Goal: Information Seeking & Learning: Learn about a topic

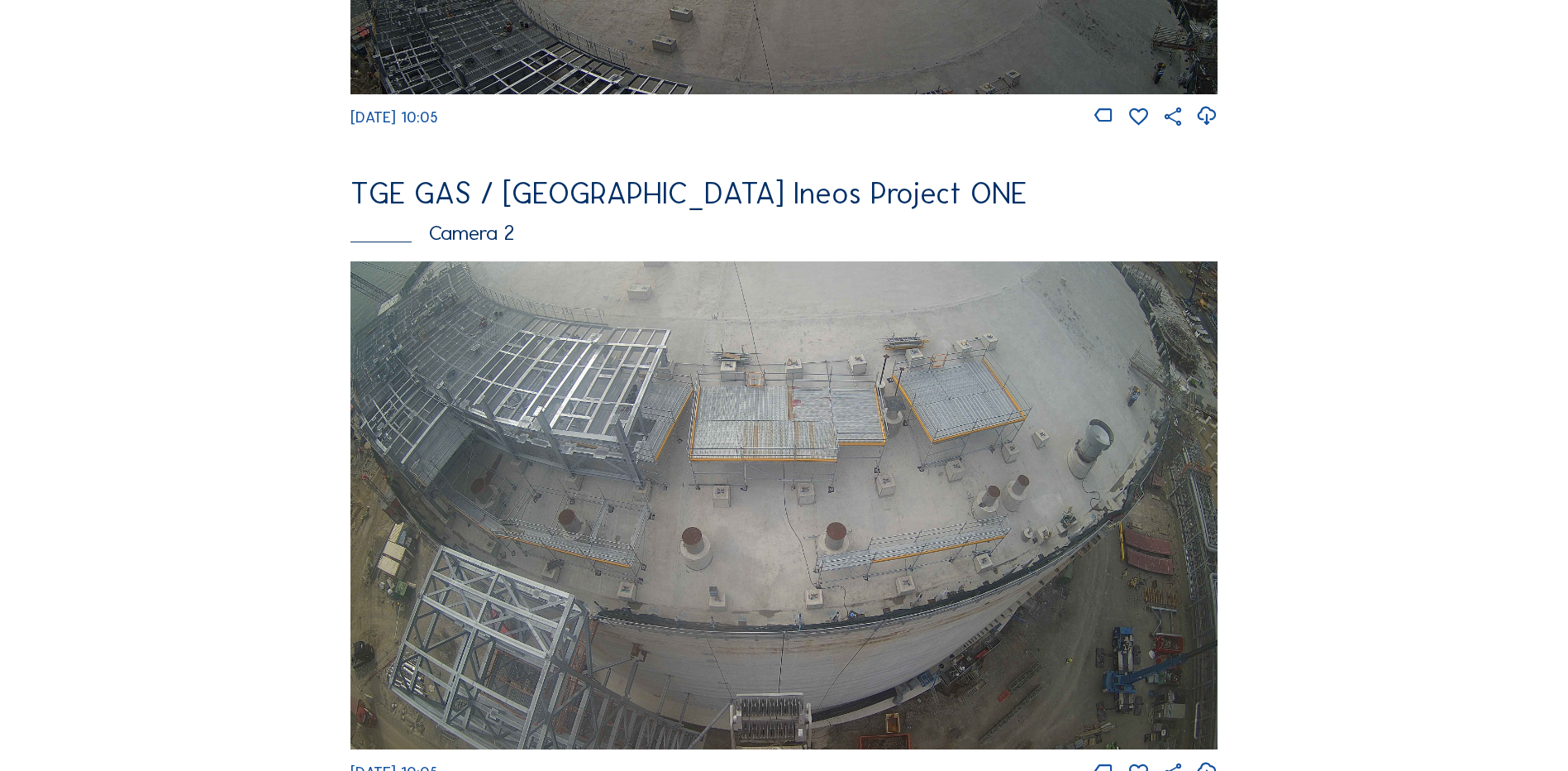
scroll to position [662, 0]
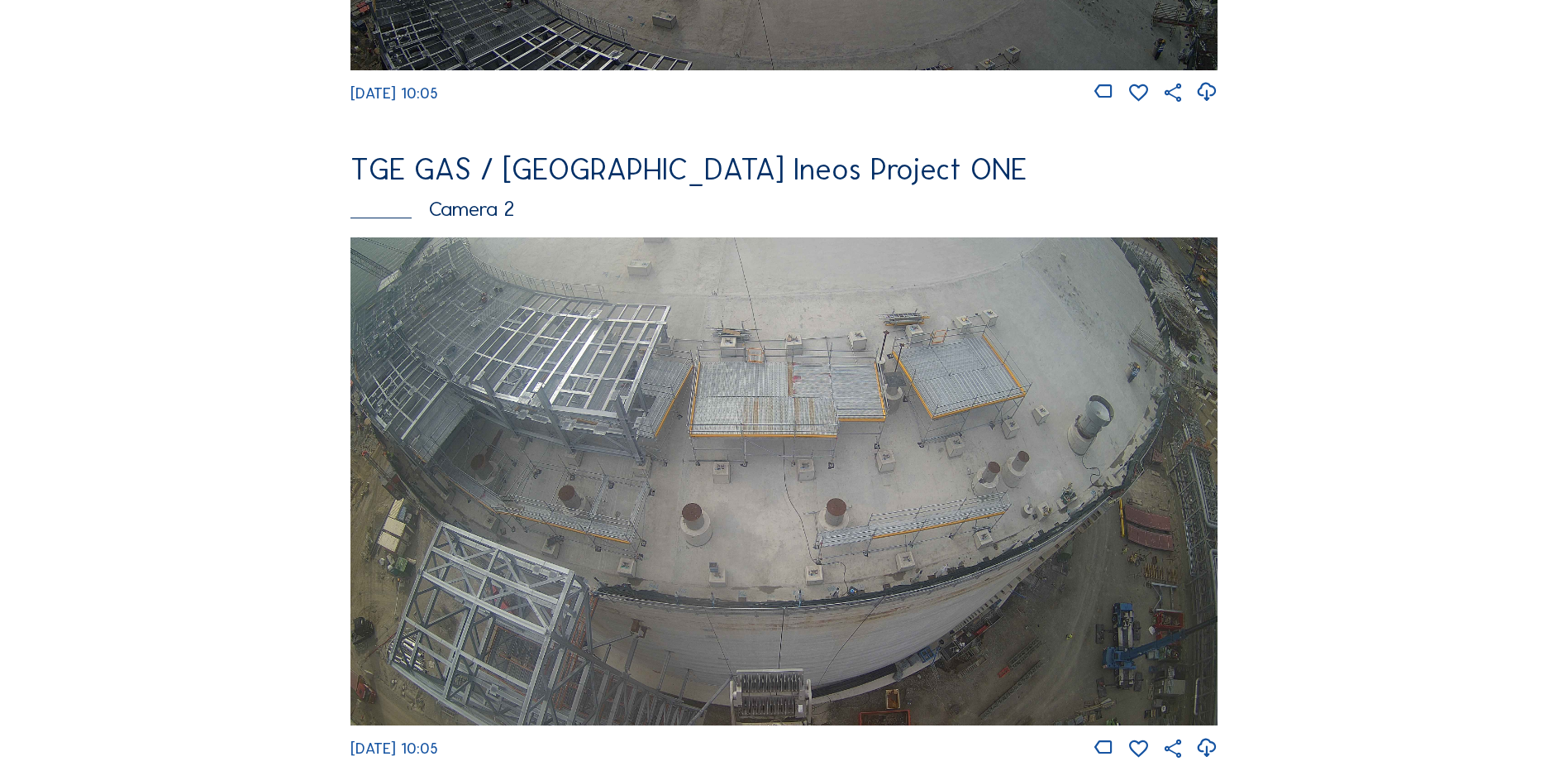
click at [746, 441] on img at bounding box center [784, 480] width 867 height 487
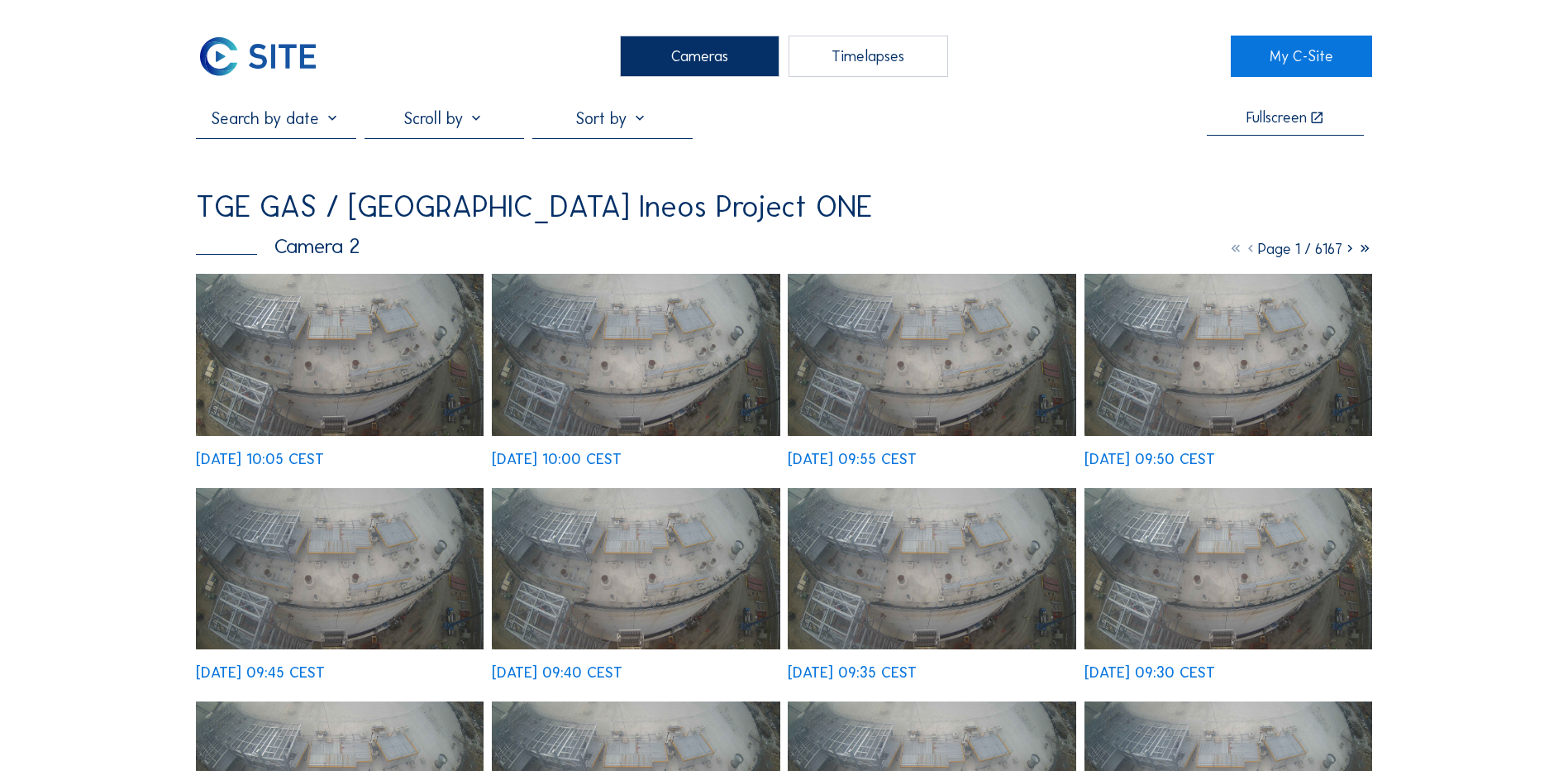
click at [361, 340] on img at bounding box center [340, 354] width 288 height 162
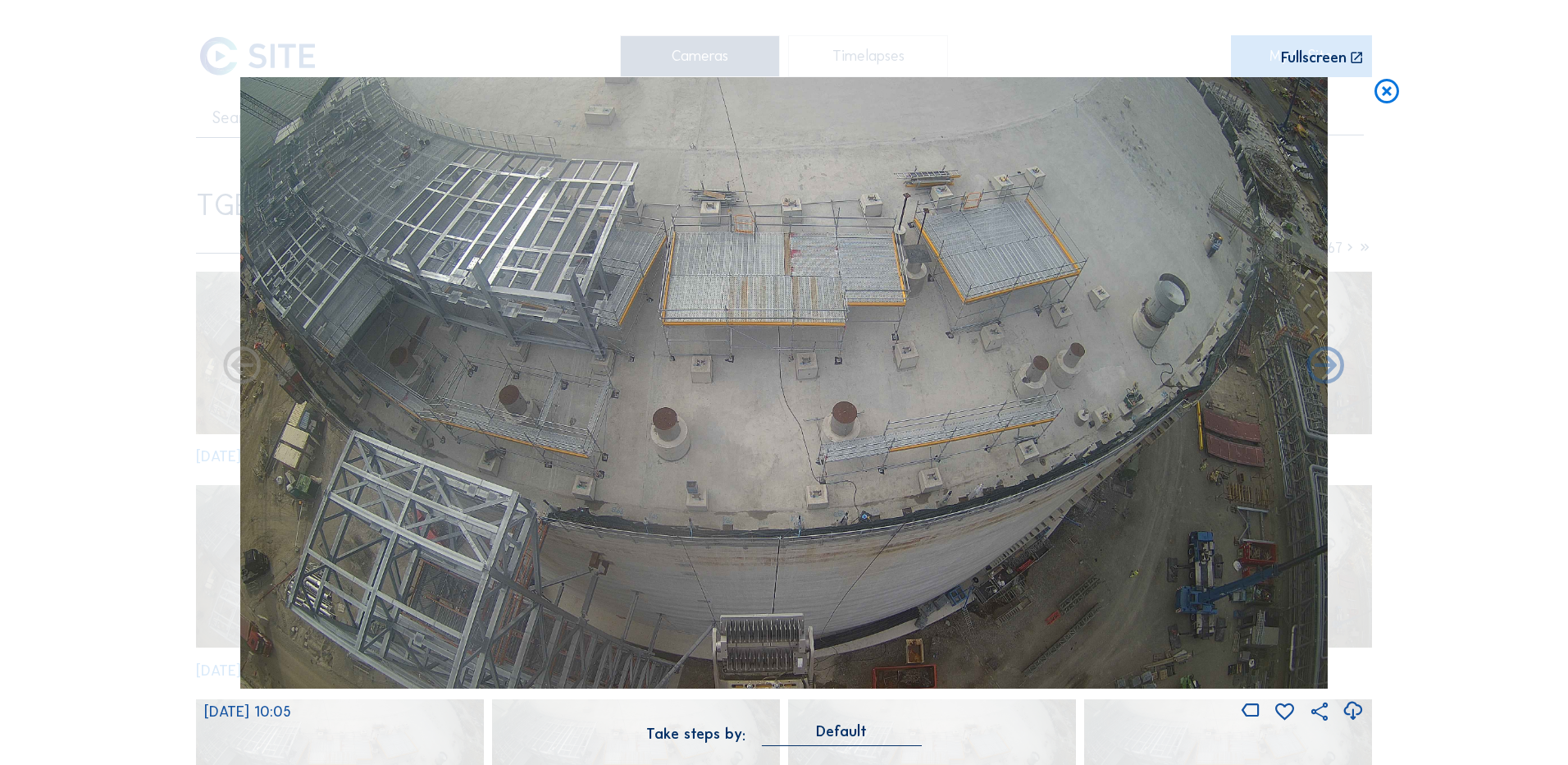
click at [1357, 710] on icon at bounding box center [1354, 710] width 23 height 27
click at [71, 315] on div "Scroll to travel through time | Press 'Alt' Button + Scroll to Zoom | Click and…" at bounding box center [784, 382] width 1568 height 765
click at [1383, 93] on icon at bounding box center [1387, 92] width 30 height 30
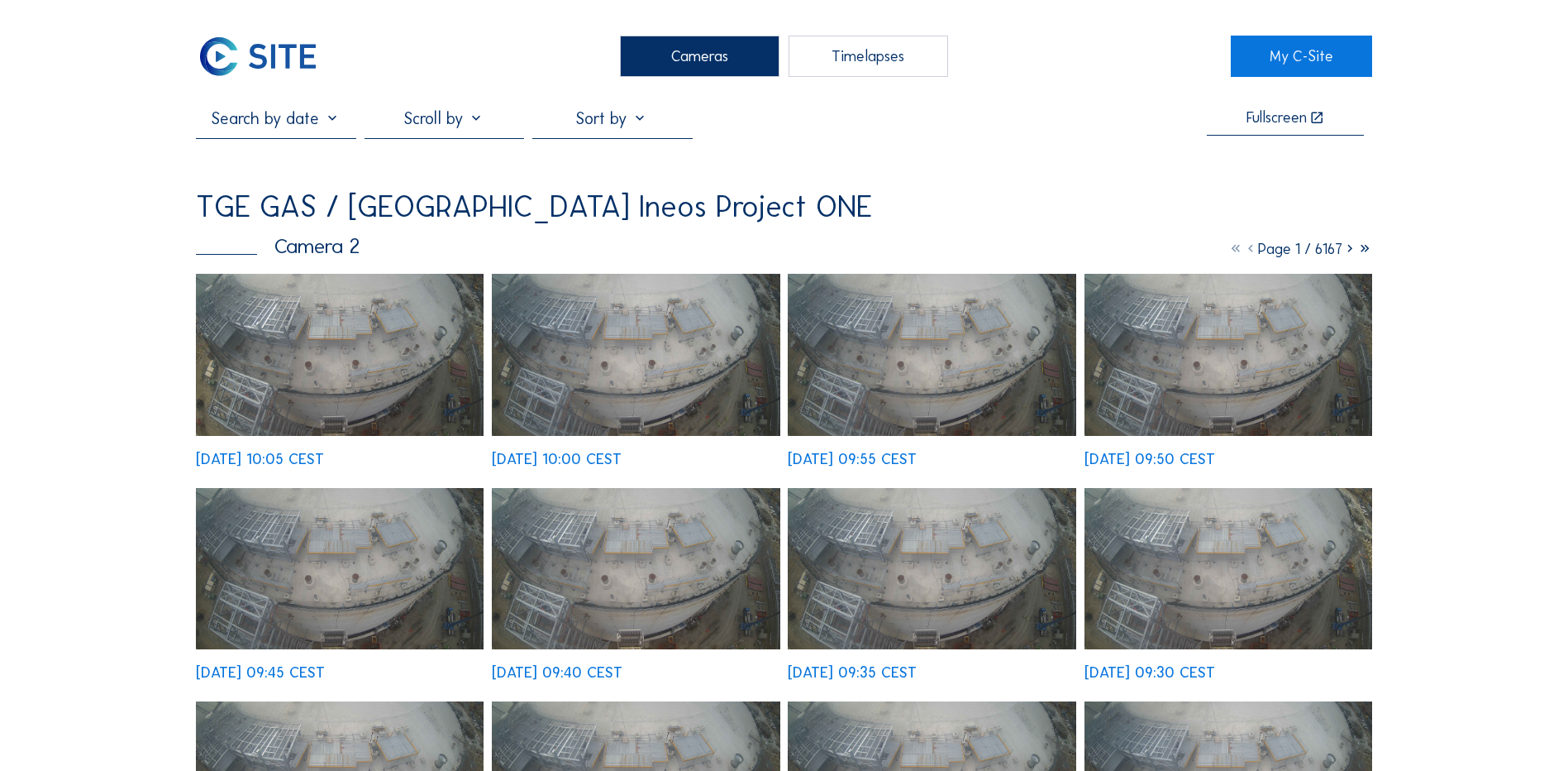
click at [669, 52] on div "Cameras" at bounding box center [700, 56] width 159 height 41
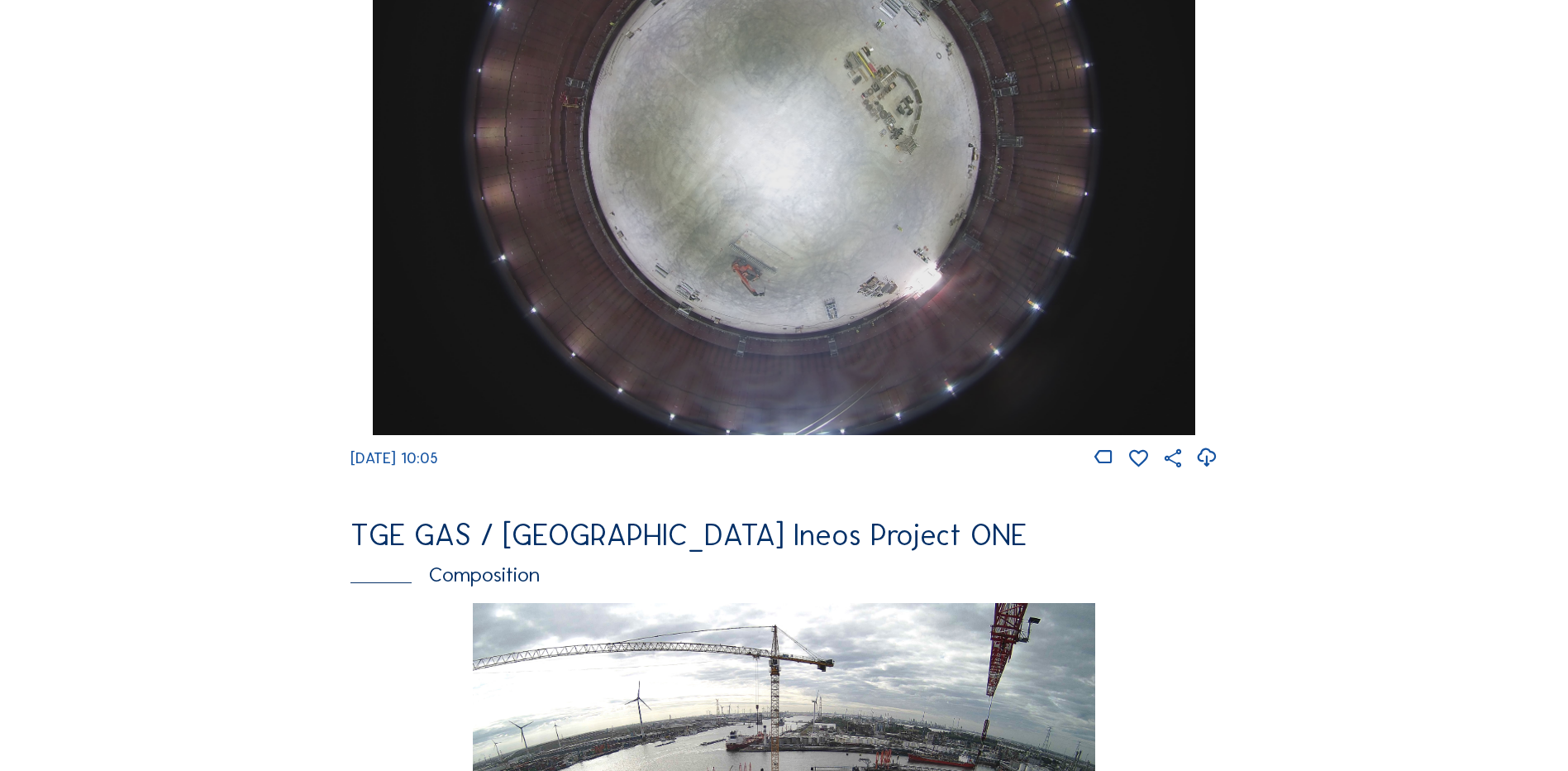
scroll to position [2232, 0]
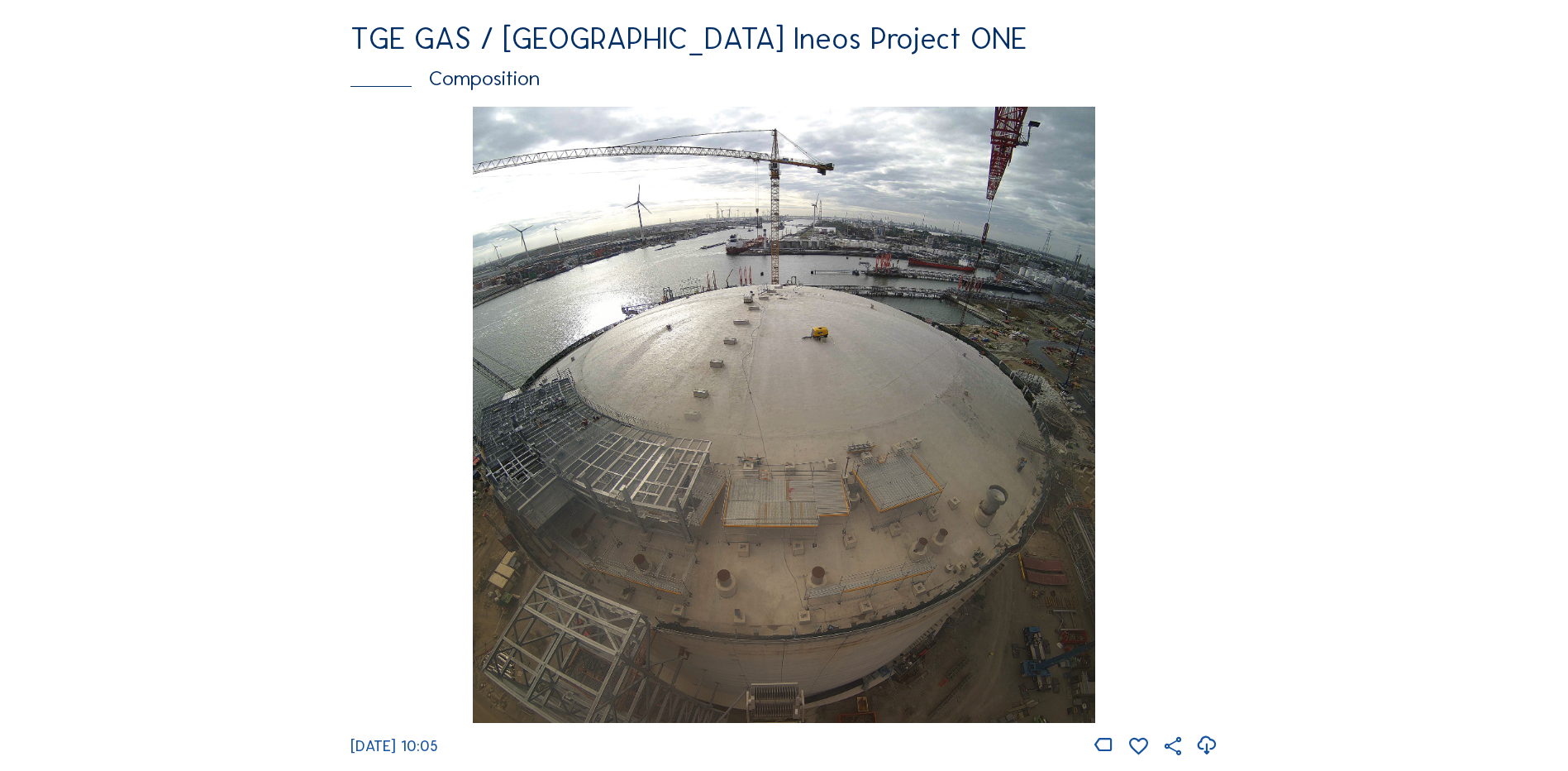
click at [831, 392] on img at bounding box center [783, 415] width 621 height 617
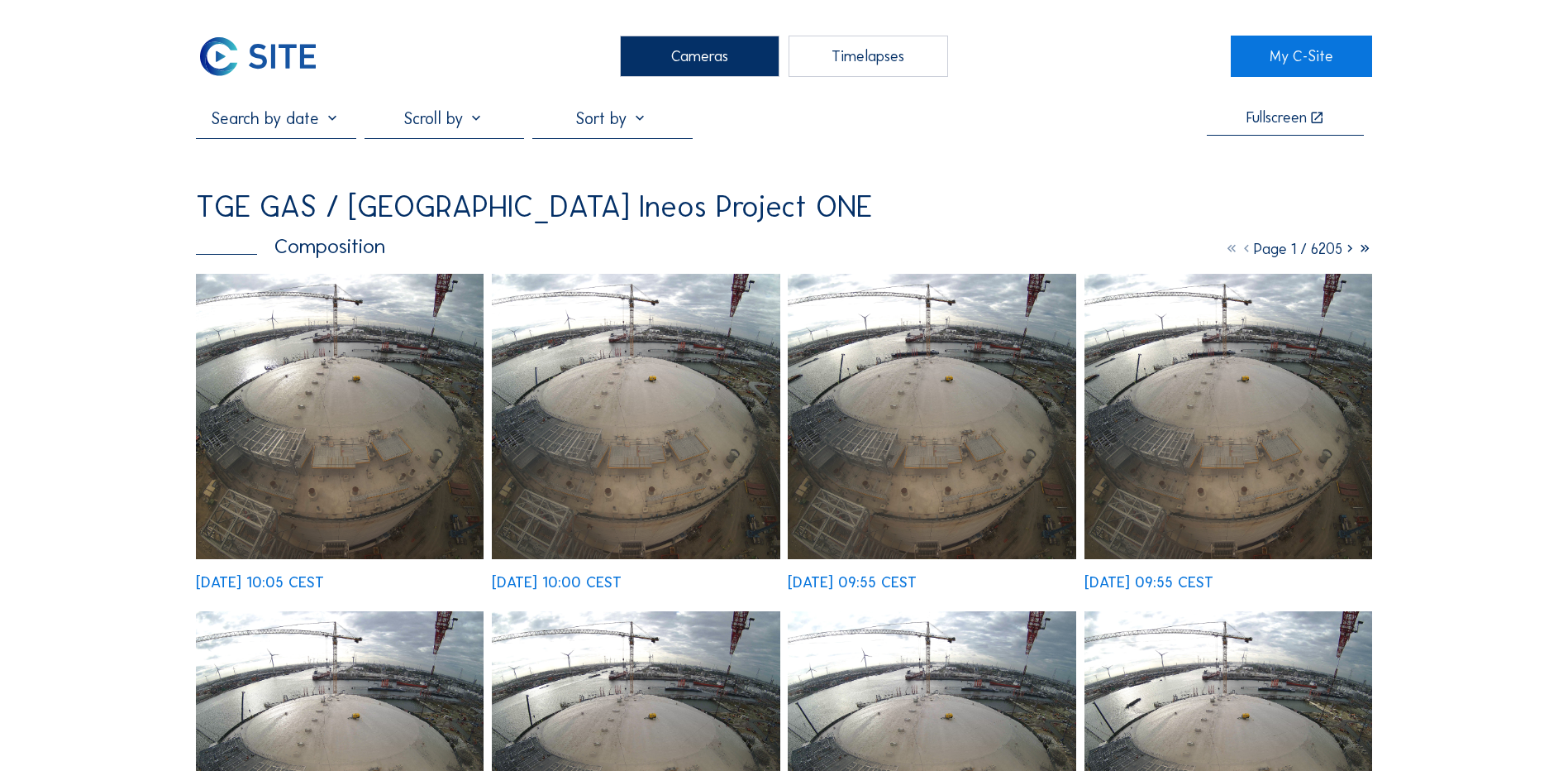
click at [316, 396] on img at bounding box center [340, 417] width 288 height 285
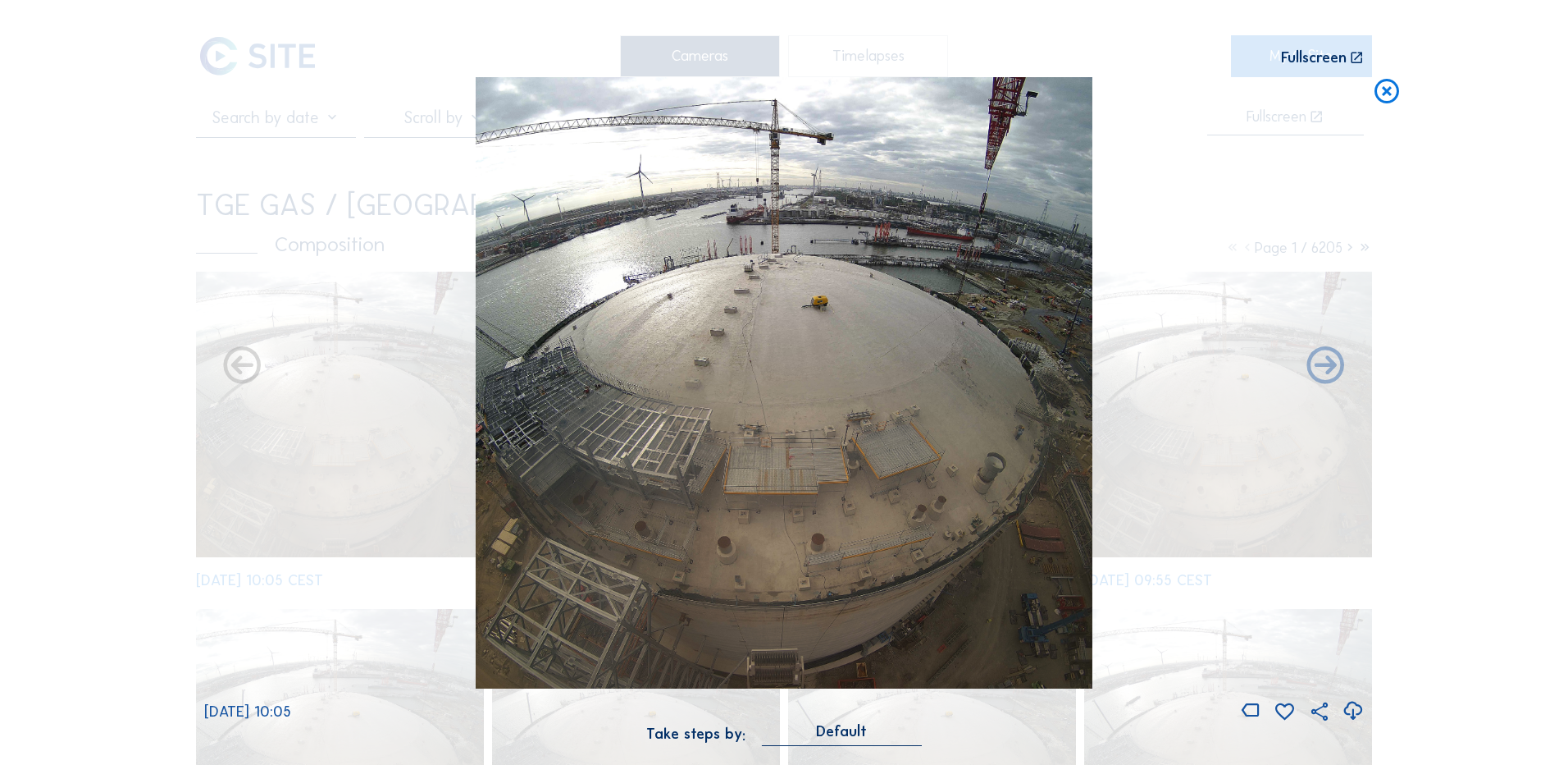
click at [1357, 709] on icon at bounding box center [1354, 710] width 23 height 27
click at [1479, 567] on div "Scroll to travel through time | Press 'Alt' Button + Scroll to Zoom | Click and…" at bounding box center [784, 382] width 1568 height 765
click at [1391, 92] on icon at bounding box center [1387, 92] width 30 height 30
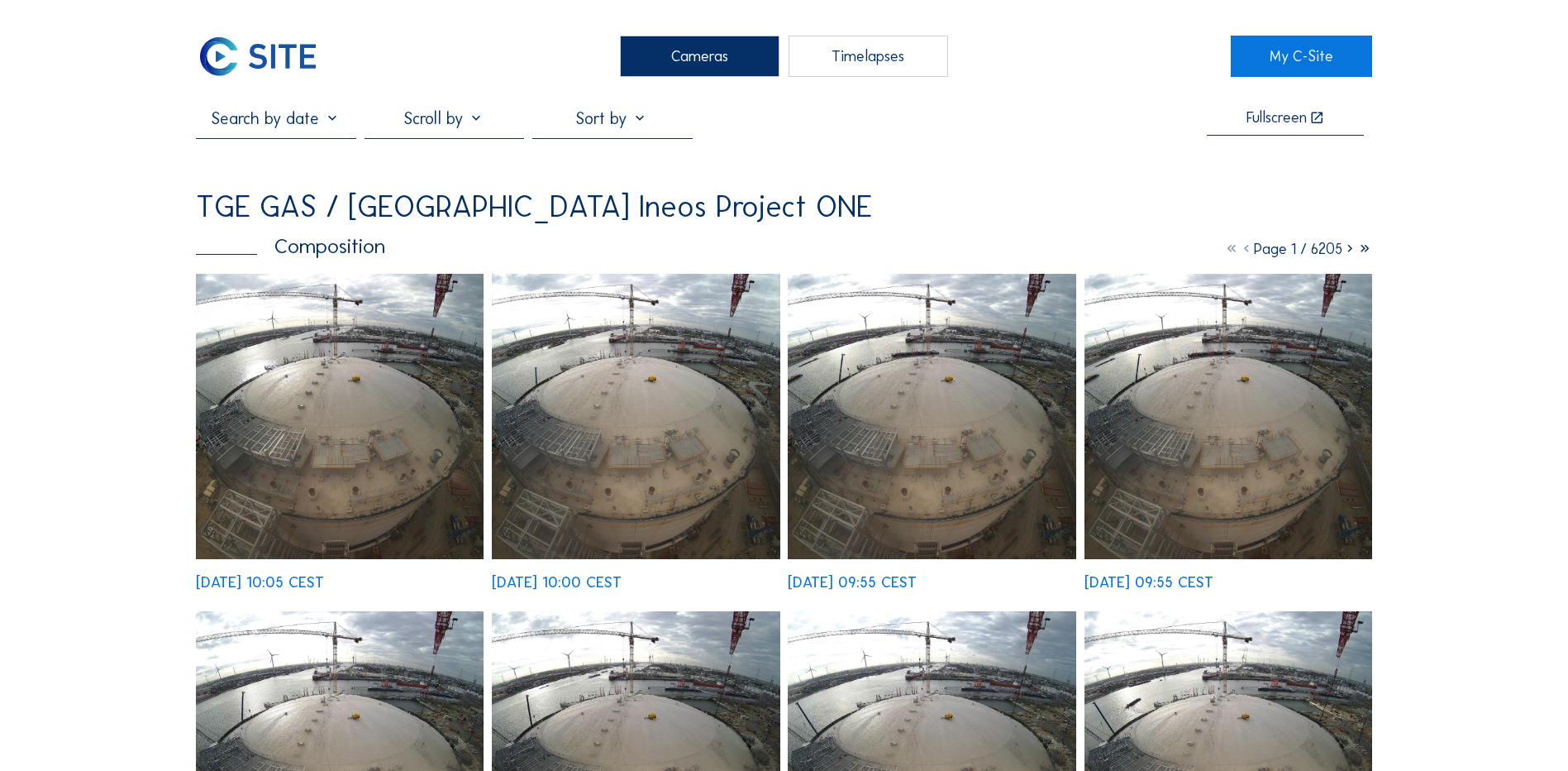
click at [702, 63] on div "Cameras" at bounding box center [700, 56] width 159 height 41
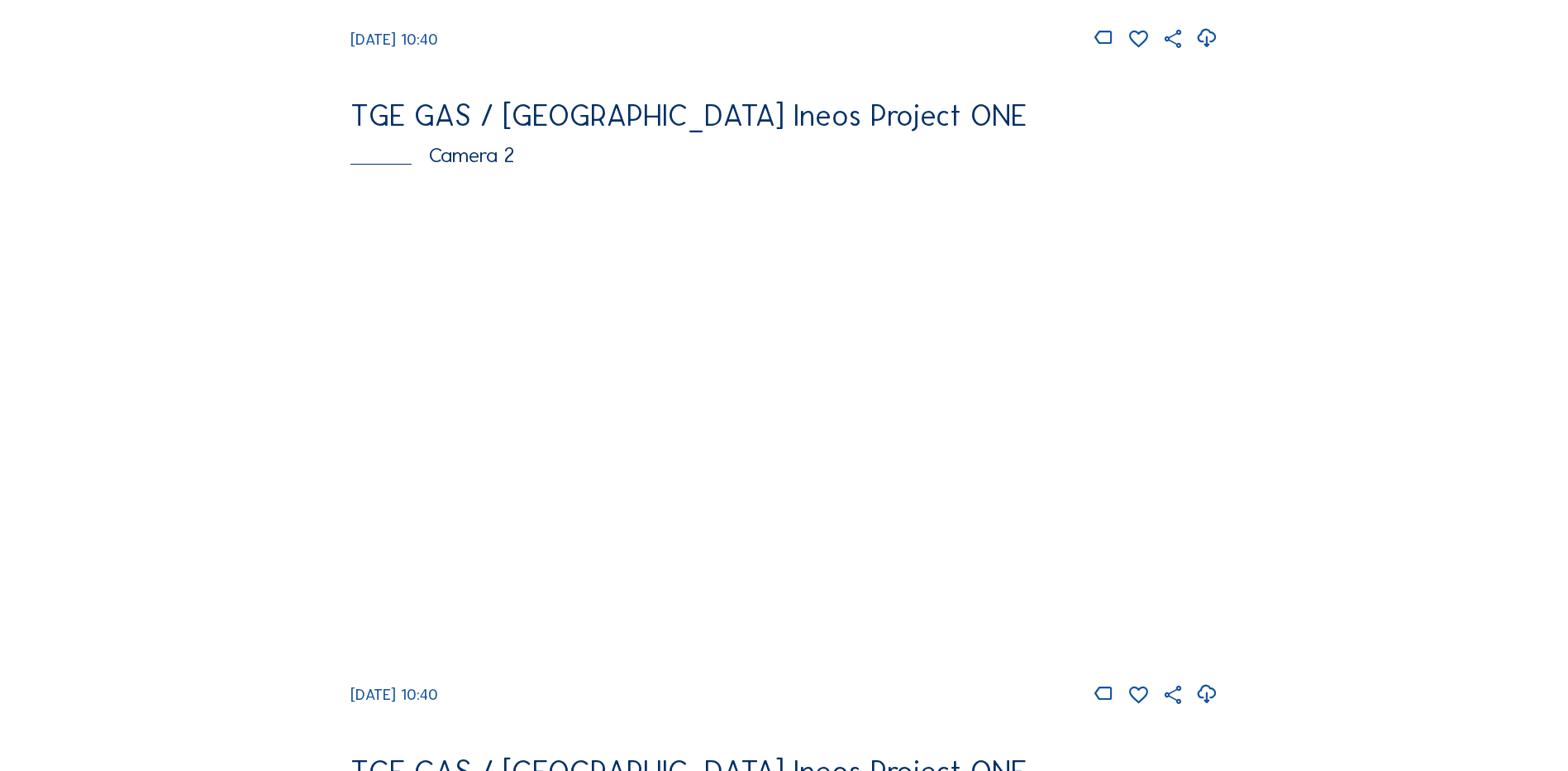
scroll to position [744, 0]
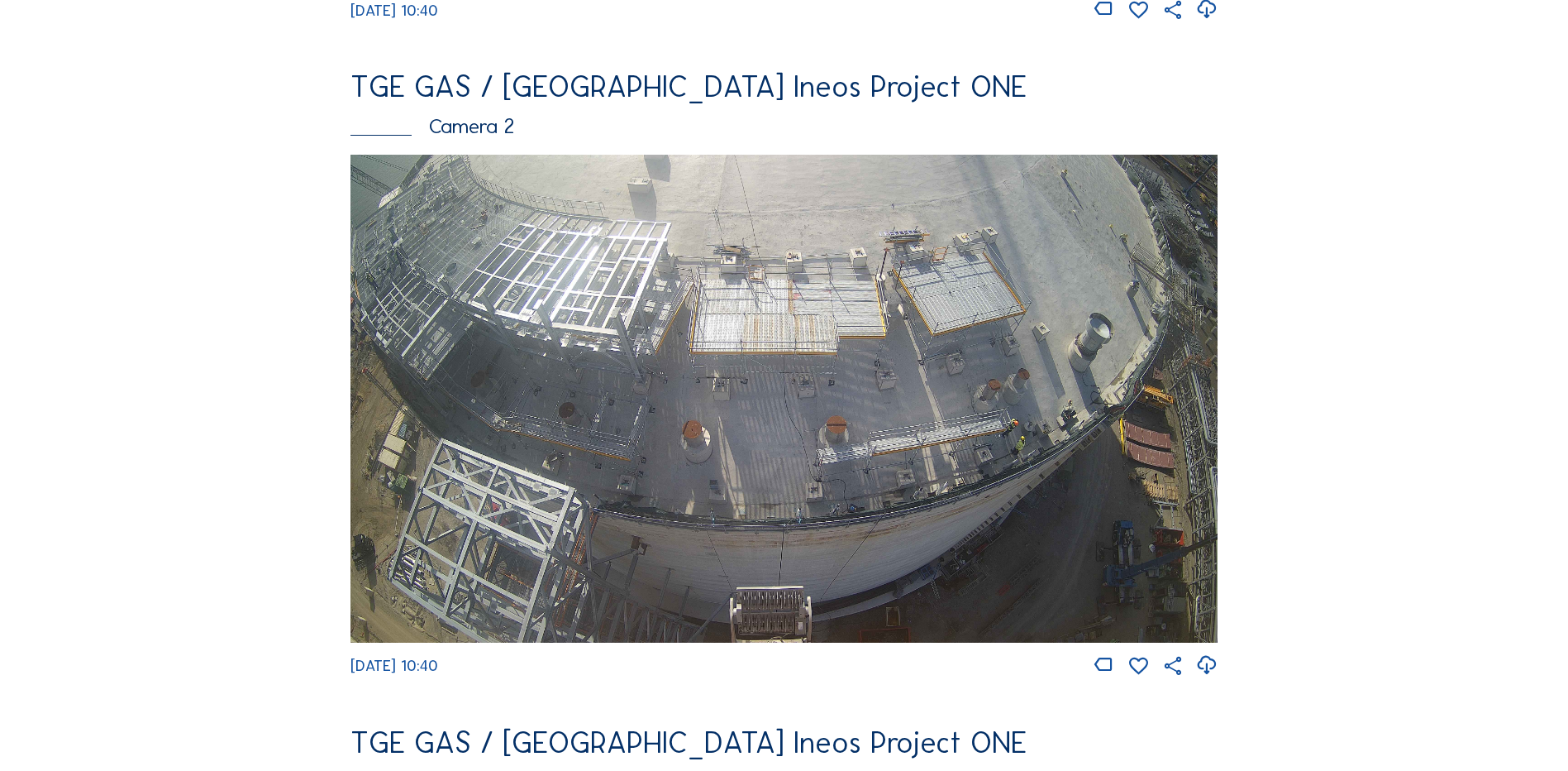
click at [668, 361] on img at bounding box center [784, 398] width 867 height 487
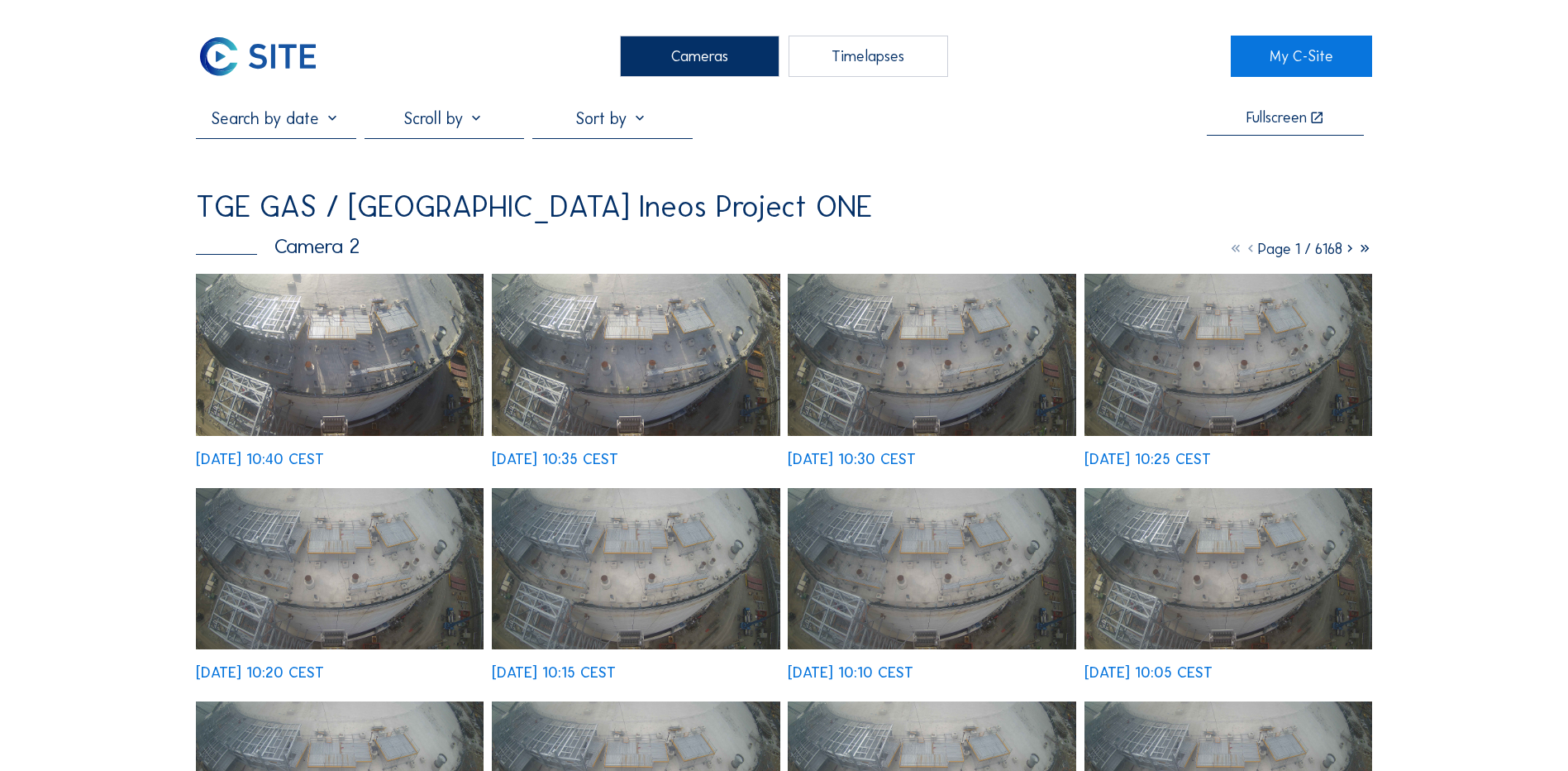
click at [367, 340] on img at bounding box center [340, 354] width 288 height 162
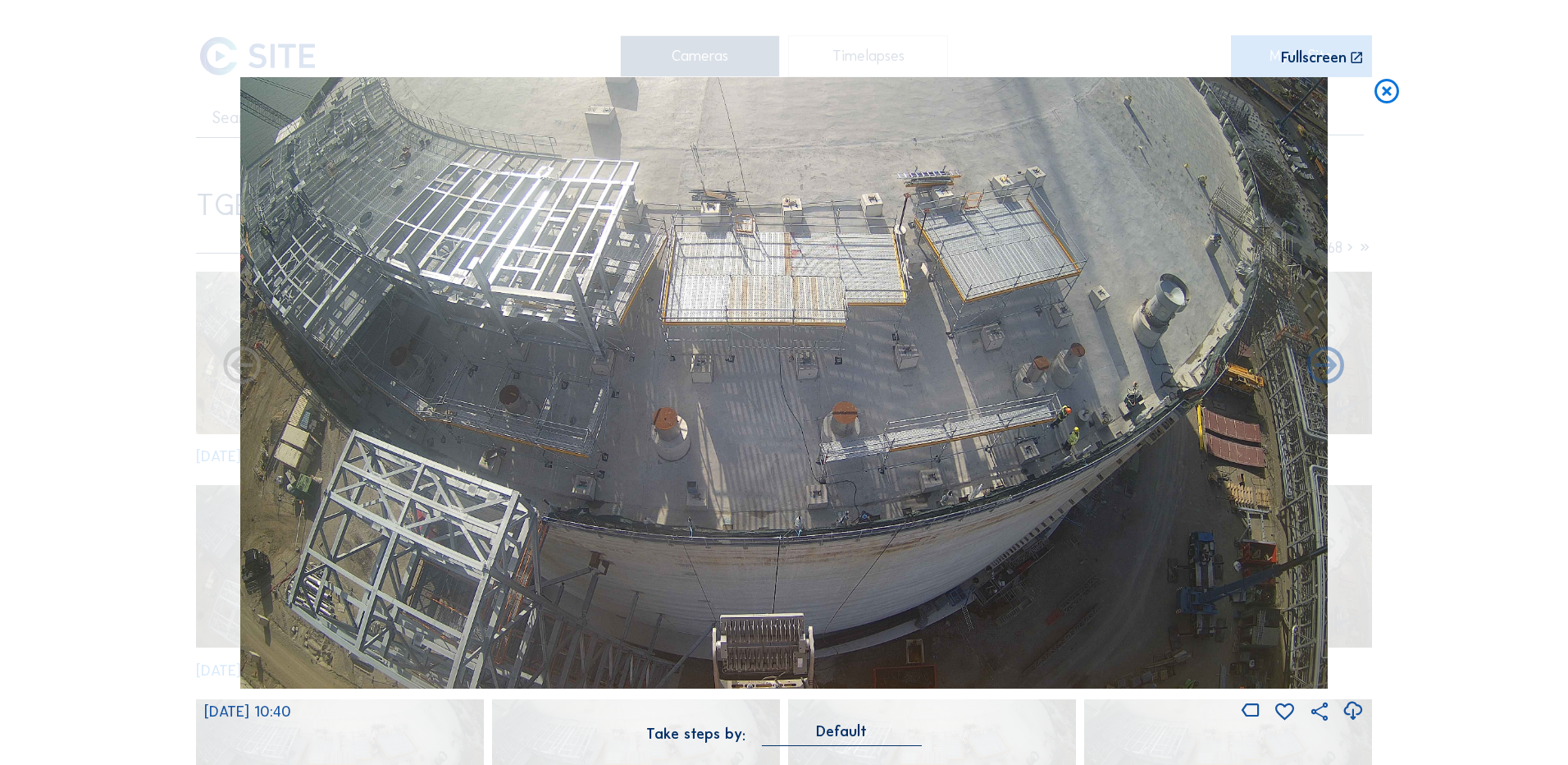
click at [1362, 710] on icon at bounding box center [1354, 710] width 23 height 27
click at [65, 394] on div "Scroll to travel through time | Press 'Alt' Button + Scroll to Zoom | Click and…" at bounding box center [784, 382] width 1568 height 765
click at [1387, 89] on icon at bounding box center [1387, 92] width 30 height 30
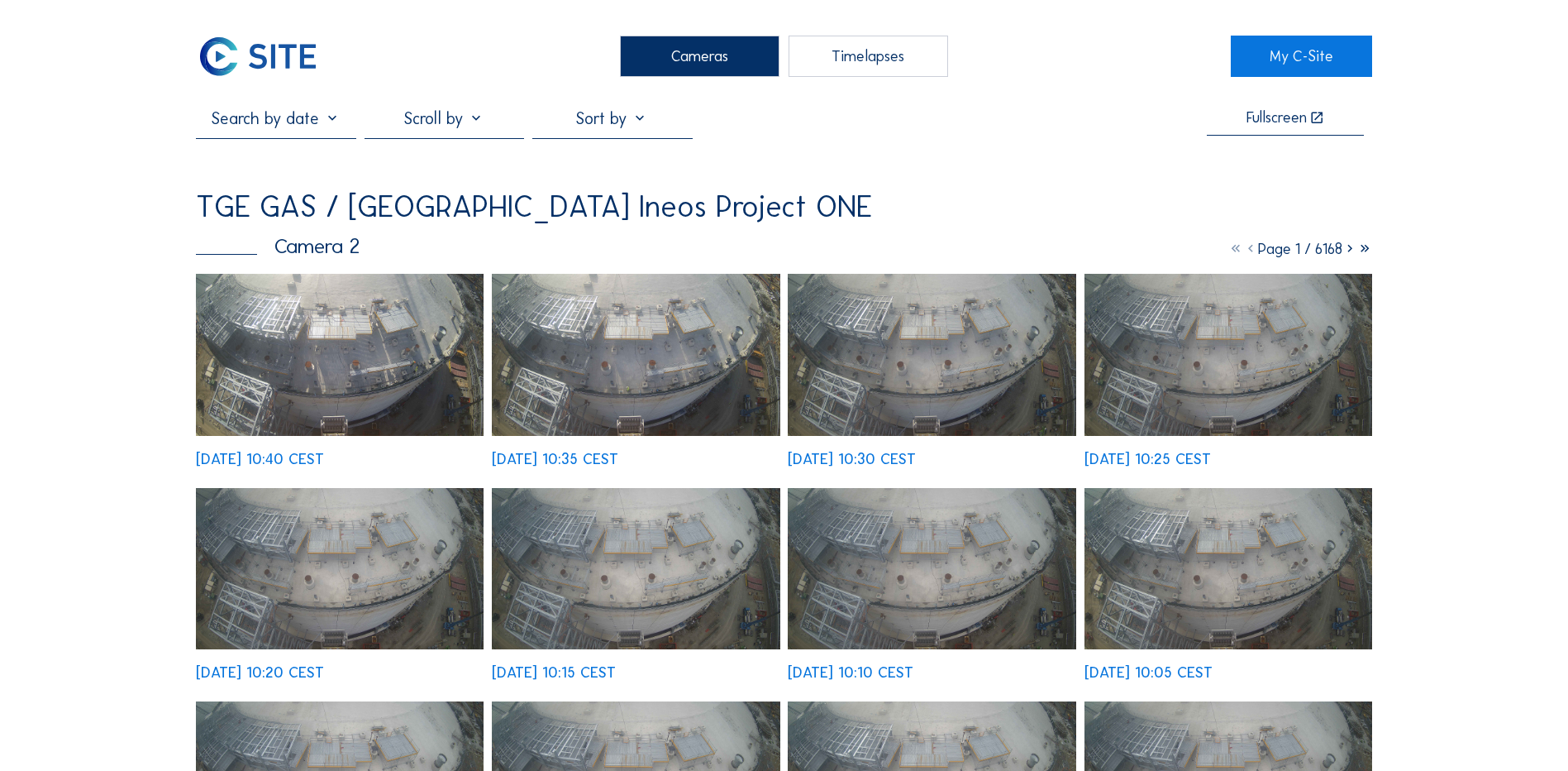
click at [726, 61] on div "Cameras" at bounding box center [700, 56] width 159 height 41
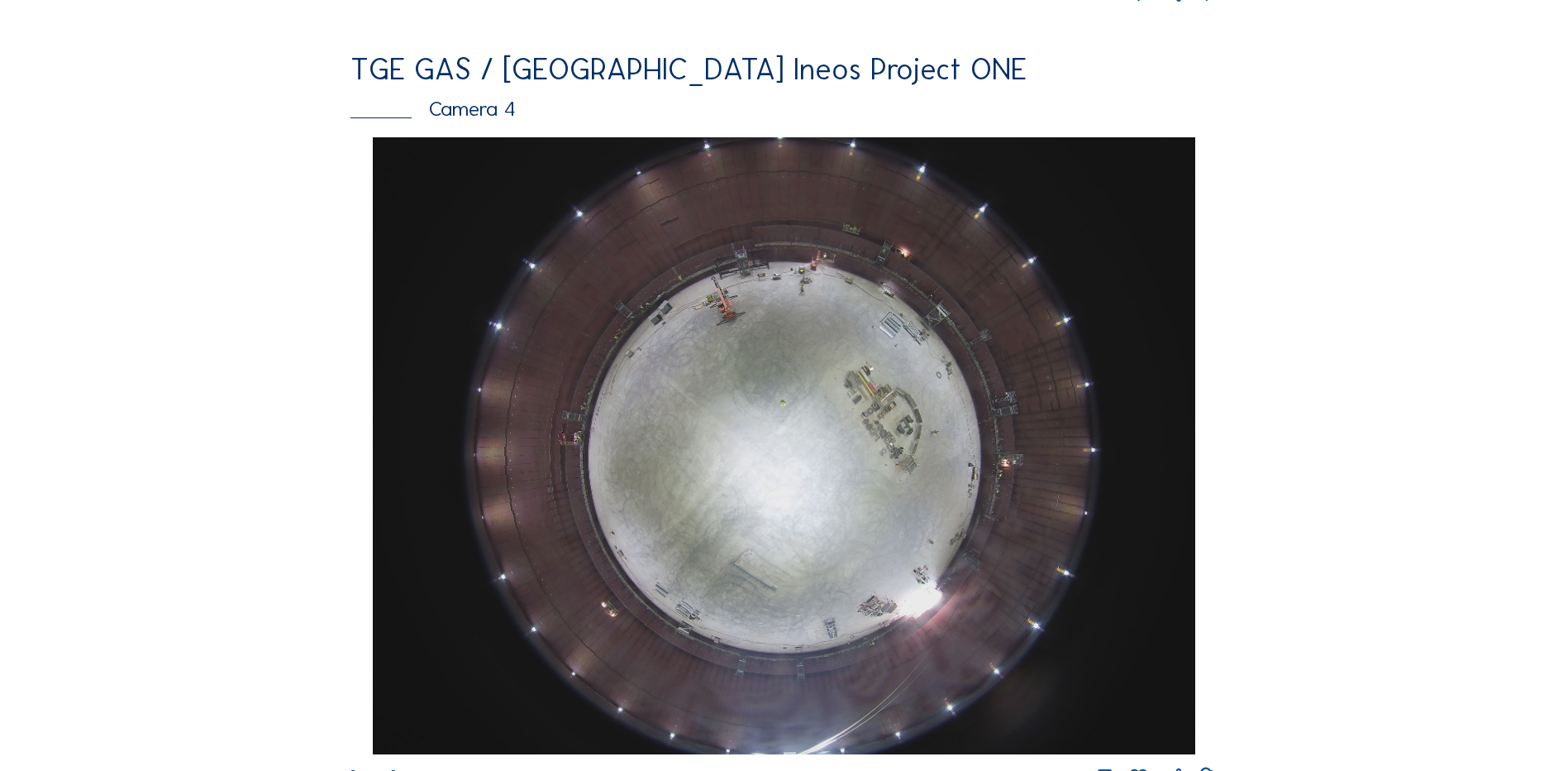
scroll to position [1571, 0]
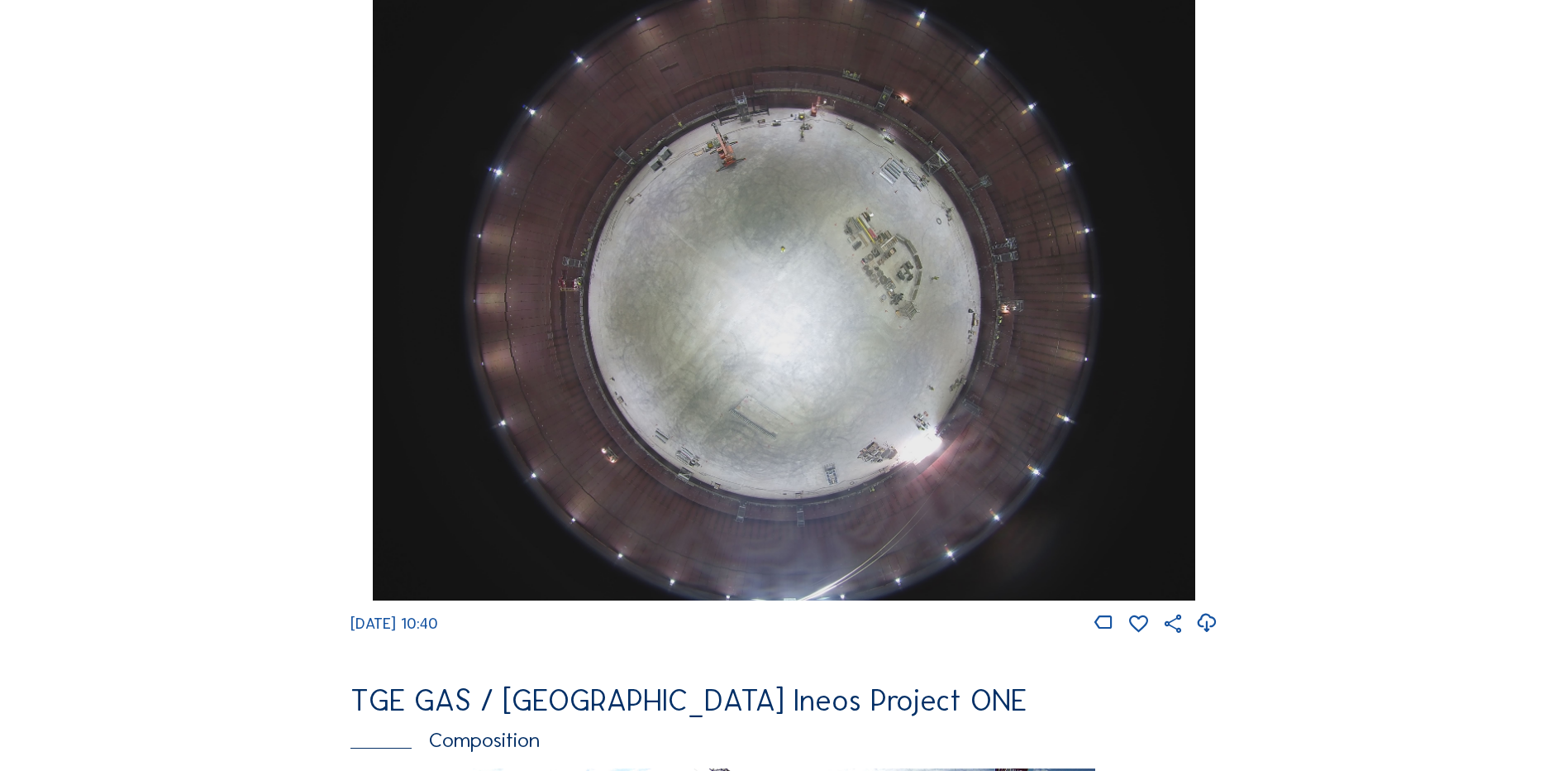
click at [804, 318] on img at bounding box center [783, 291] width 822 height 617
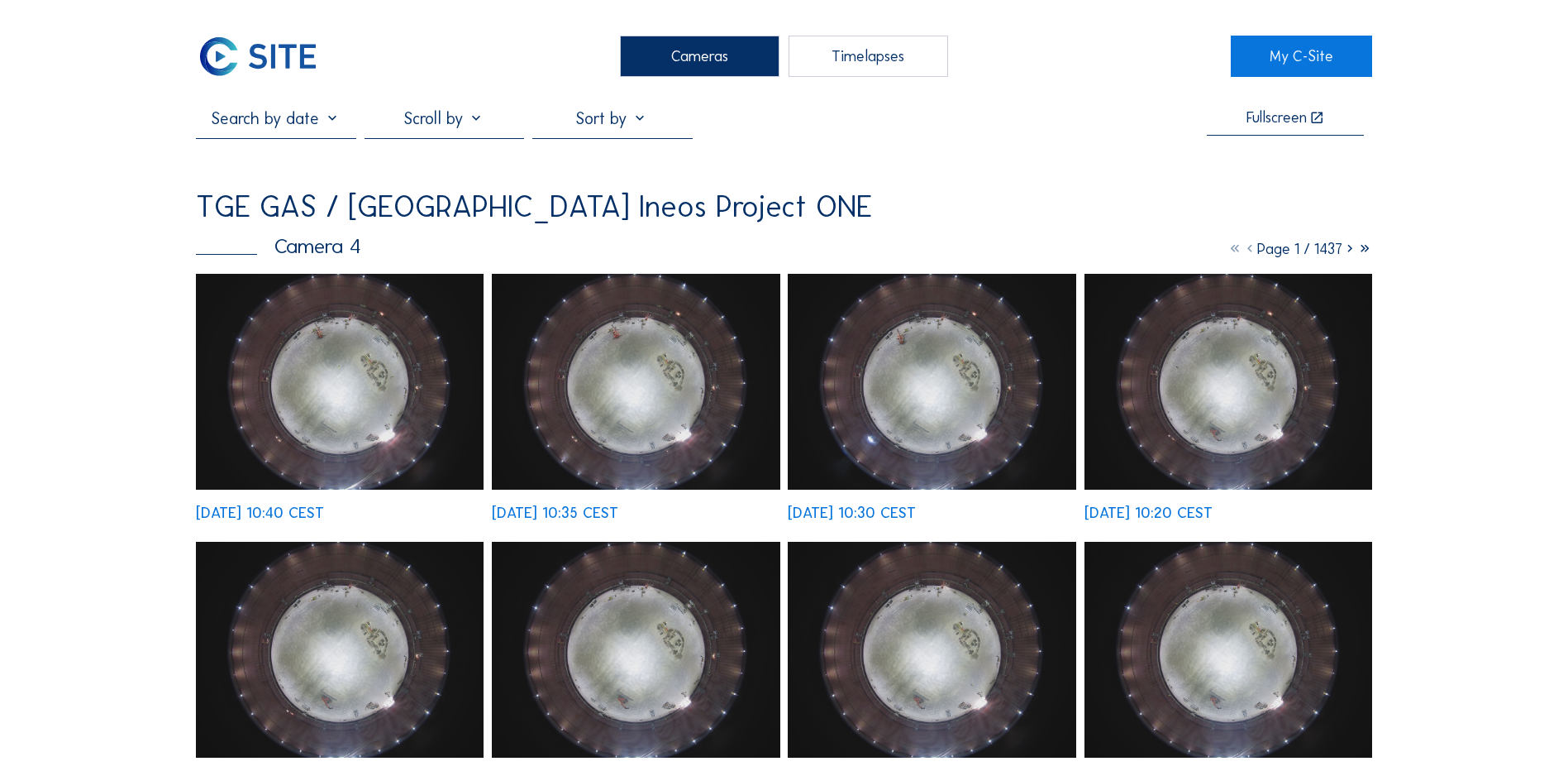
click at [370, 400] on img at bounding box center [340, 382] width 288 height 216
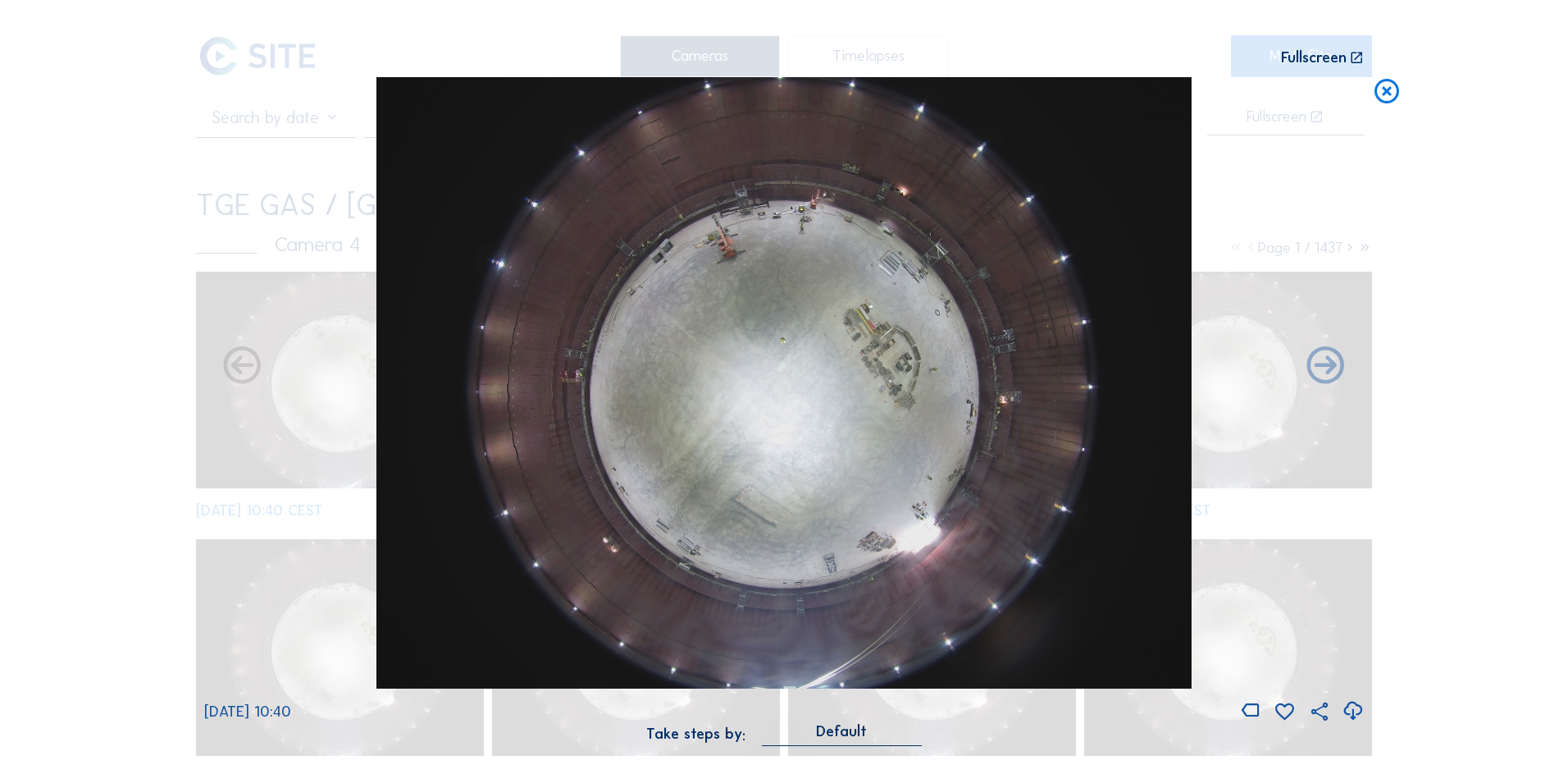
click at [1352, 709] on icon at bounding box center [1354, 710] width 23 height 27
click at [1393, 99] on icon at bounding box center [1387, 92] width 30 height 30
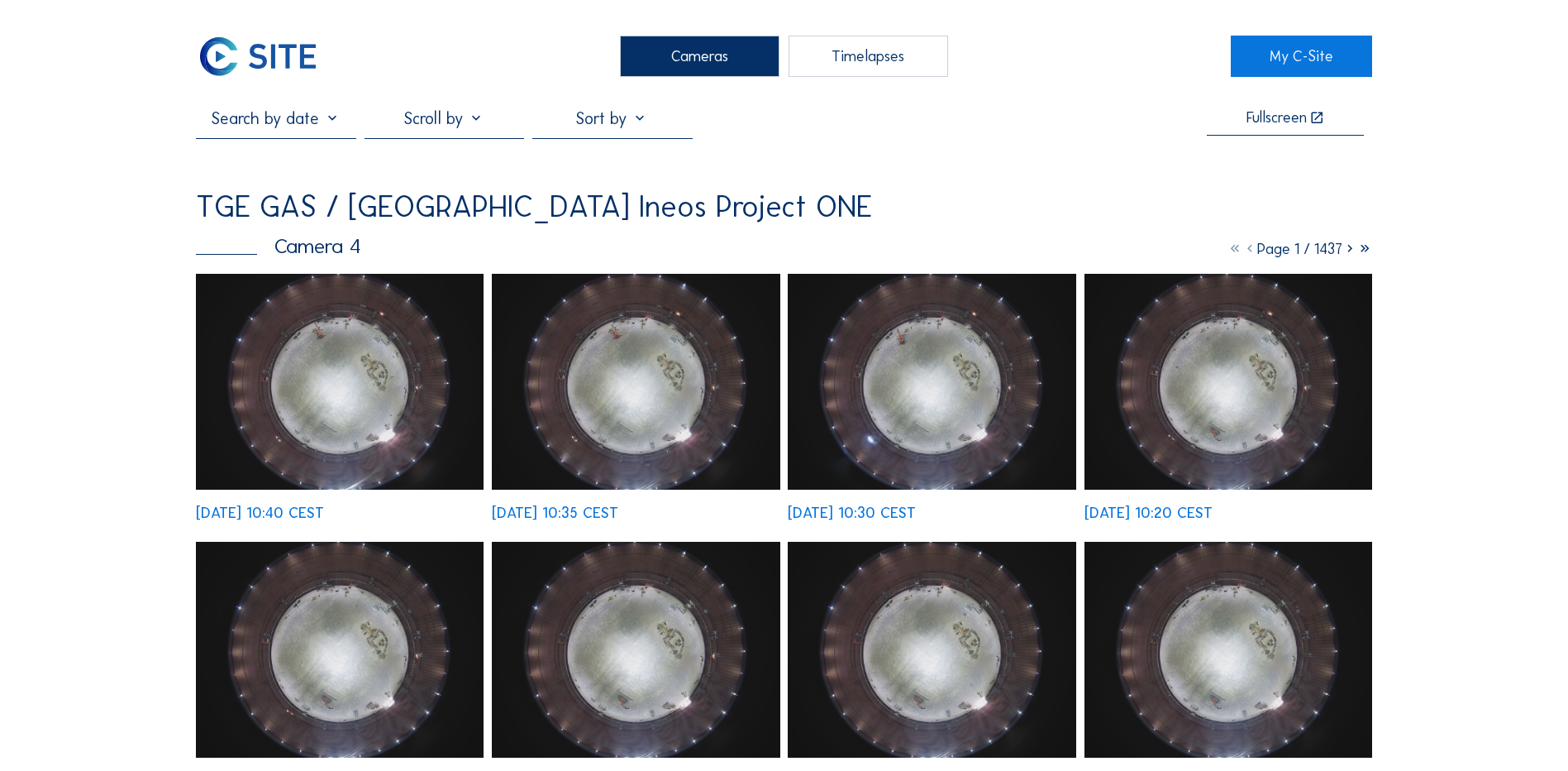
click at [723, 54] on div "Cameras" at bounding box center [700, 56] width 159 height 41
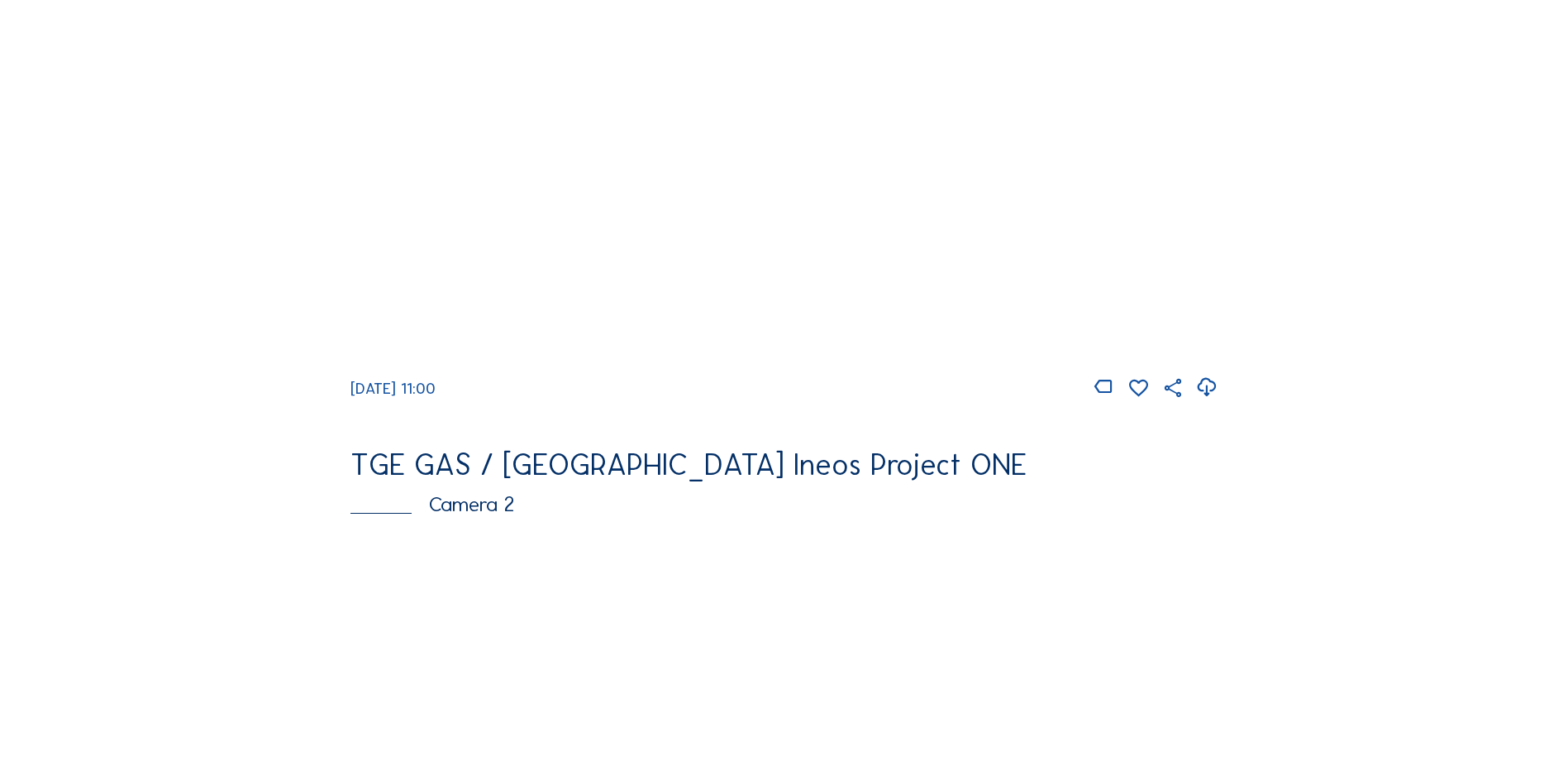
scroll to position [578, 0]
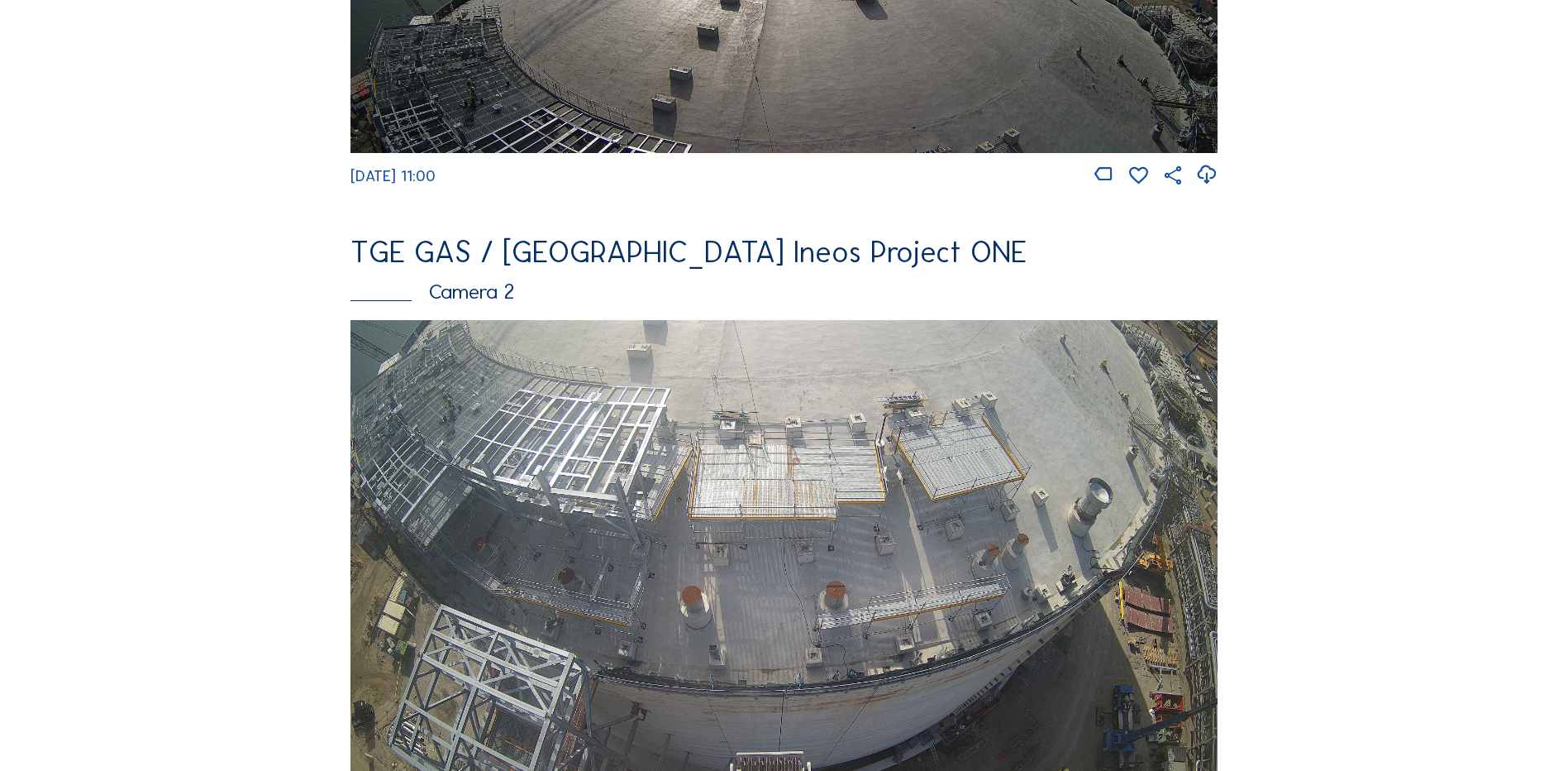
click at [625, 535] on img at bounding box center [784, 564] width 867 height 487
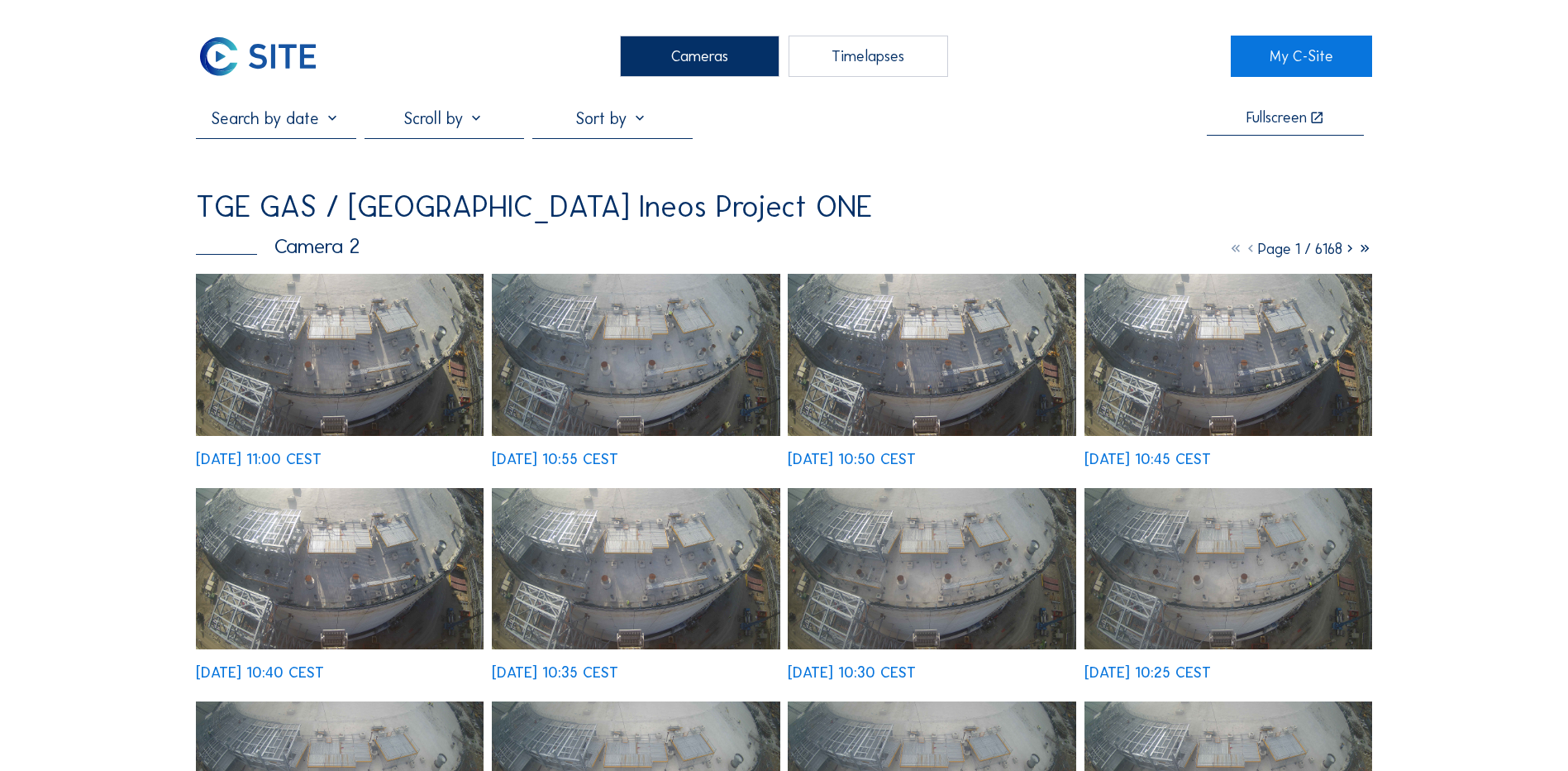
click at [322, 359] on img at bounding box center [340, 354] width 288 height 162
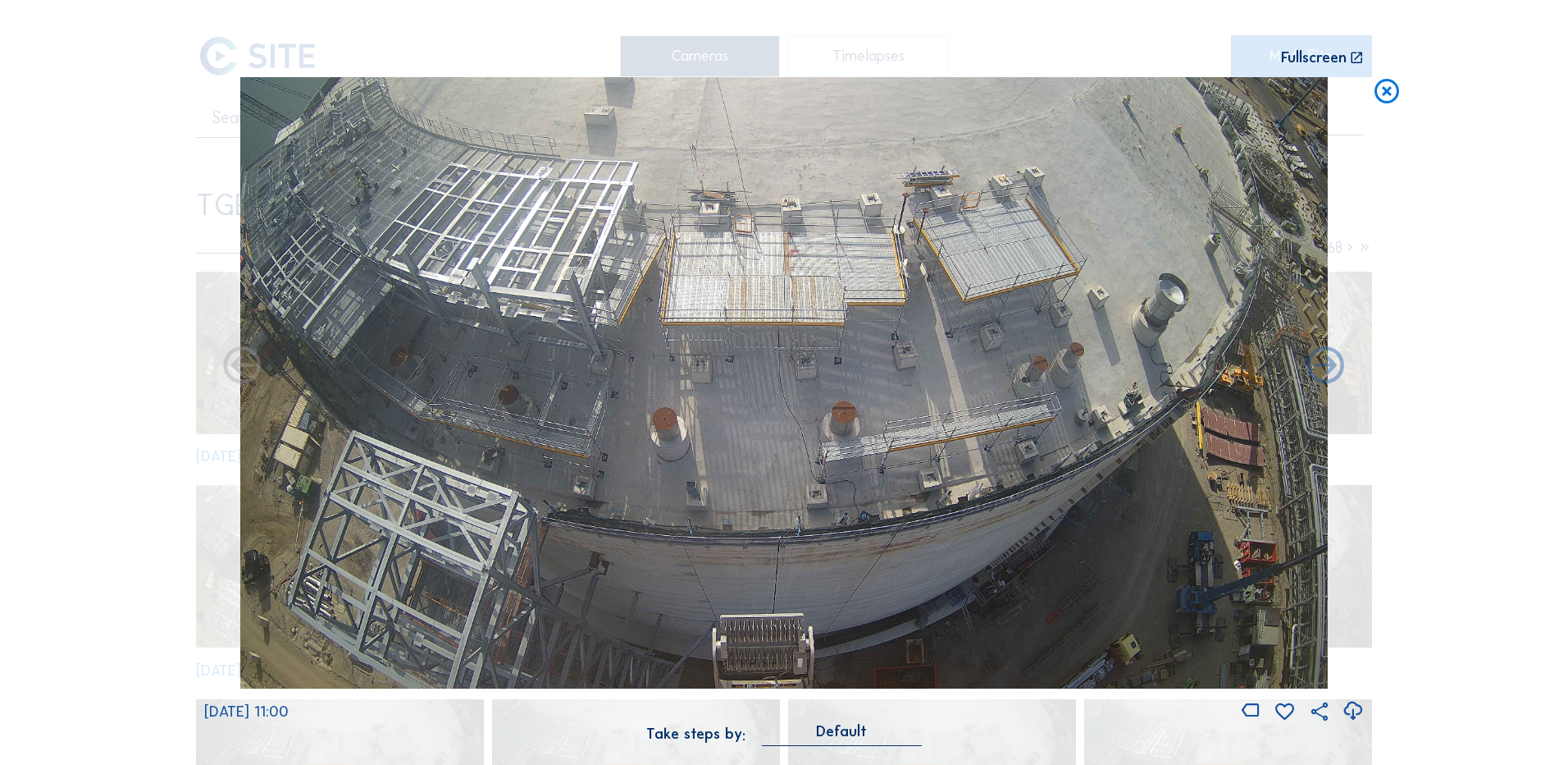
click at [1358, 712] on icon at bounding box center [1354, 710] width 23 height 27
drag, startPoint x: 105, startPoint y: 543, endPoint x: 370, endPoint y: 439, distance: 284.7
click at [105, 543] on div "Scroll to travel through time | Press 'Alt' Button + Scroll to Zoom | Click and…" at bounding box center [784, 382] width 1568 height 765
click at [1389, 95] on icon at bounding box center [1387, 92] width 30 height 30
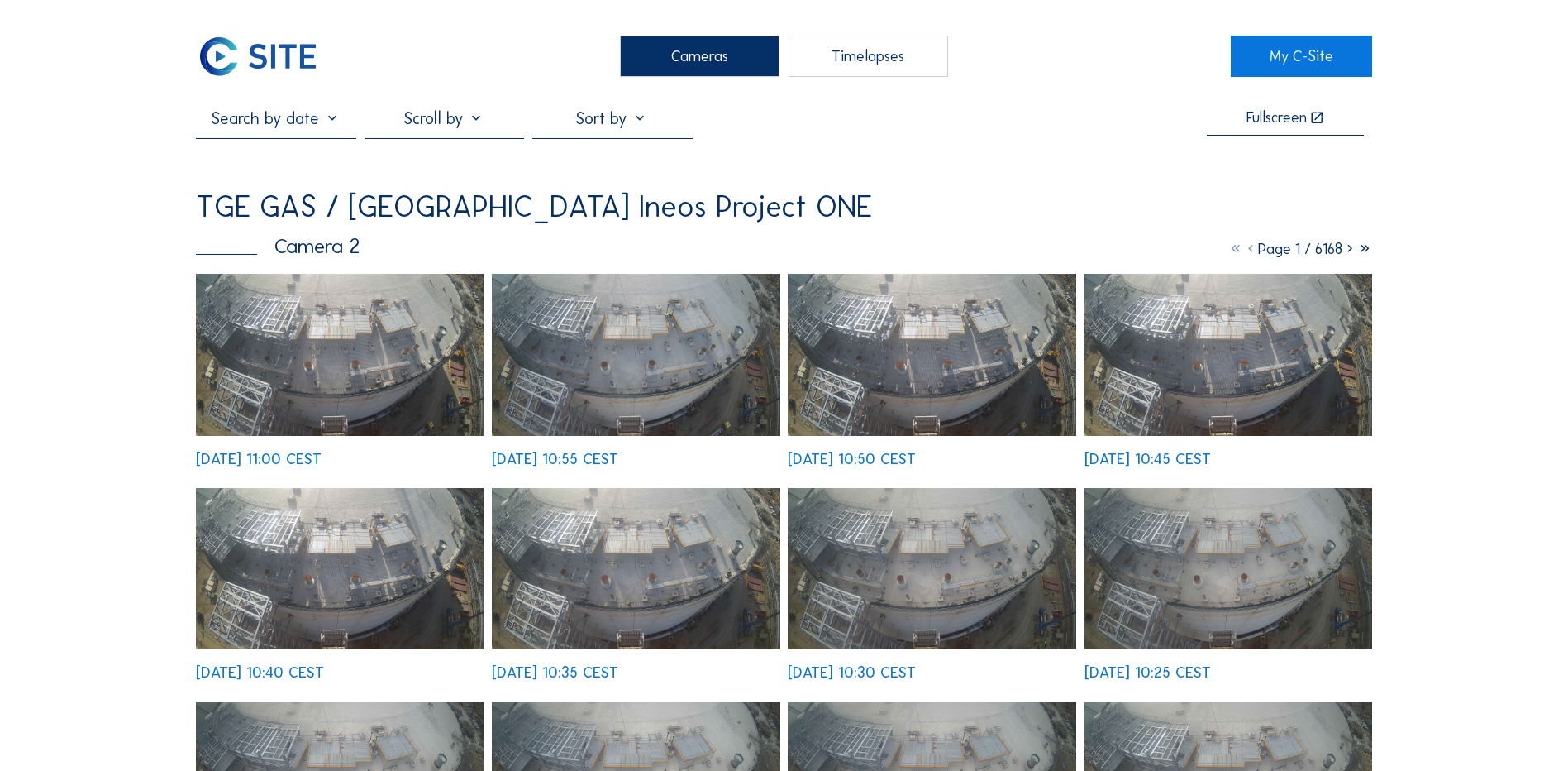
click at [725, 53] on div "Cameras" at bounding box center [700, 56] width 159 height 41
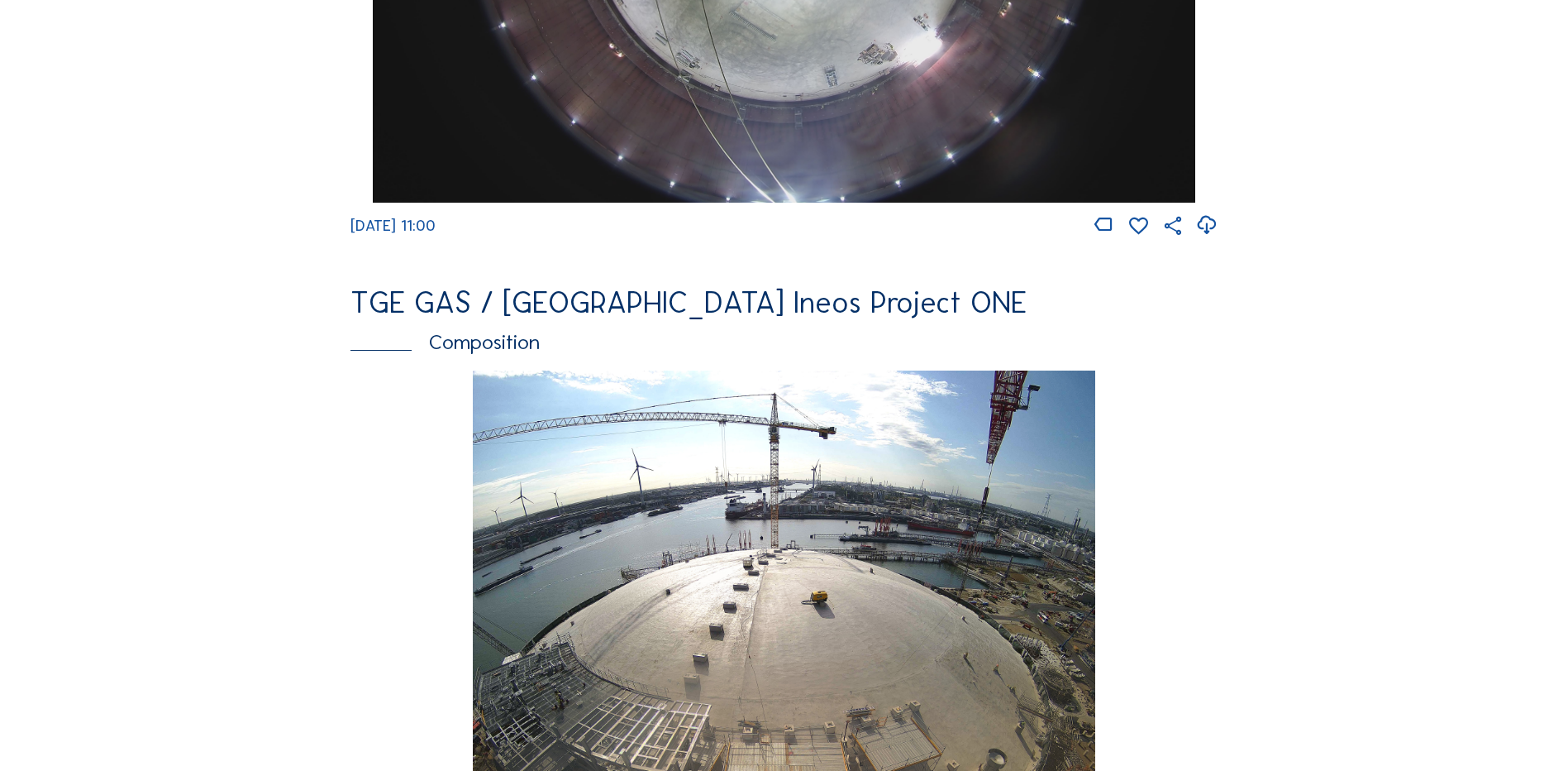
scroll to position [2232, 0]
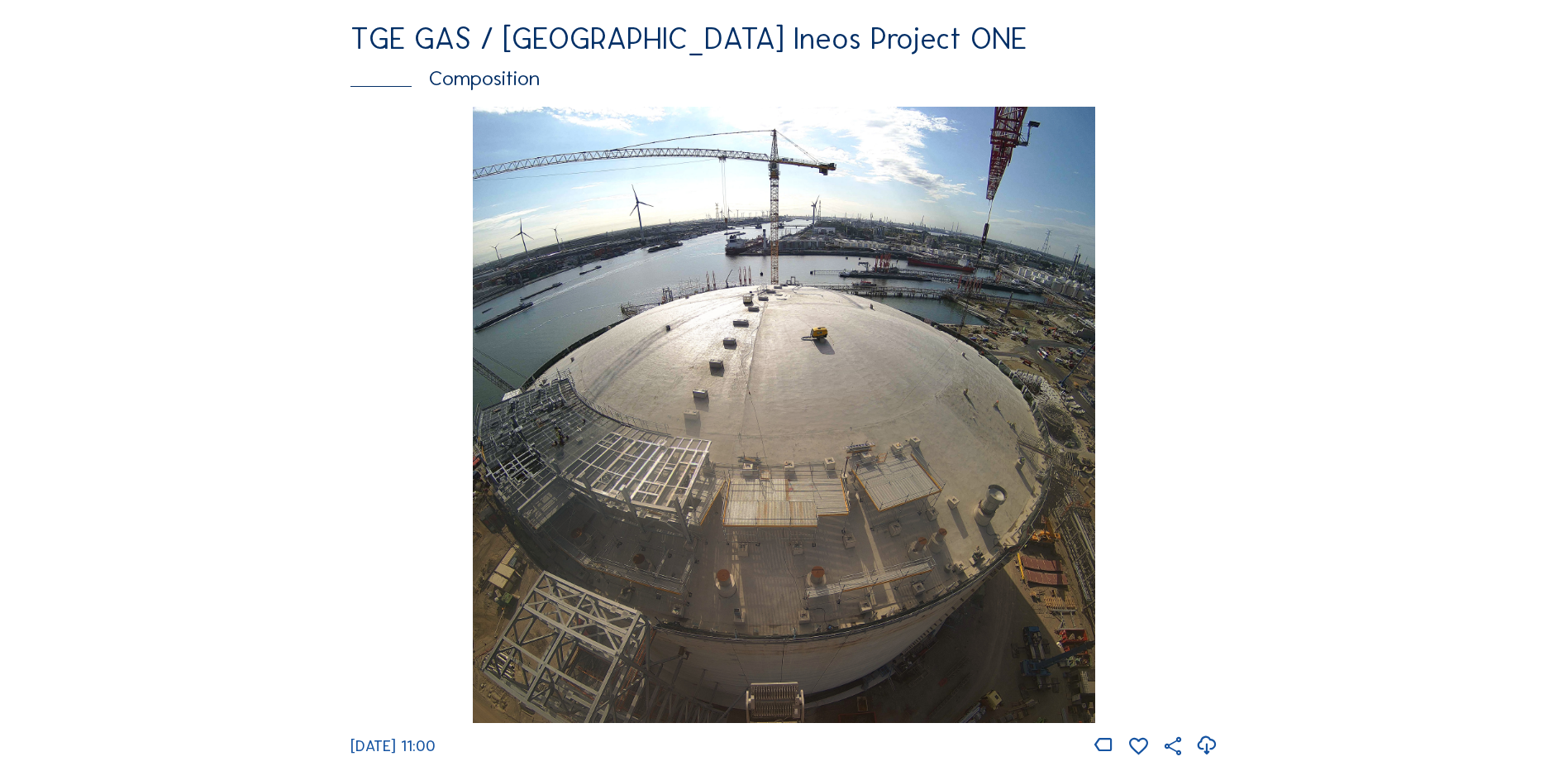
click at [797, 299] on img at bounding box center [783, 415] width 621 height 617
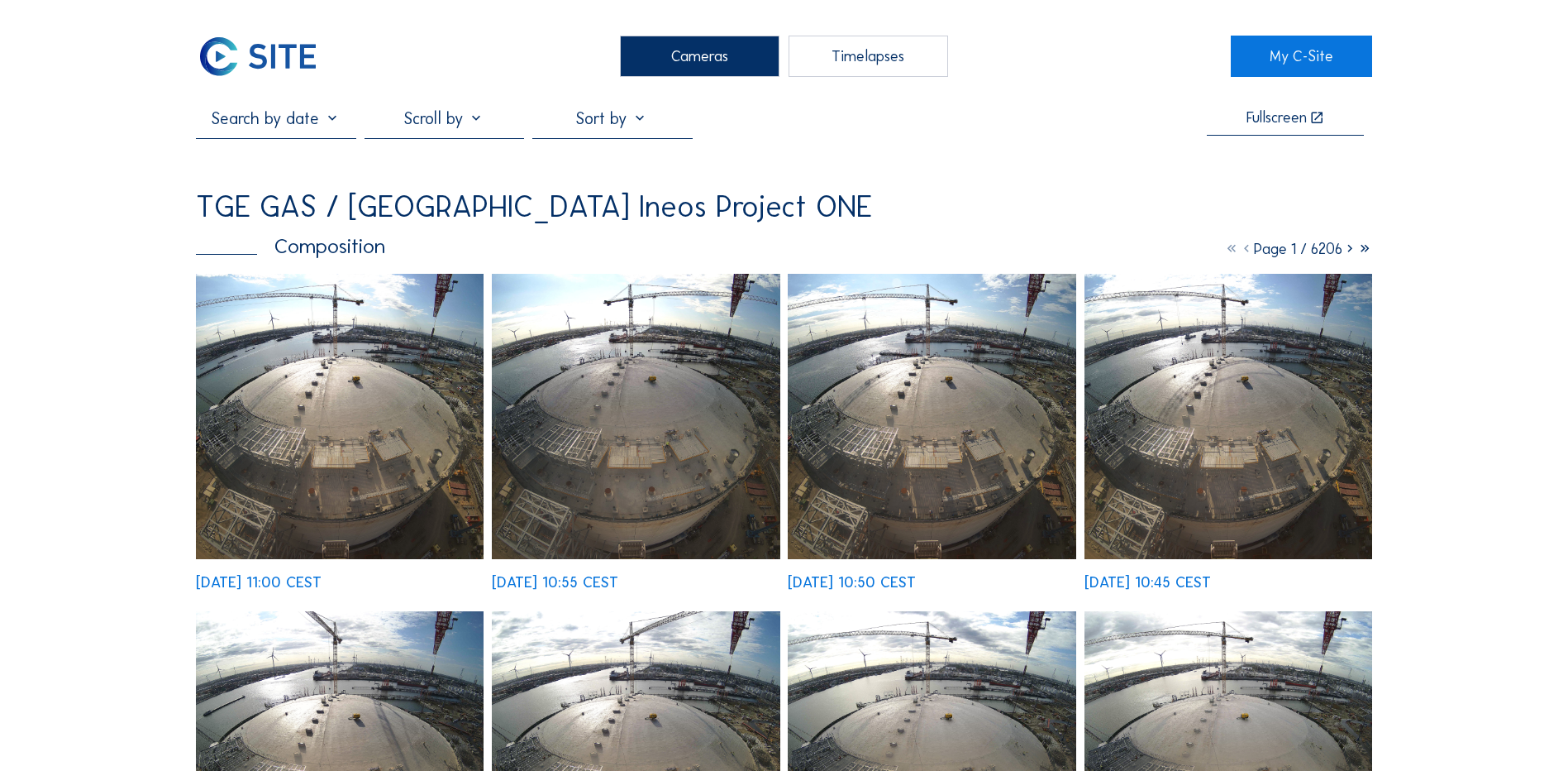
click at [368, 340] on img at bounding box center [340, 417] width 288 height 285
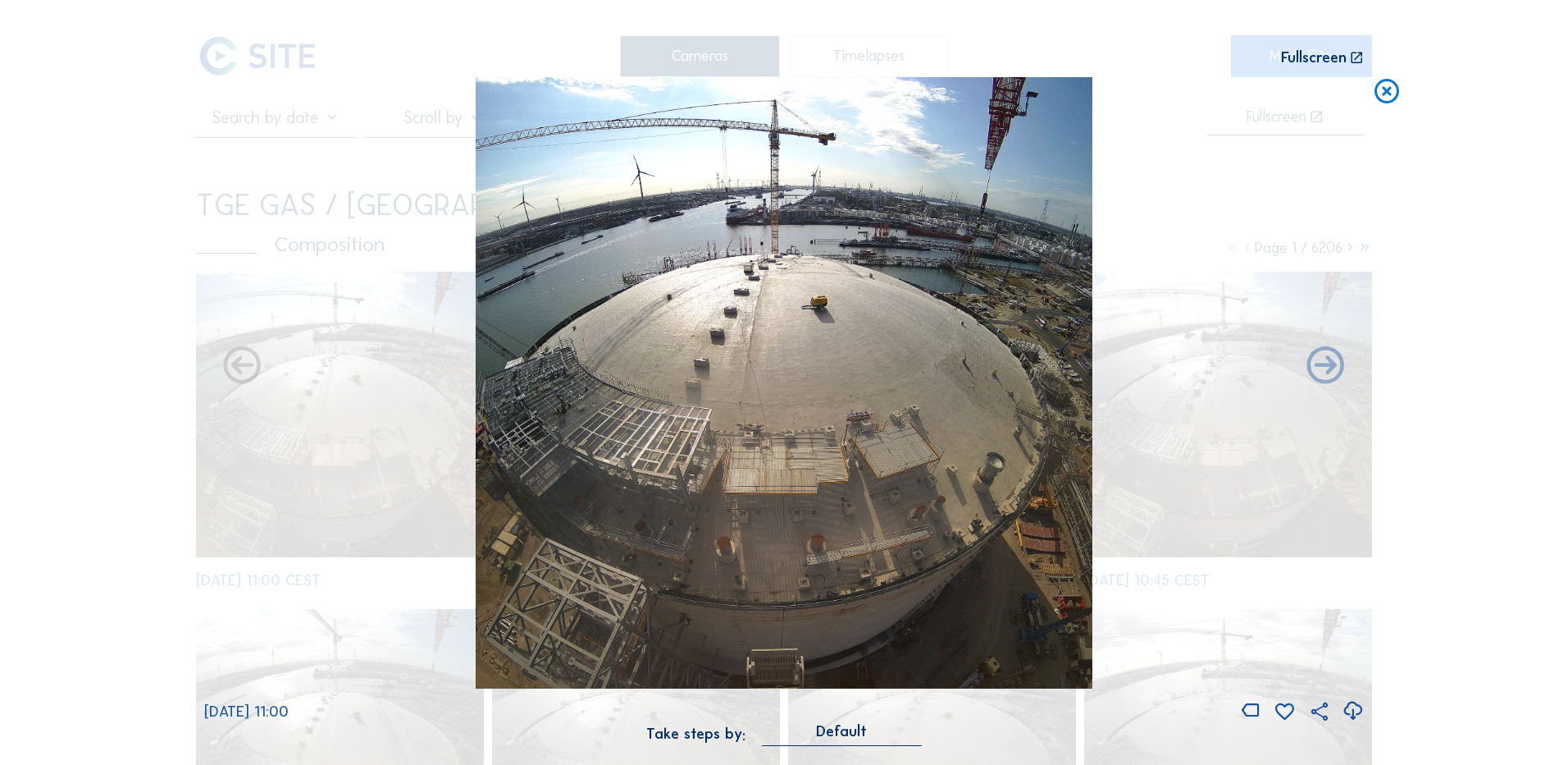
click at [1356, 712] on icon at bounding box center [1354, 710] width 23 height 27
click at [1354, 712] on icon at bounding box center [1354, 710] width 23 height 27
click at [114, 533] on div "Scroll to travel through time | Press 'Alt' Button + Scroll to Zoom | Click and…" at bounding box center [784, 382] width 1568 height 765
click at [1392, 89] on icon at bounding box center [1387, 92] width 30 height 30
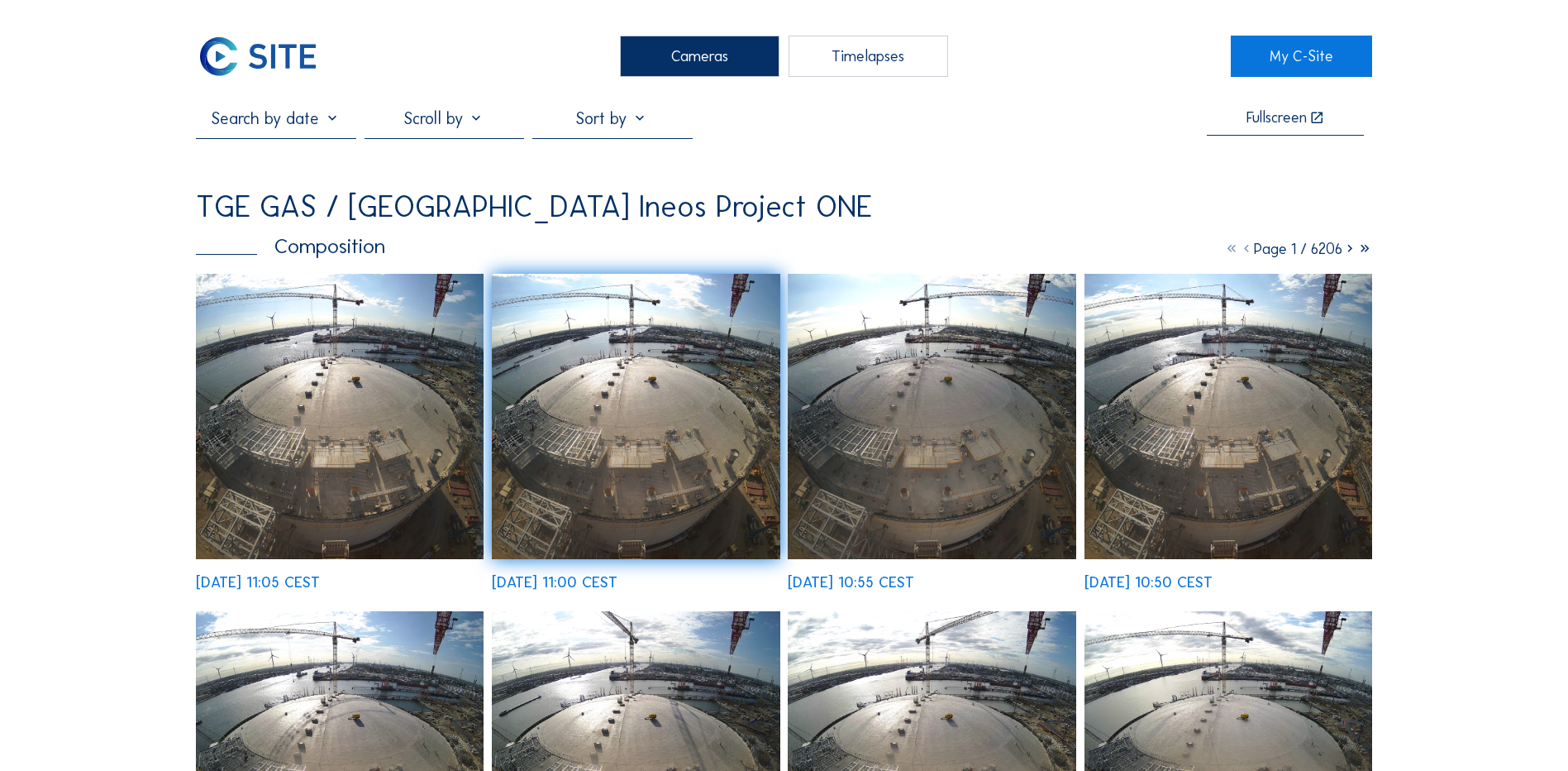
click at [663, 54] on div "Cameras" at bounding box center [700, 56] width 159 height 41
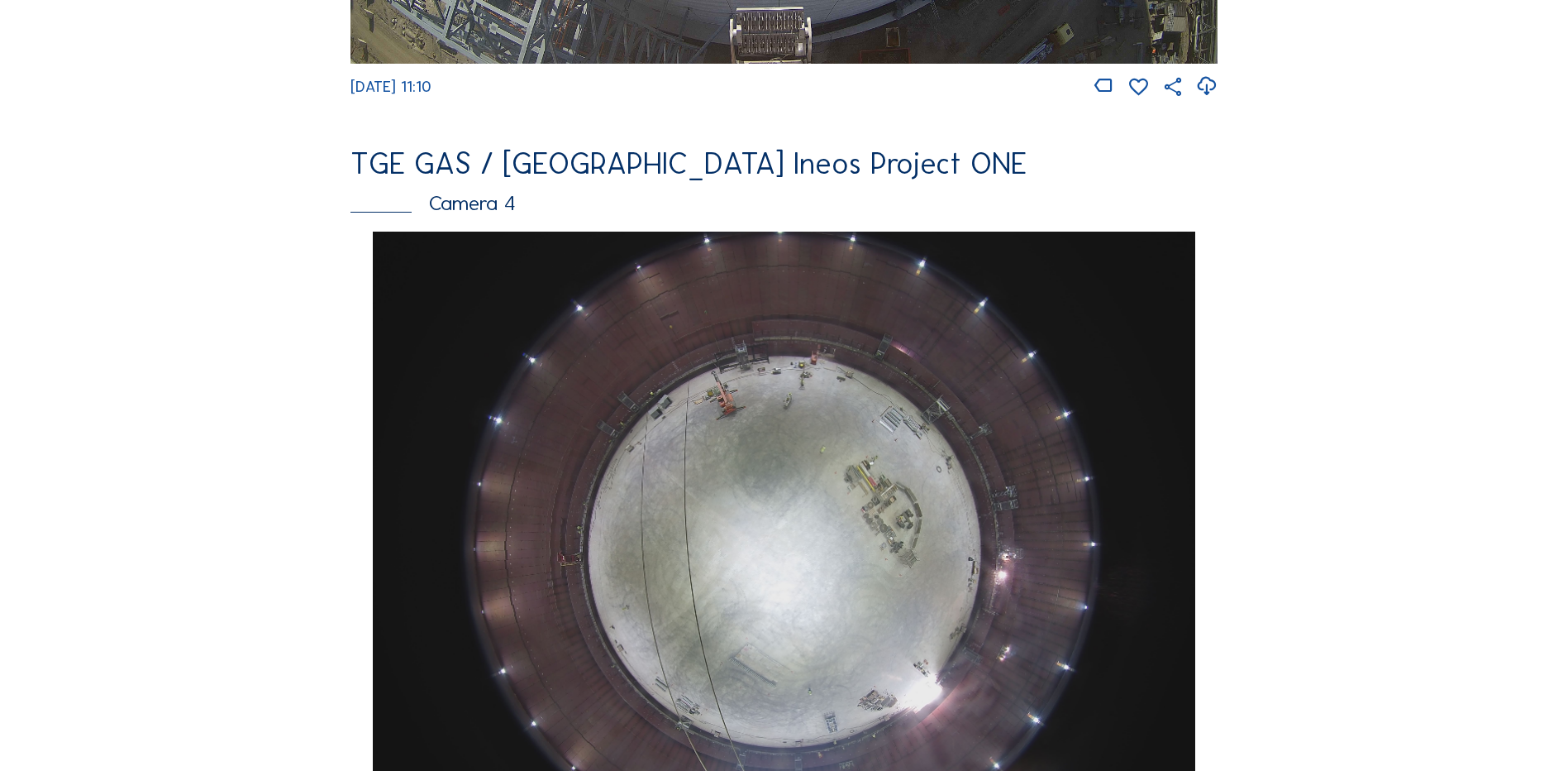
scroll to position [744, 0]
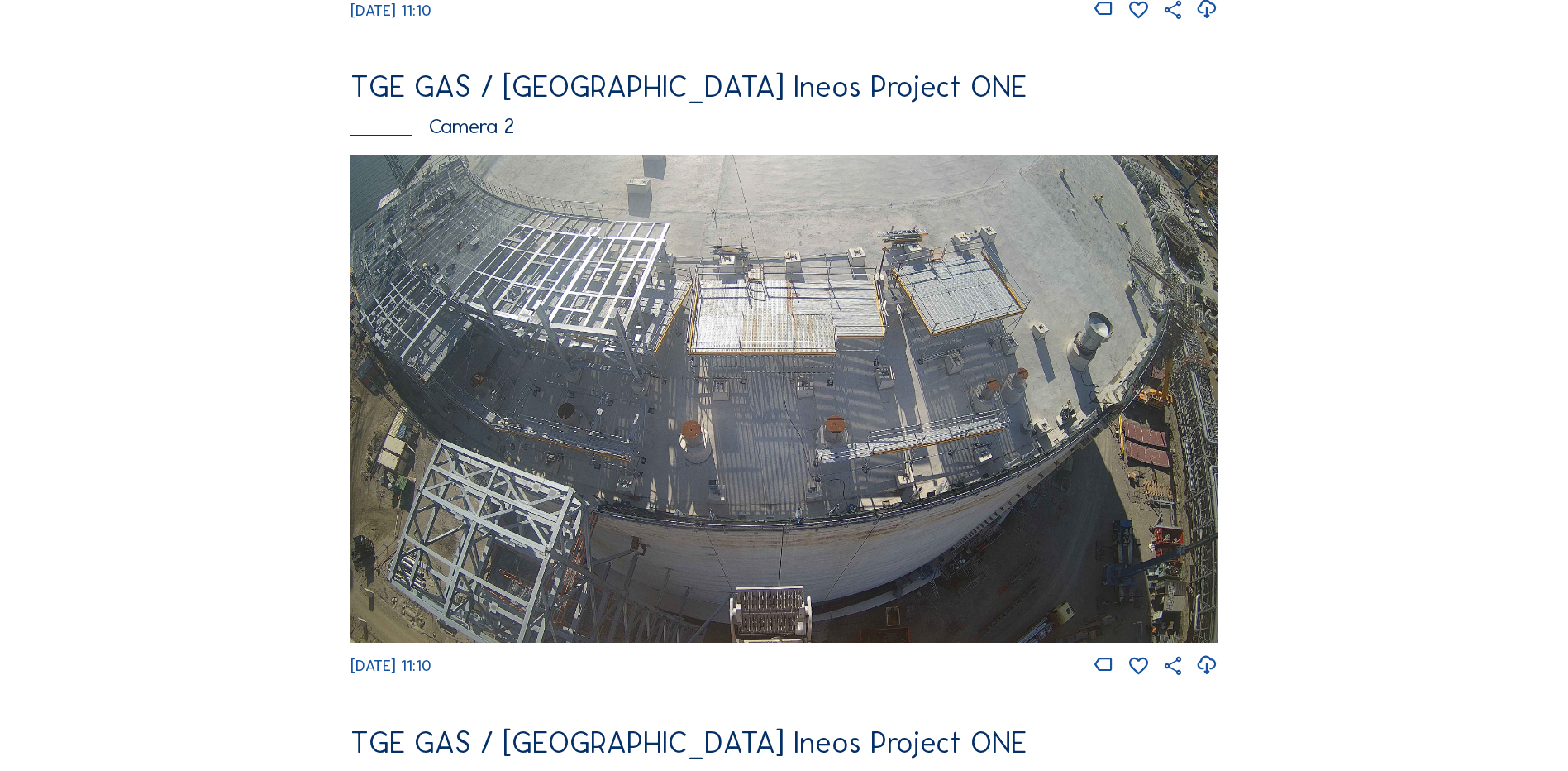
click at [850, 325] on img at bounding box center [784, 398] width 867 height 487
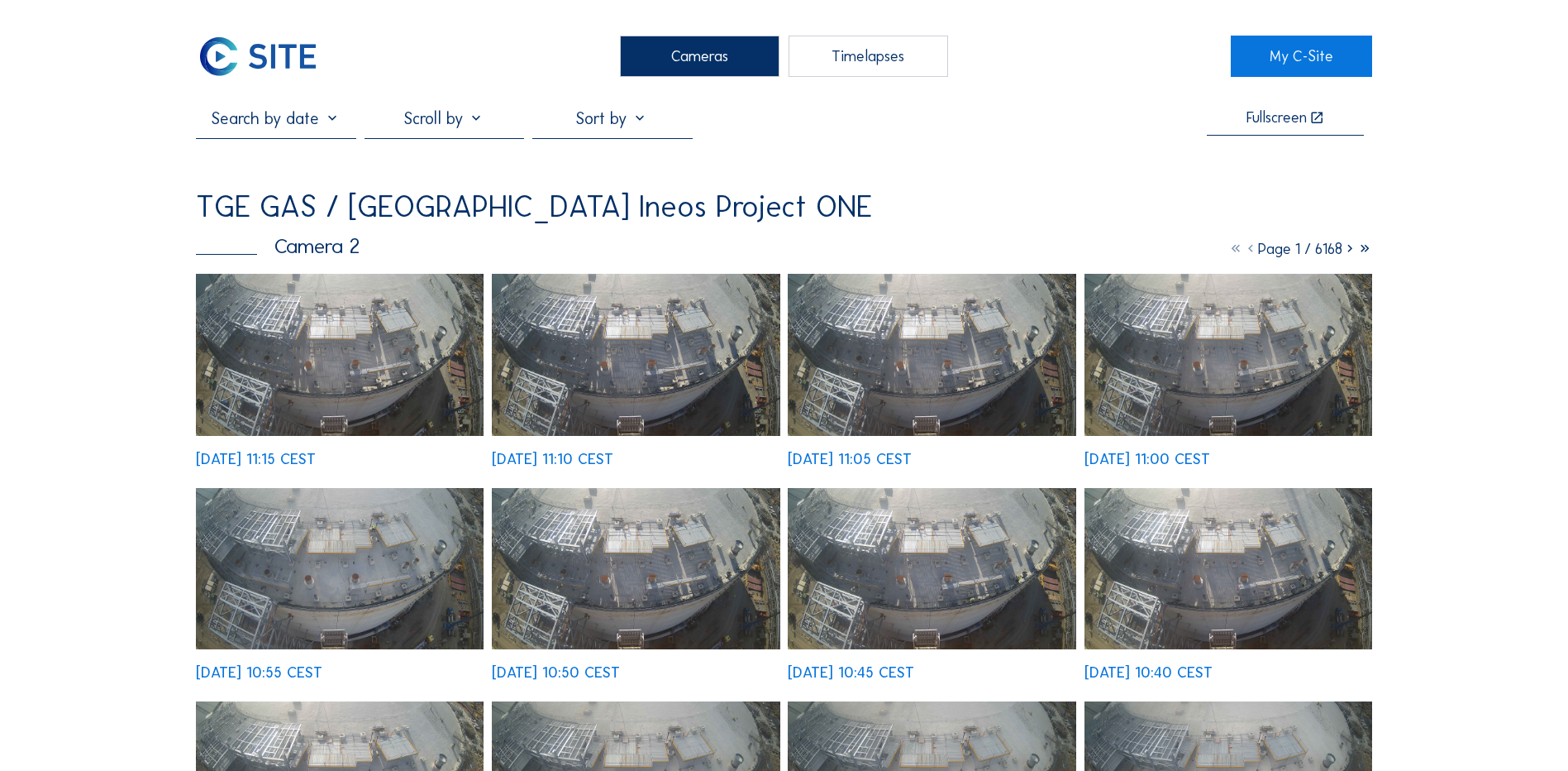
click at [361, 346] on img at bounding box center [340, 354] width 288 height 162
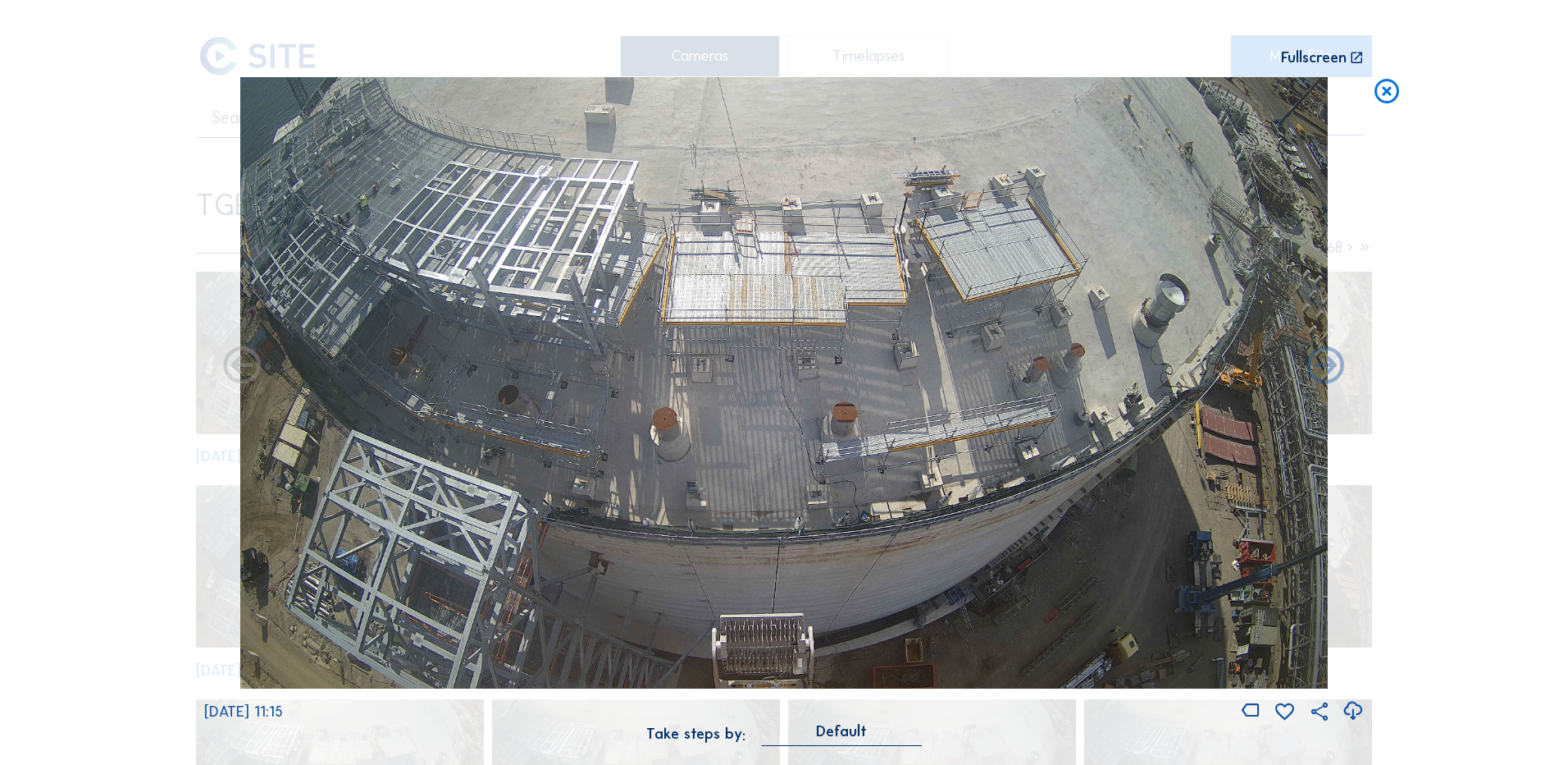
click at [1353, 714] on icon at bounding box center [1354, 710] width 23 height 27
click at [1390, 95] on icon at bounding box center [1387, 92] width 30 height 30
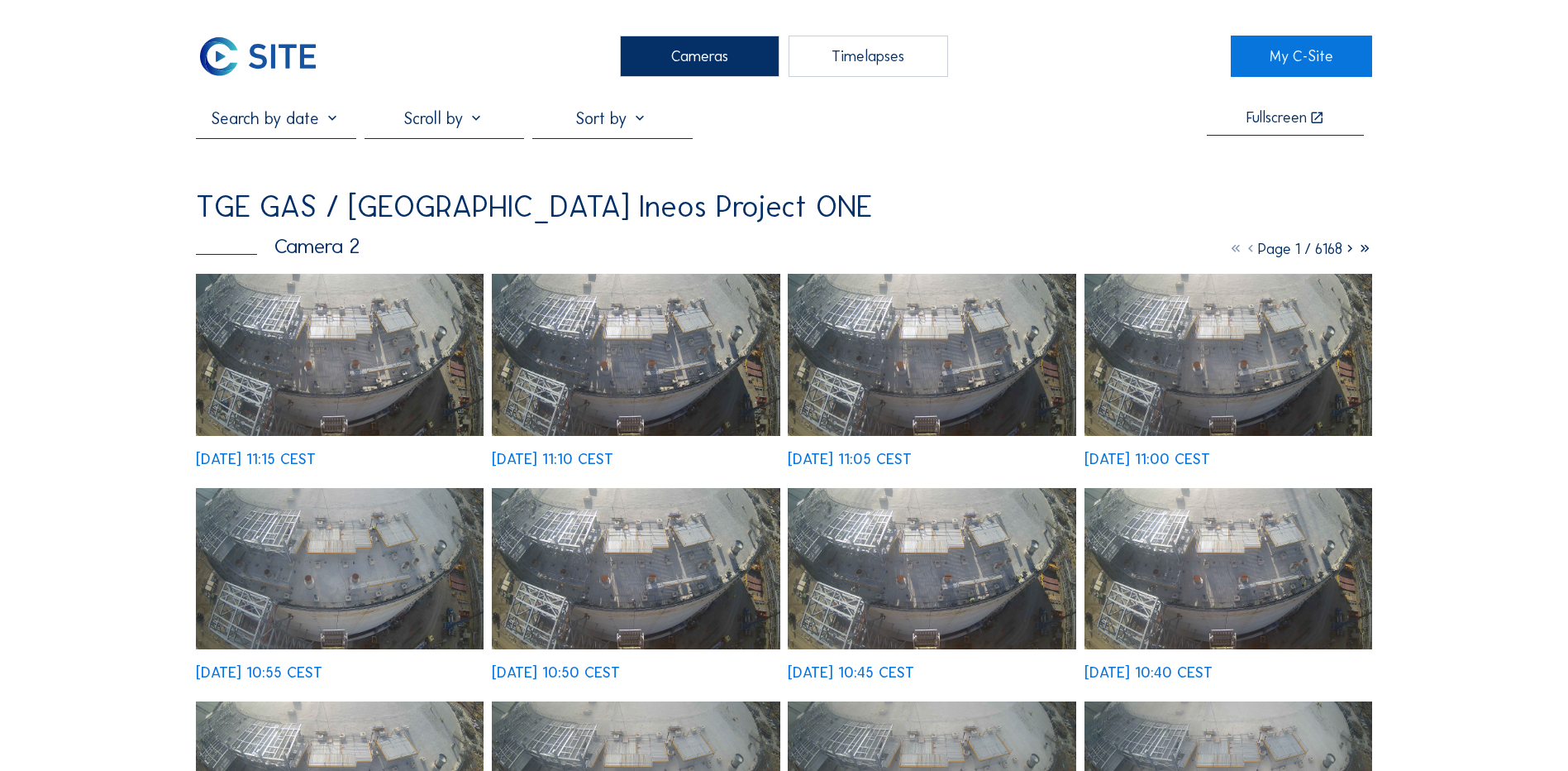
click at [696, 56] on div "Cameras" at bounding box center [700, 56] width 159 height 41
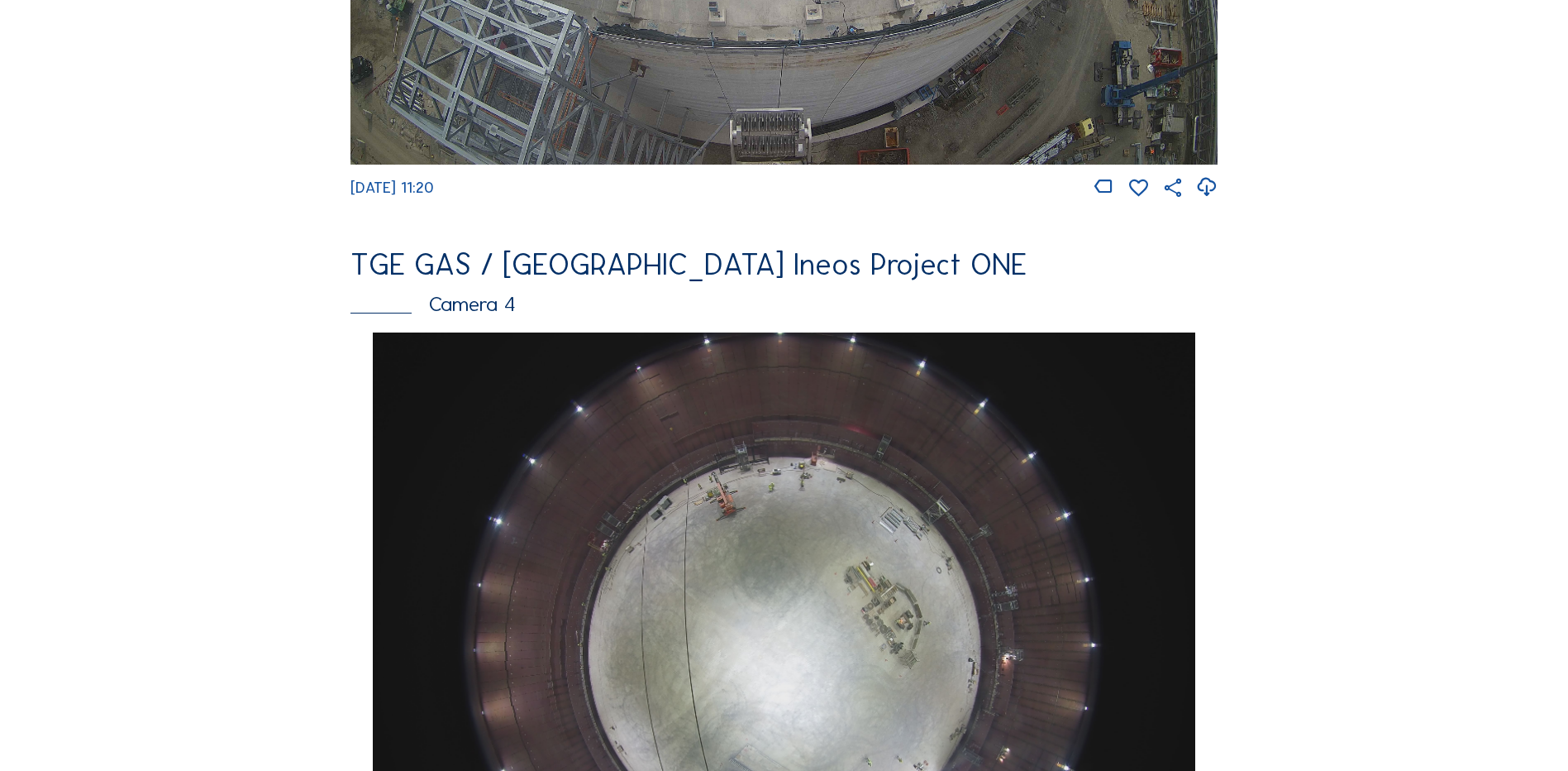
scroll to position [1654, 0]
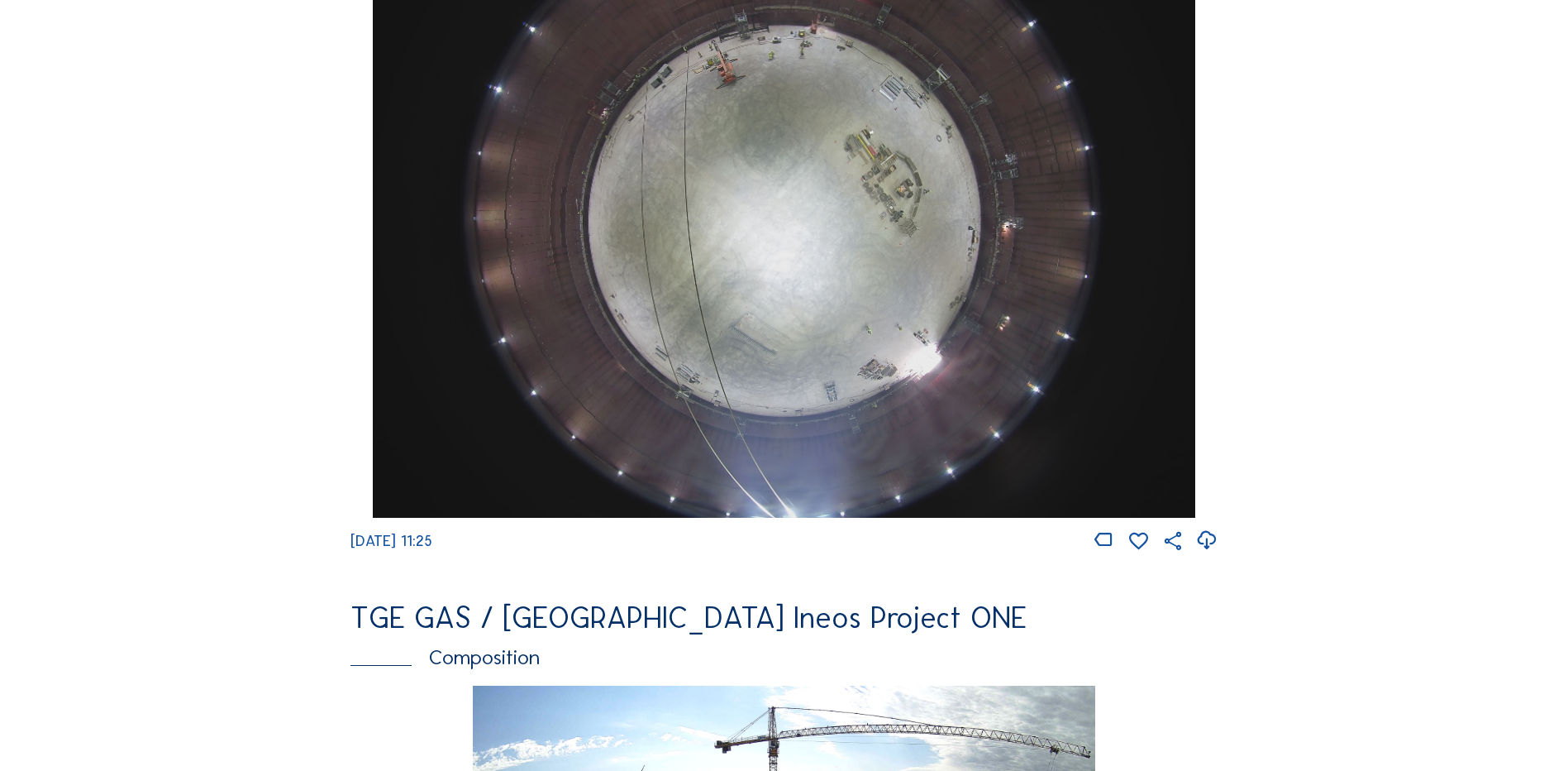
click at [737, 186] on img at bounding box center [783, 209] width 822 height 617
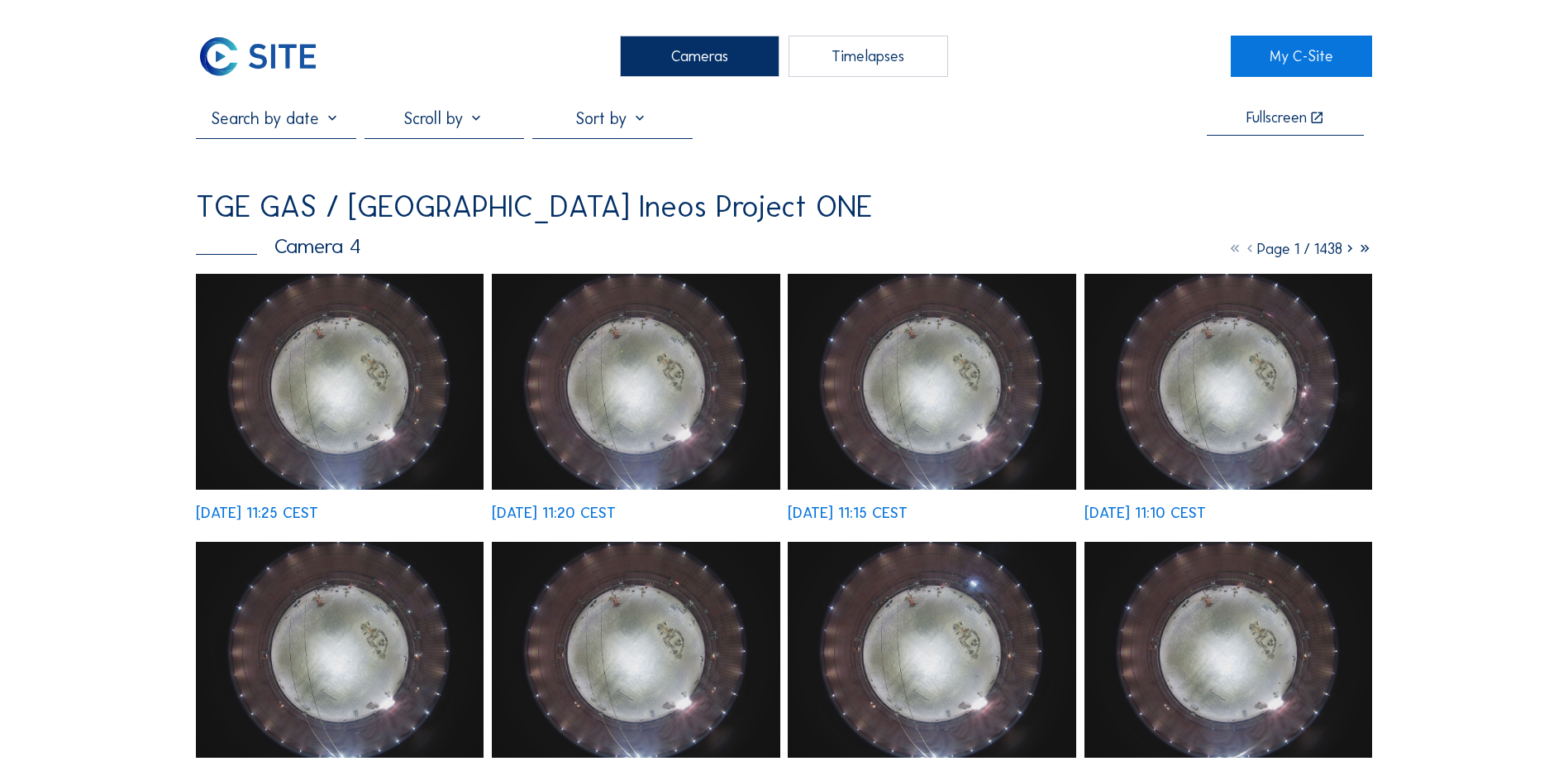
click at [685, 53] on div "Cameras" at bounding box center [700, 56] width 159 height 41
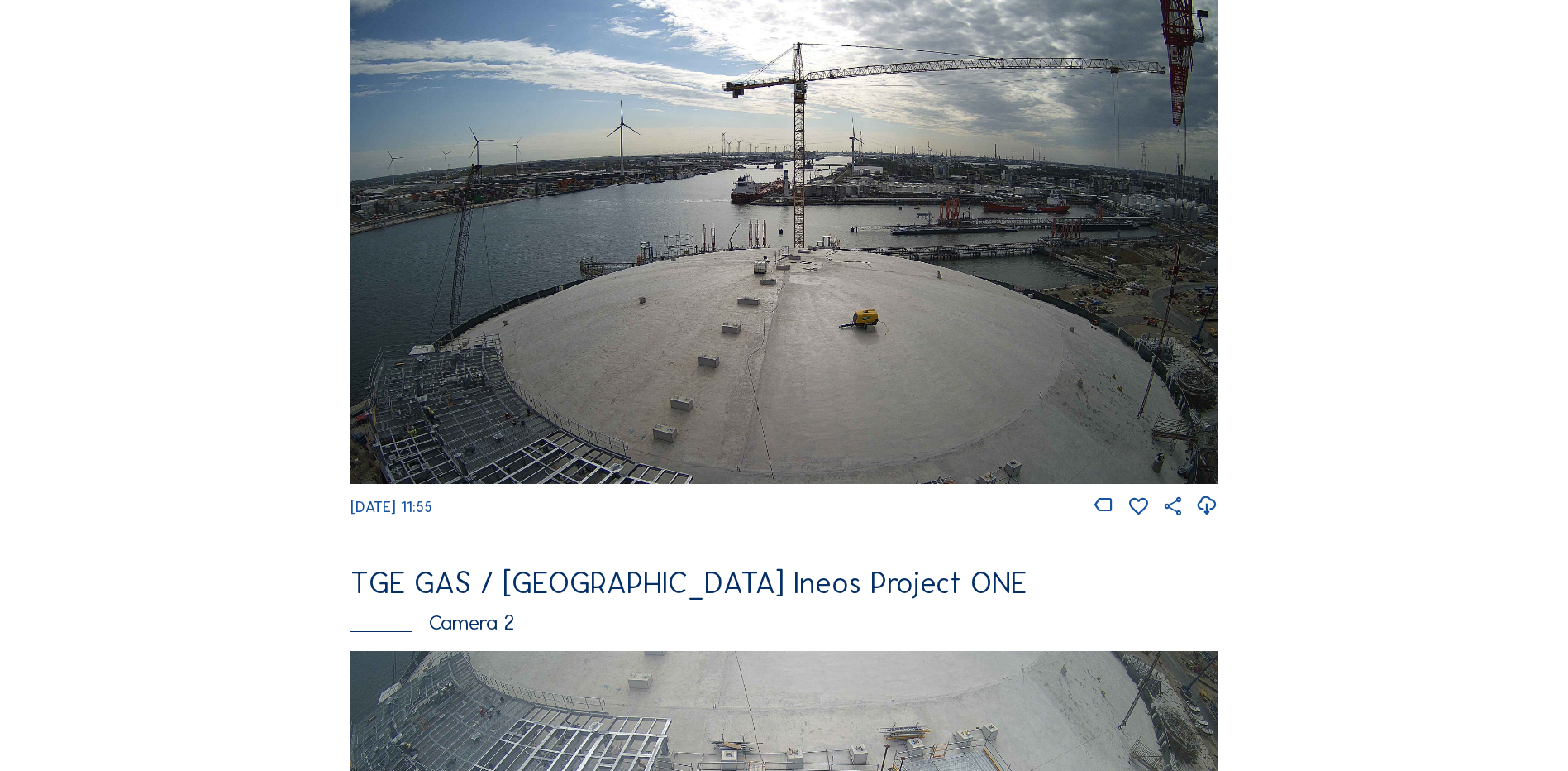
scroll to position [331, 0]
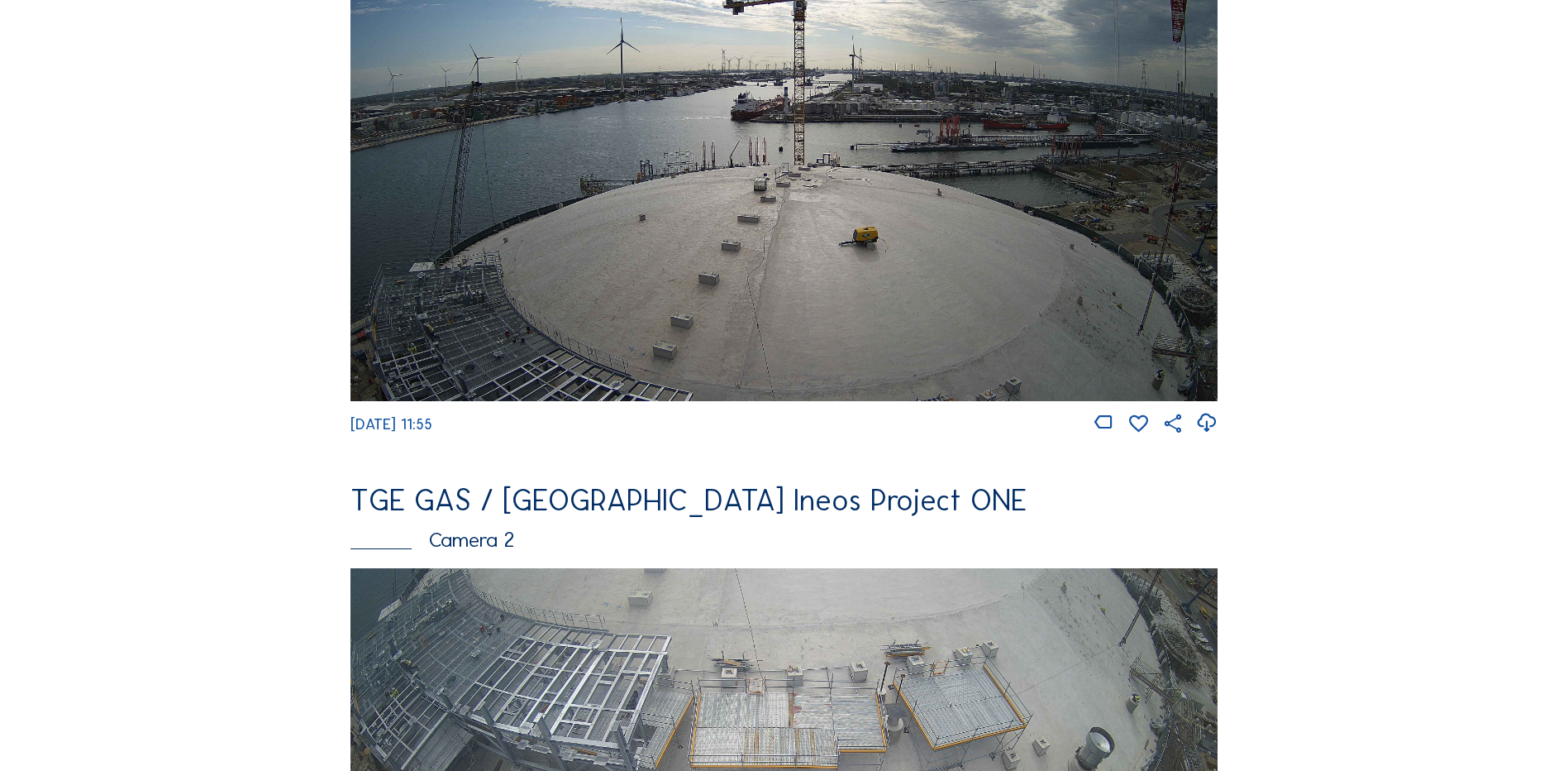
click at [659, 289] on img at bounding box center [784, 156] width 867 height 487
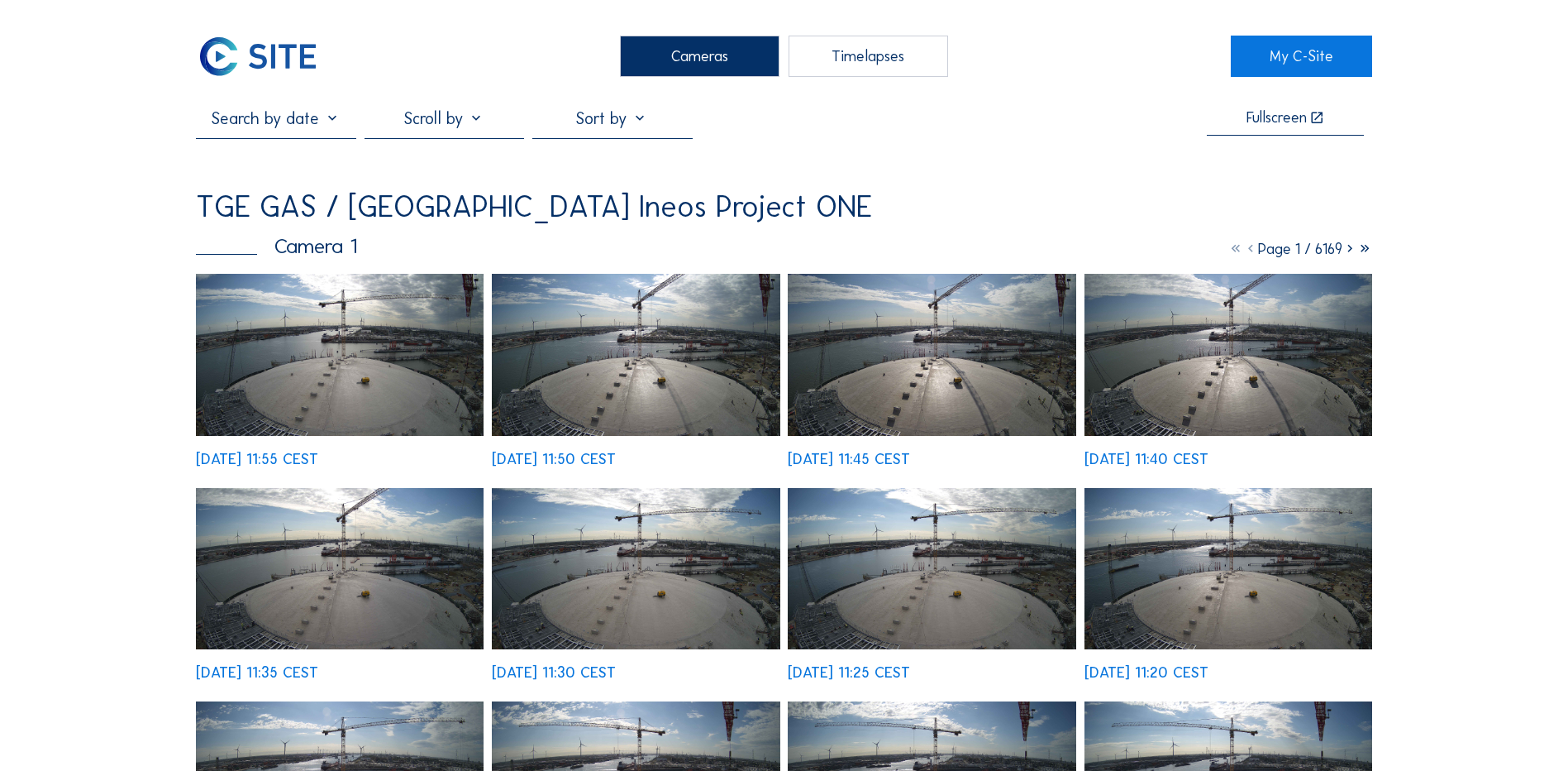
click at [403, 332] on img at bounding box center [340, 354] width 288 height 162
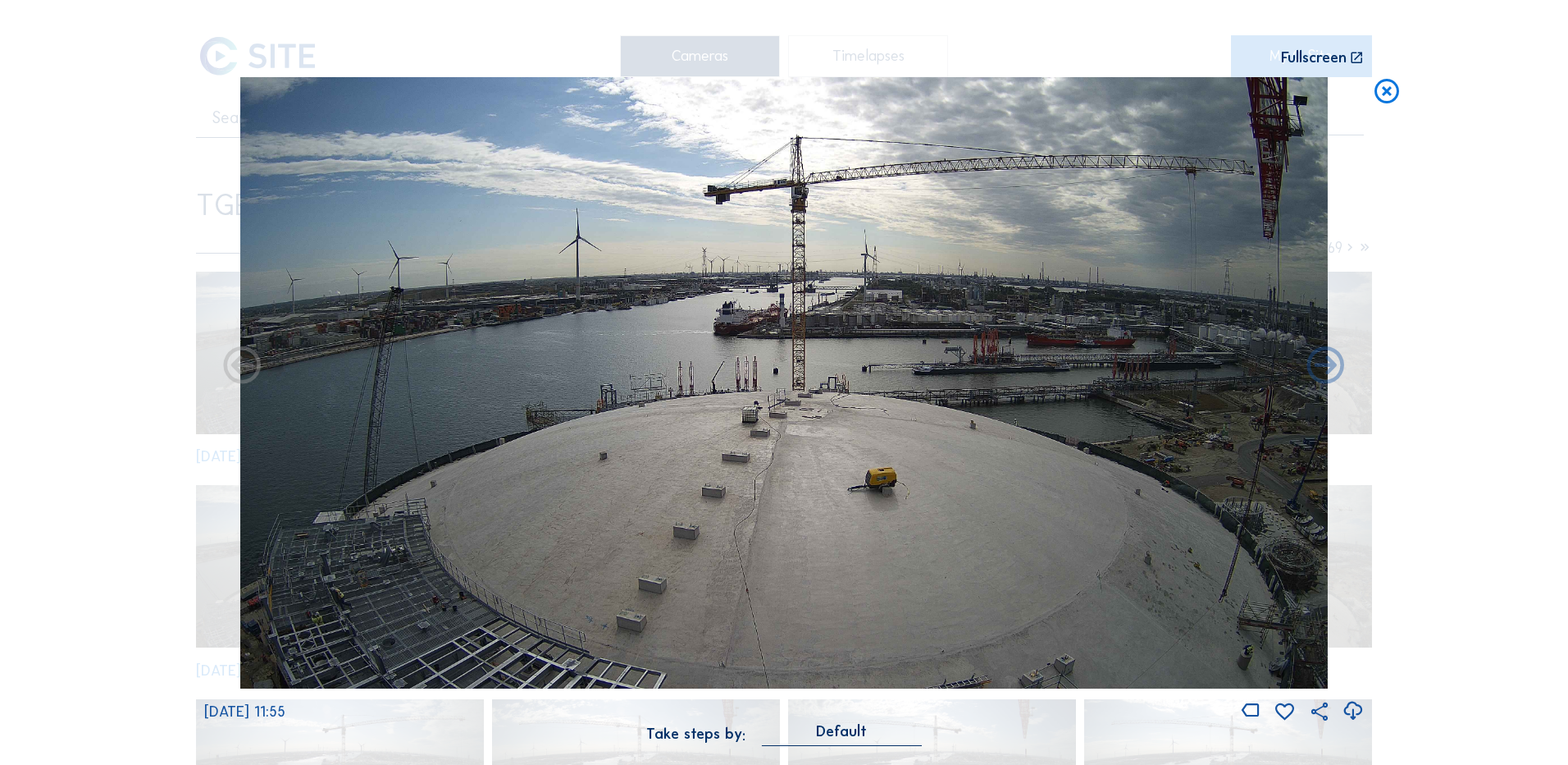
click at [1354, 711] on icon at bounding box center [1354, 710] width 23 height 27
click at [142, 391] on div "Scroll to travel through time | Press 'Alt' Button + Scroll to Zoom | Click and…" at bounding box center [784, 382] width 1568 height 765
click at [1387, 92] on icon at bounding box center [1387, 92] width 30 height 30
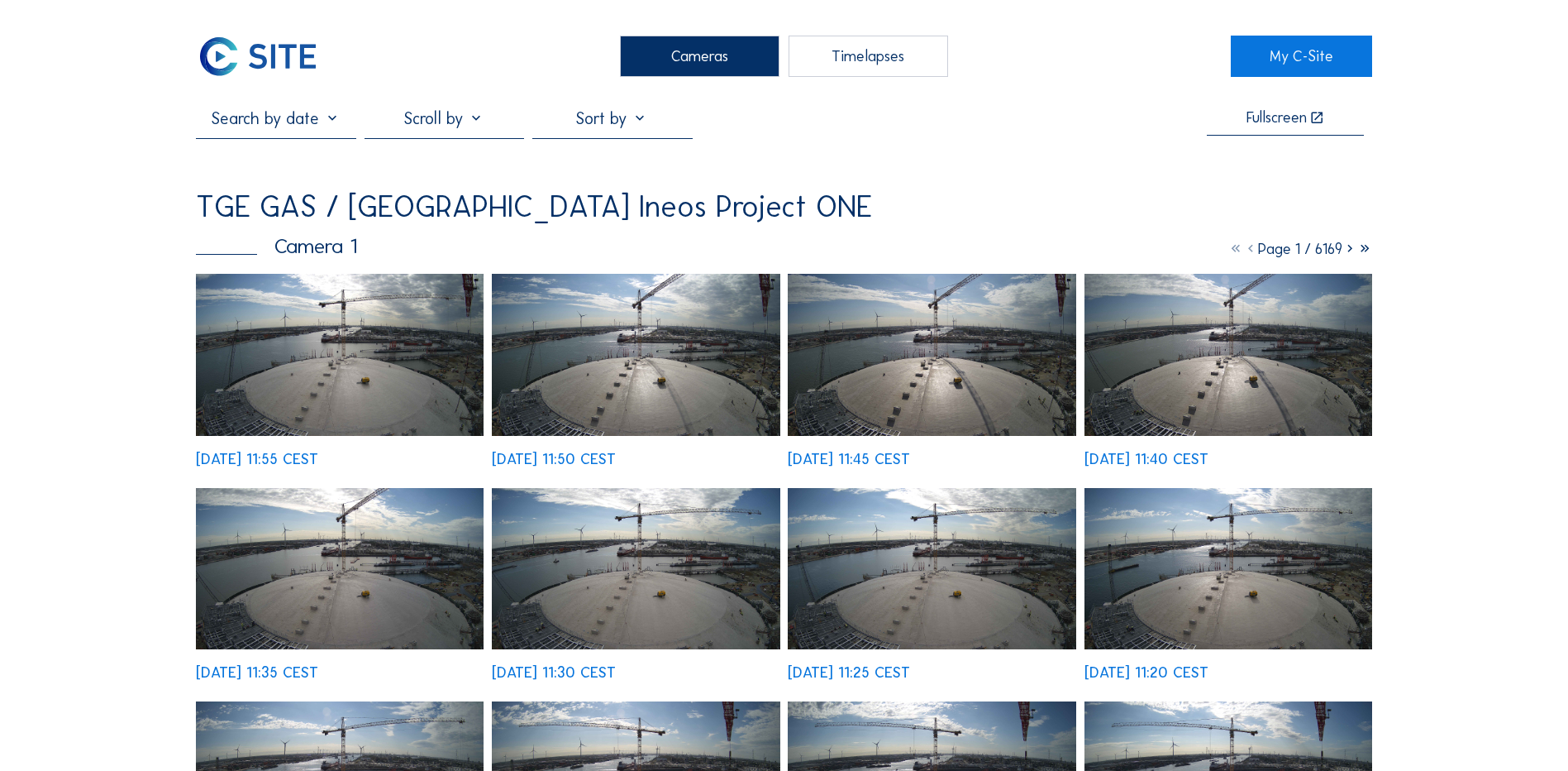
click at [682, 66] on div "Cameras" at bounding box center [700, 56] width 159 height 41
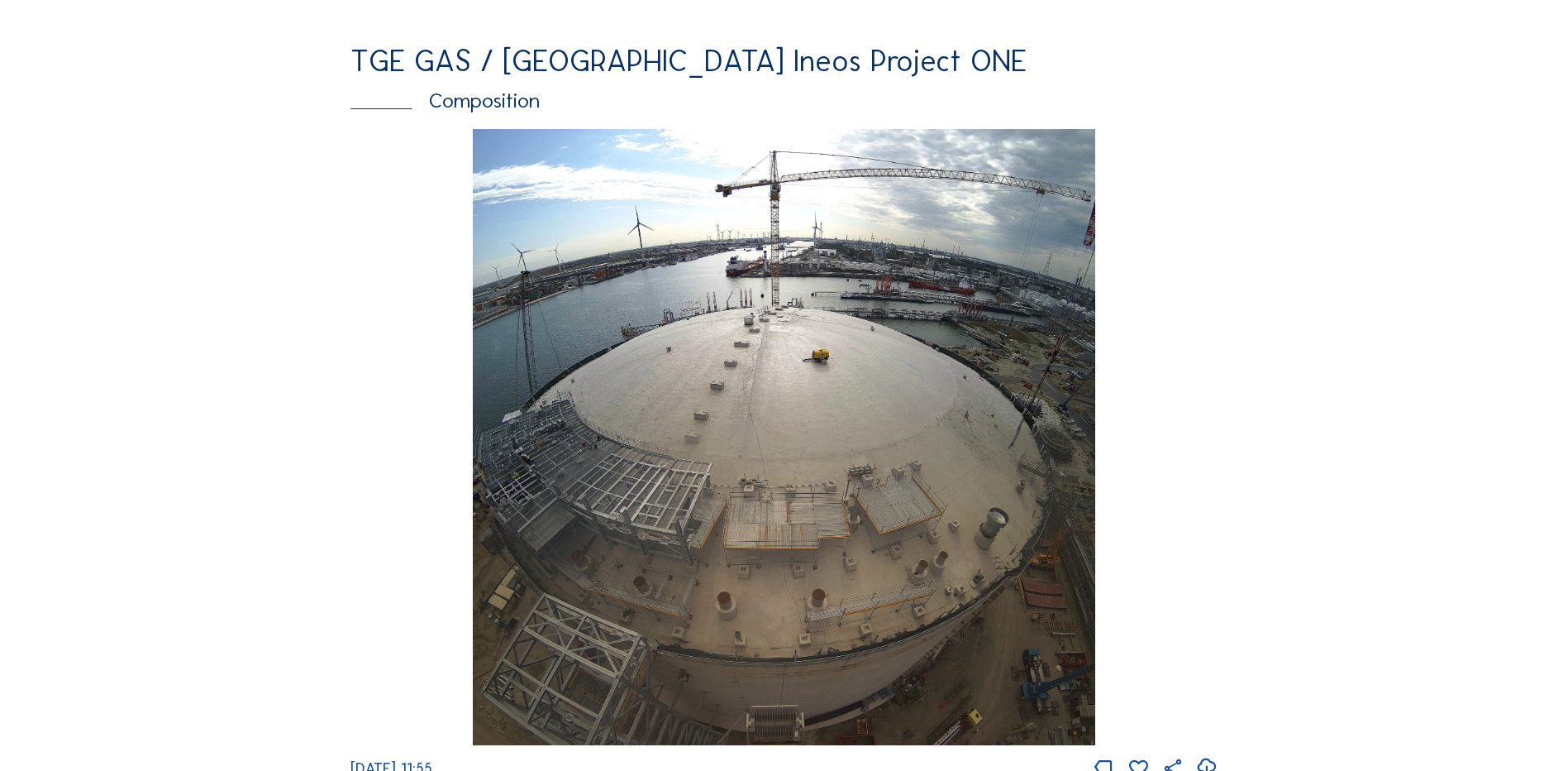
scroll to position [2232, 0]
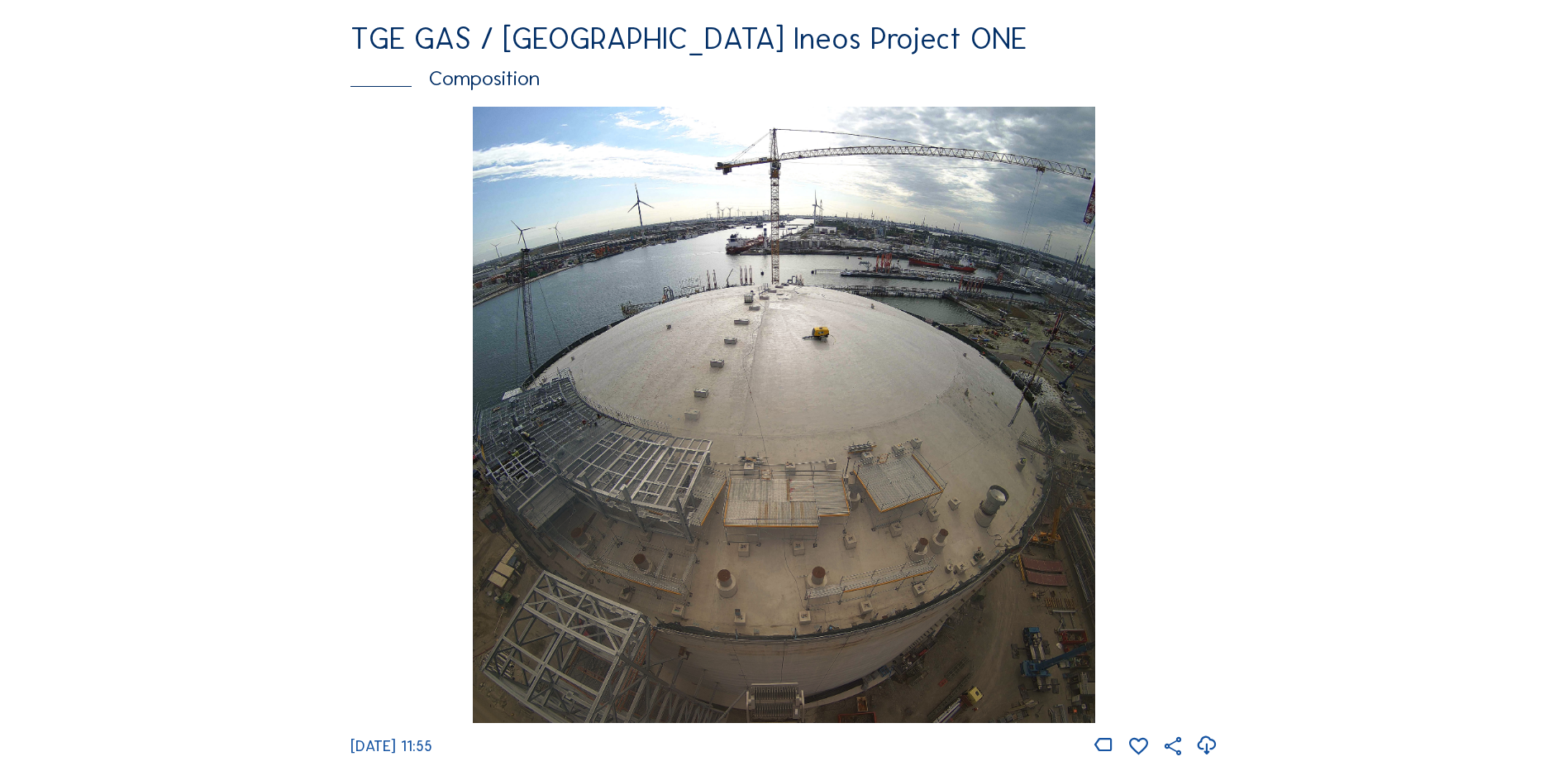
click at [800, 417] on img at bounding box center [783, 415] width 621 height 617
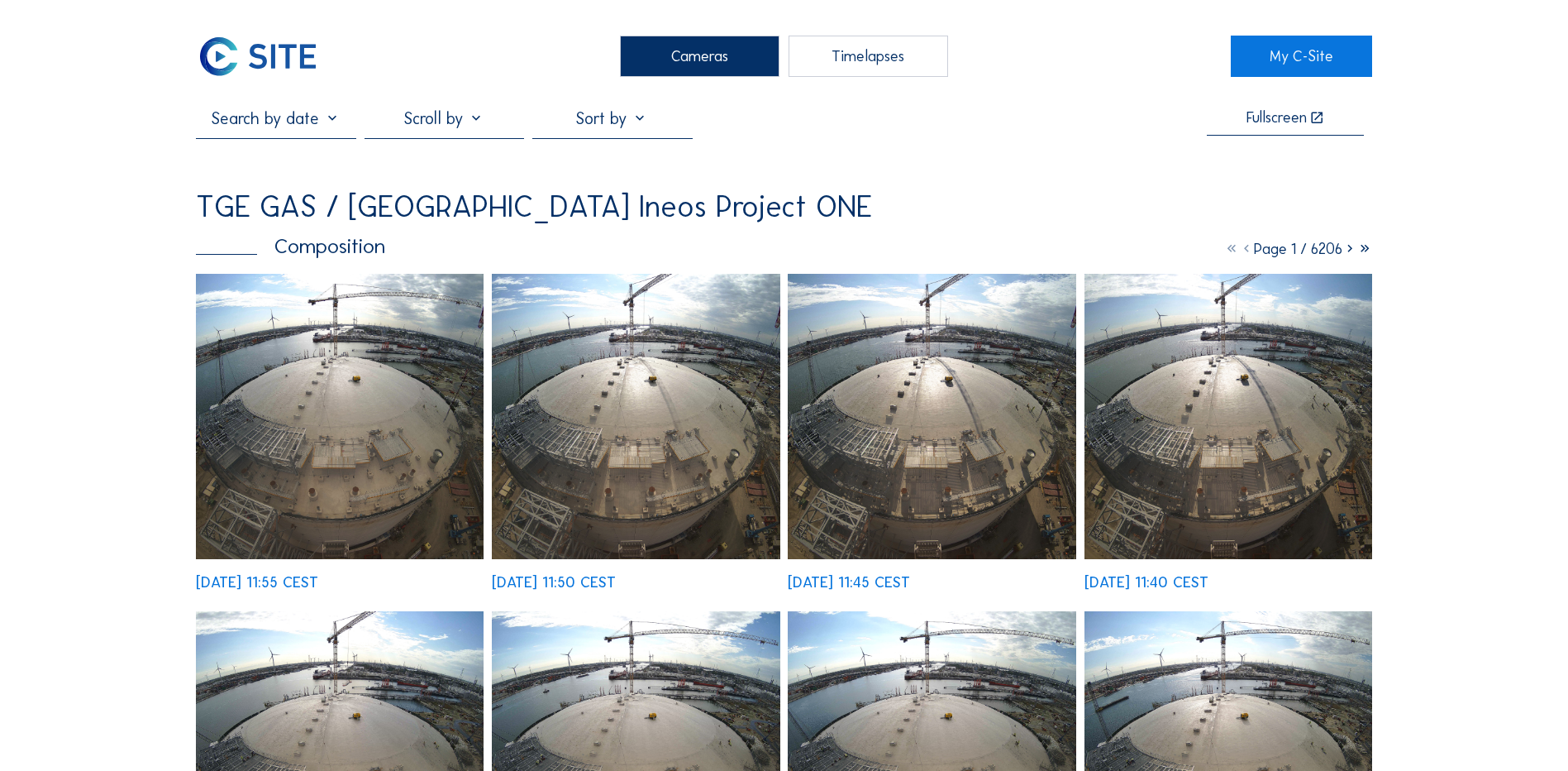
click at [718, 59] on div "Cameras" at bounding box center [700, 56] width 159 height 41
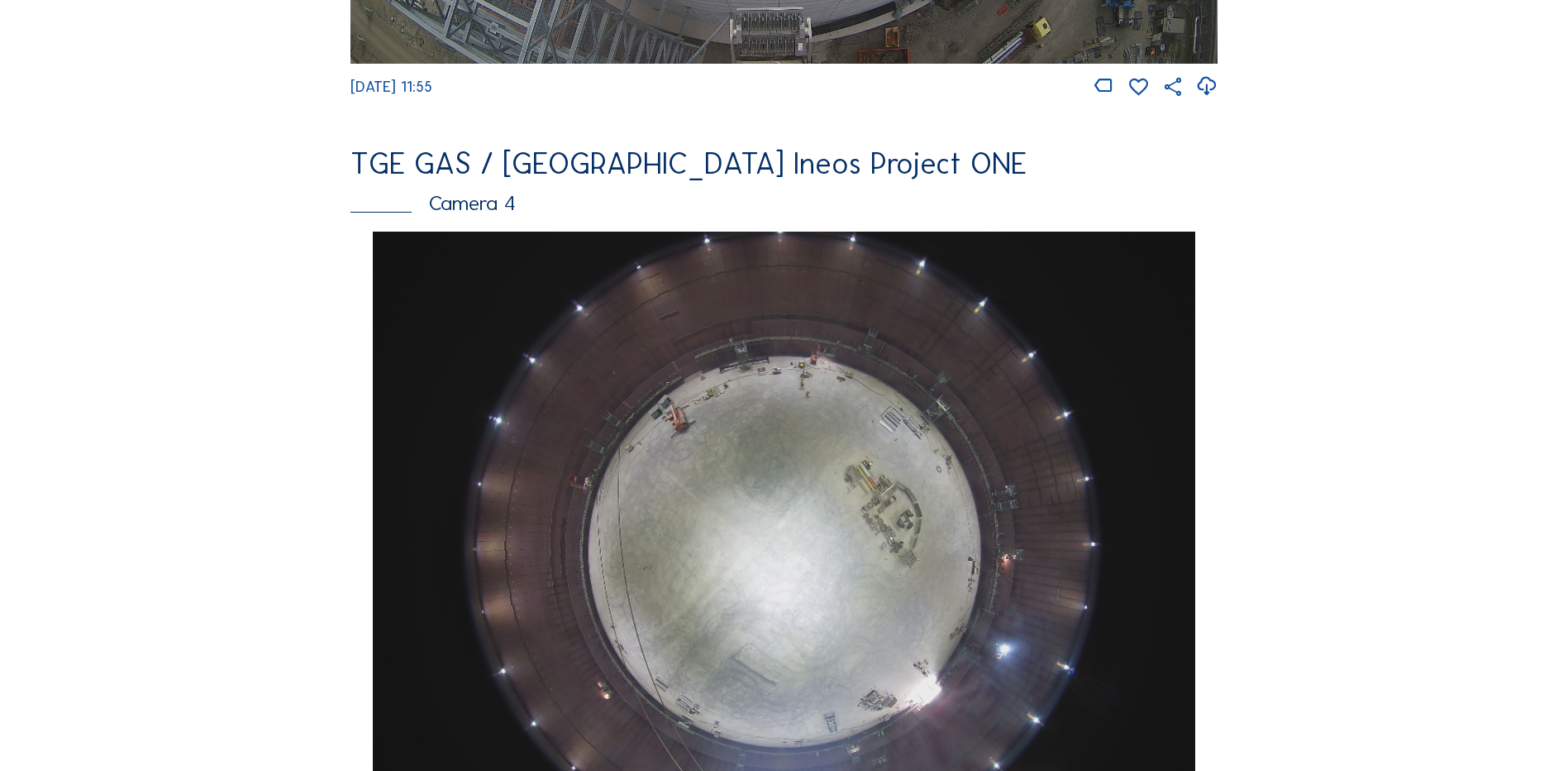
scroll to position [1405, 0]
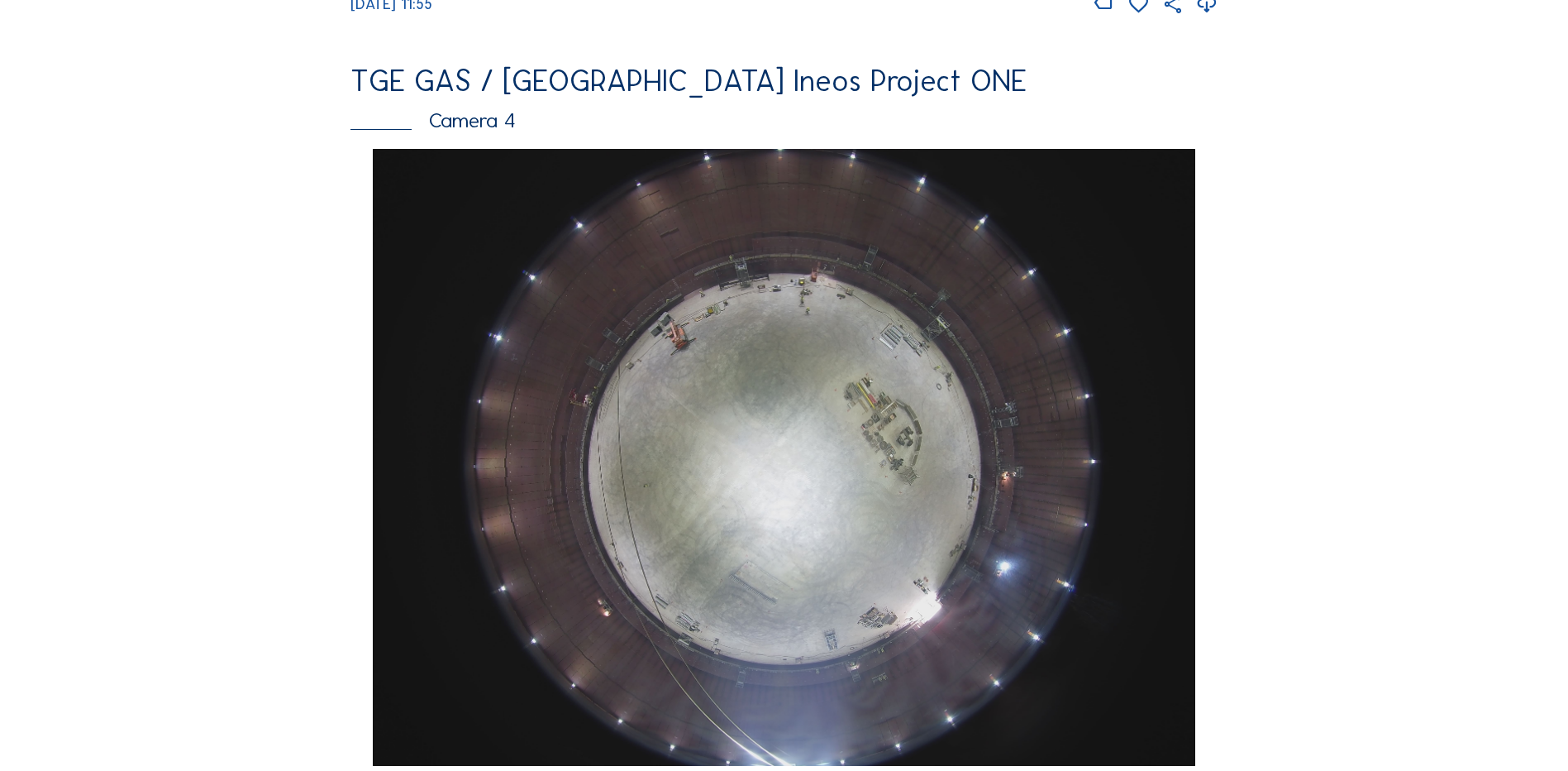
click at [758, 361] on img at bounding box center [783, 457] width 822 height 617
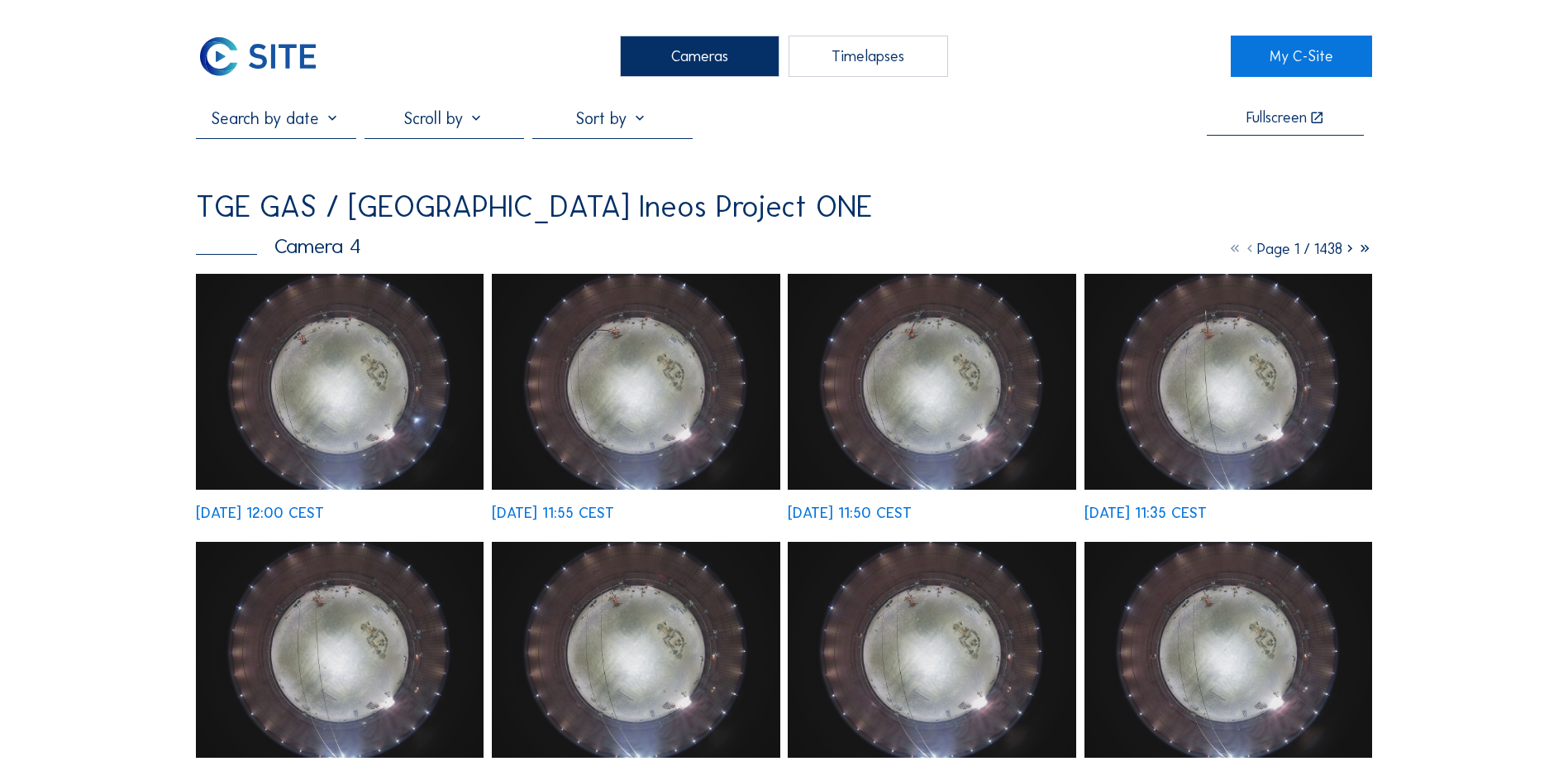
click at [357, 353] on img at bounding box center [340, 382] width 288 height 216
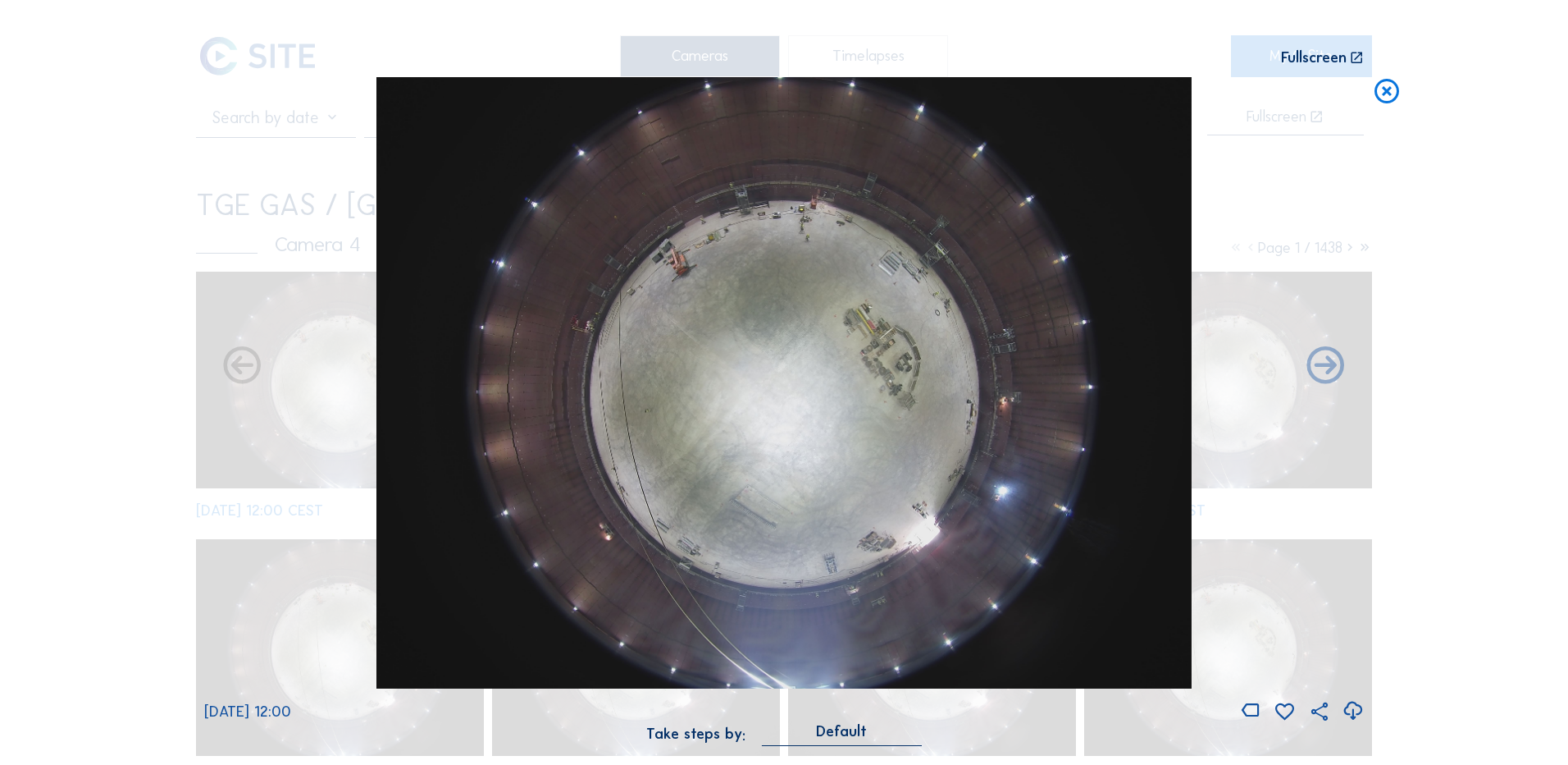
click at [1355, 709] on icon at bounding box center [1354, 710] width 23 height 27
click at [109, 315] on div "Scroll to travel through time | Press 'Alt' Button + Scroll to Zoom | Click and…" at bounding box center [784, 382] width 1568 height 765
click at [1391, 95] on icon at bounding box center [1387, 92] width 30 height 30
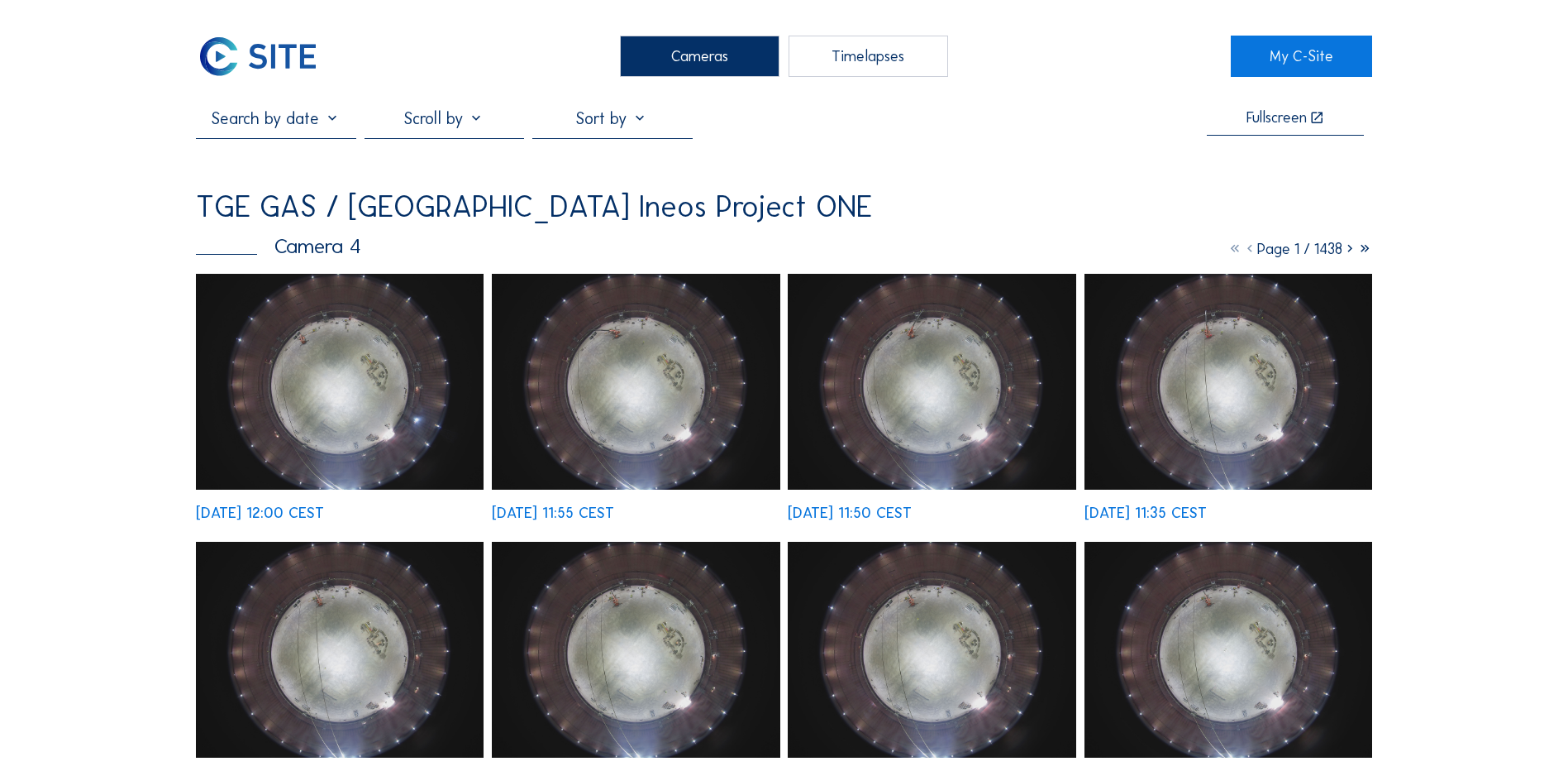
click at [698, 55] on div "Cameras" at bounding box center [700, 56] width 159 height 41
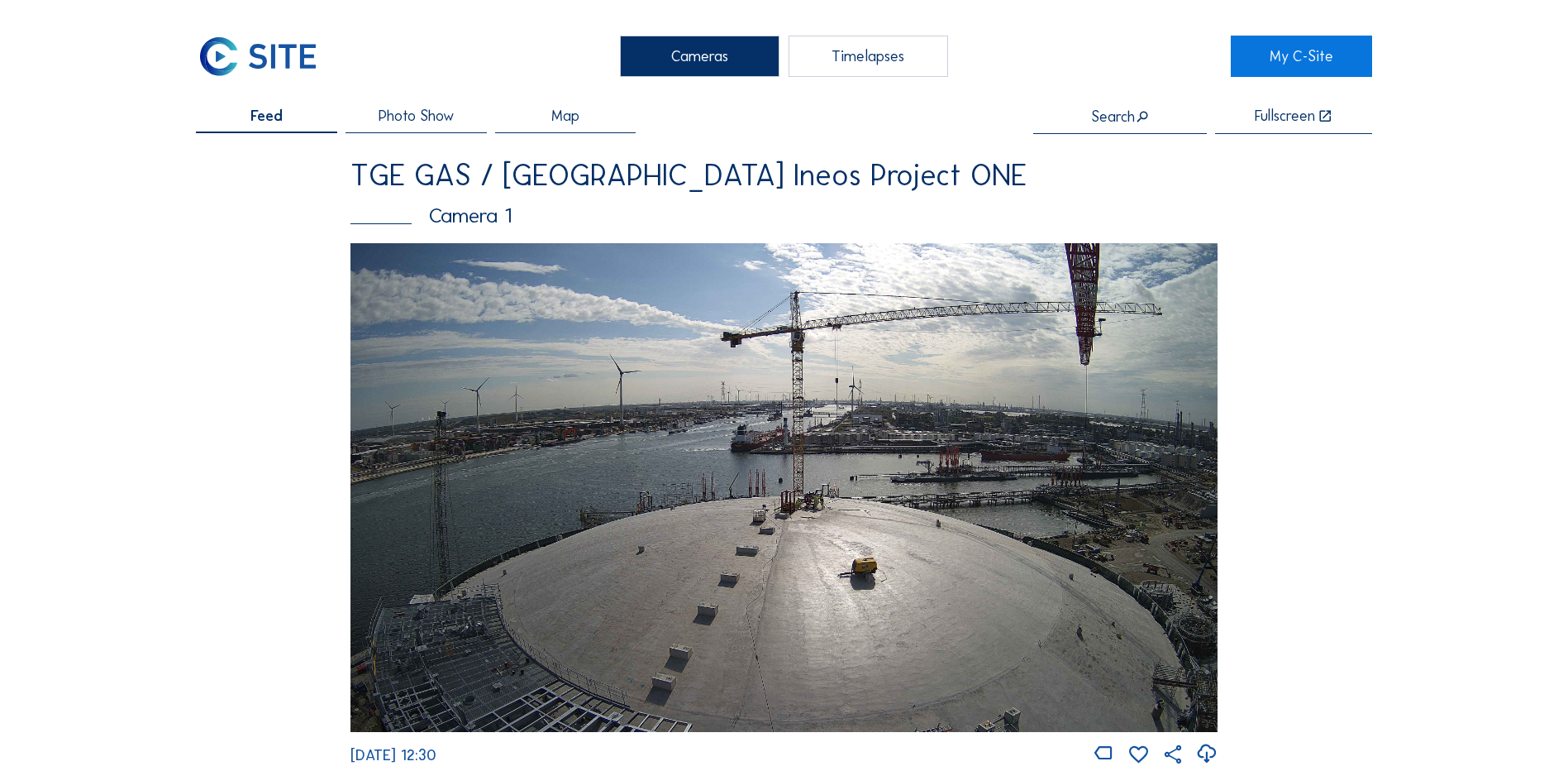
click at [815, 505] on img at bounding box center [784, 487] width 867 height 487
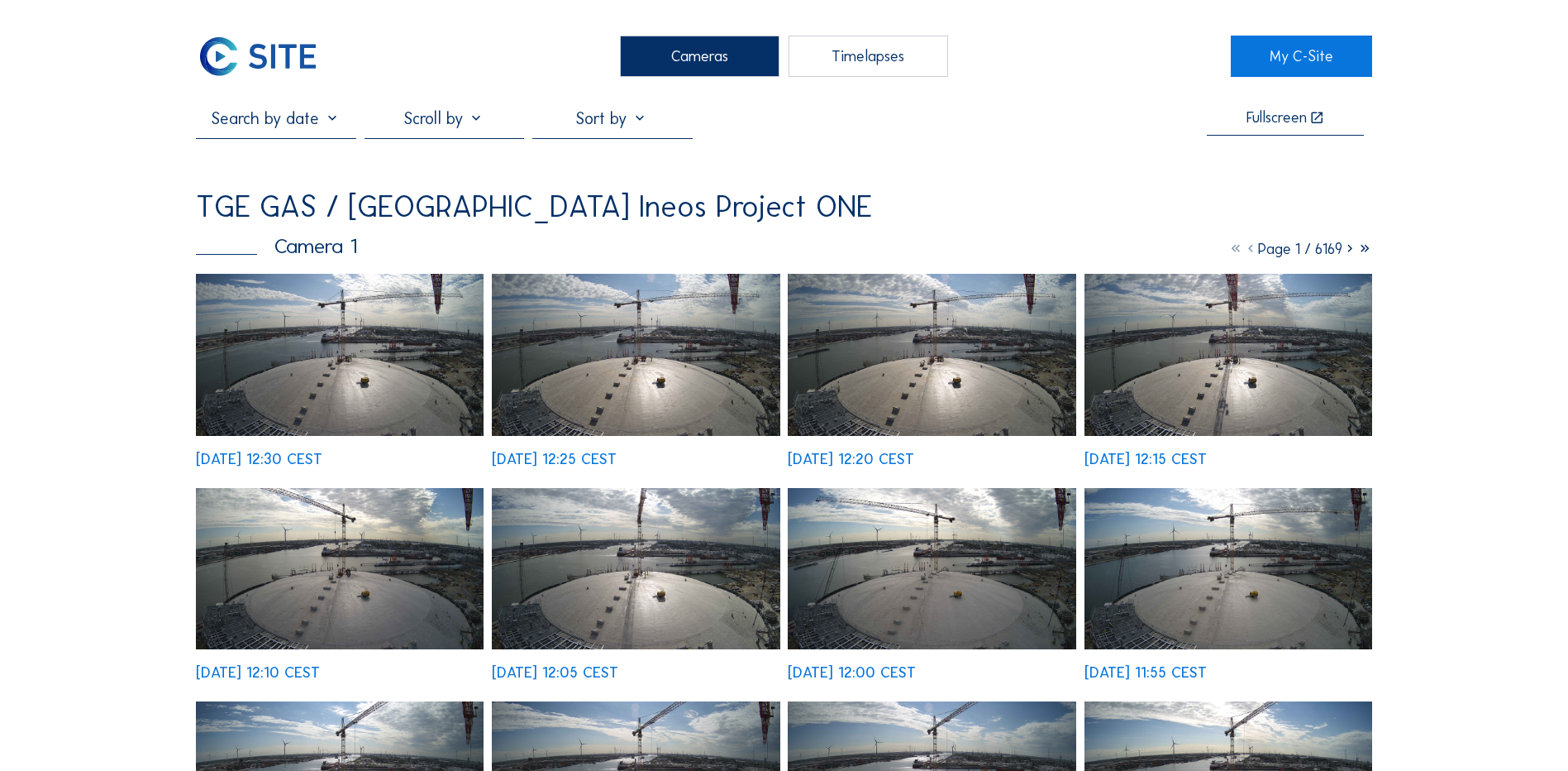
click at [368, 363] on img at bounding box center [340, 354] width 288 height 162
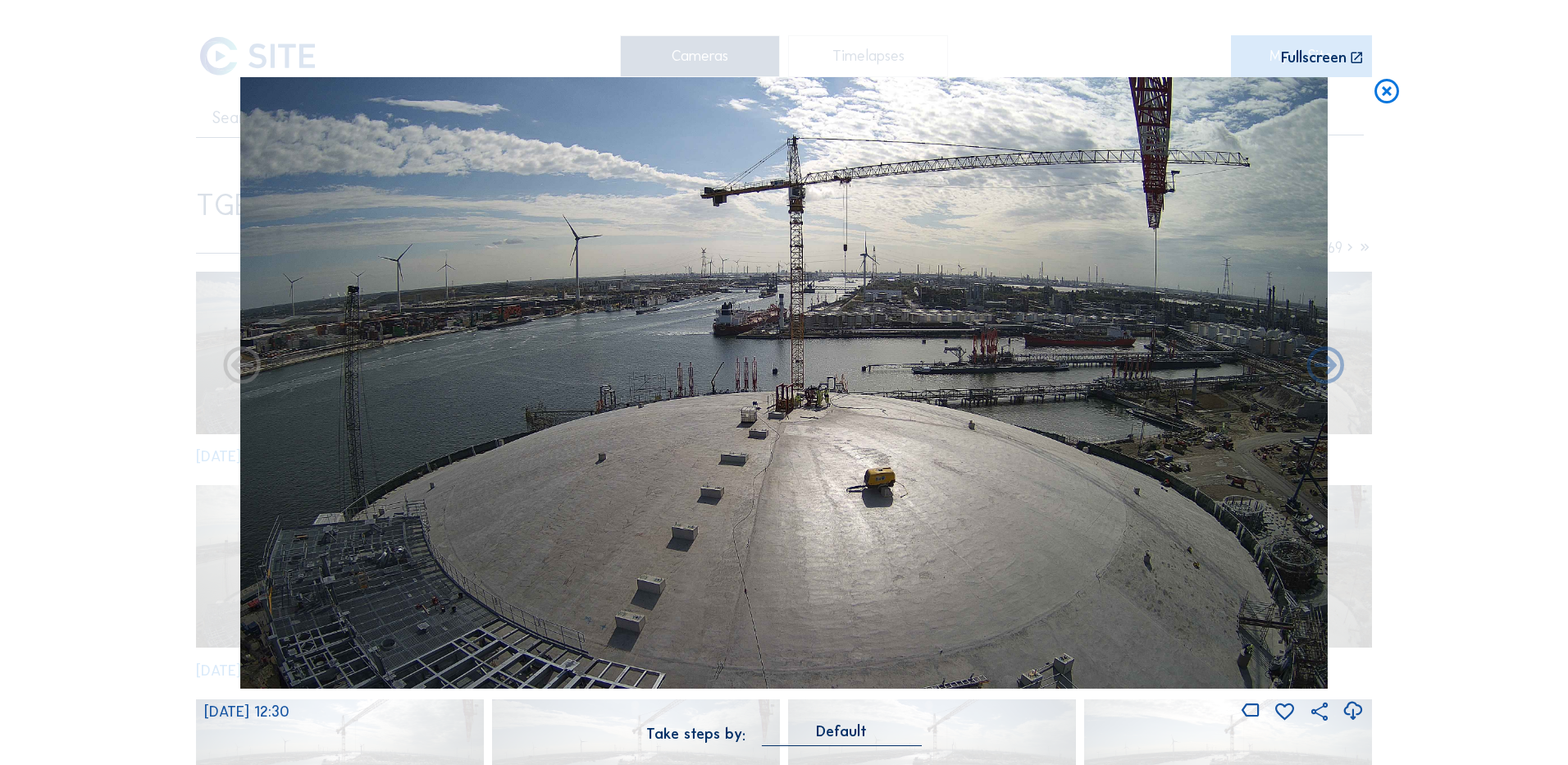
click at [1354, 712] on icon at bounding box center [1354, 710] width 23 height 27
drag, startPoint x: 146, startPoint y: 397, endPoint x: 287, endPoint y: 383, distance: 141.7
click at [146, 397] on div "Scroll to travel through time | Press 'Alt' Button + Scroll to Zoom | Click and…" at bounding box center [784, 382] width 1568 height 765
click at [1386, 93] on icon at bounding box center [1387, 92] width 30 height 30
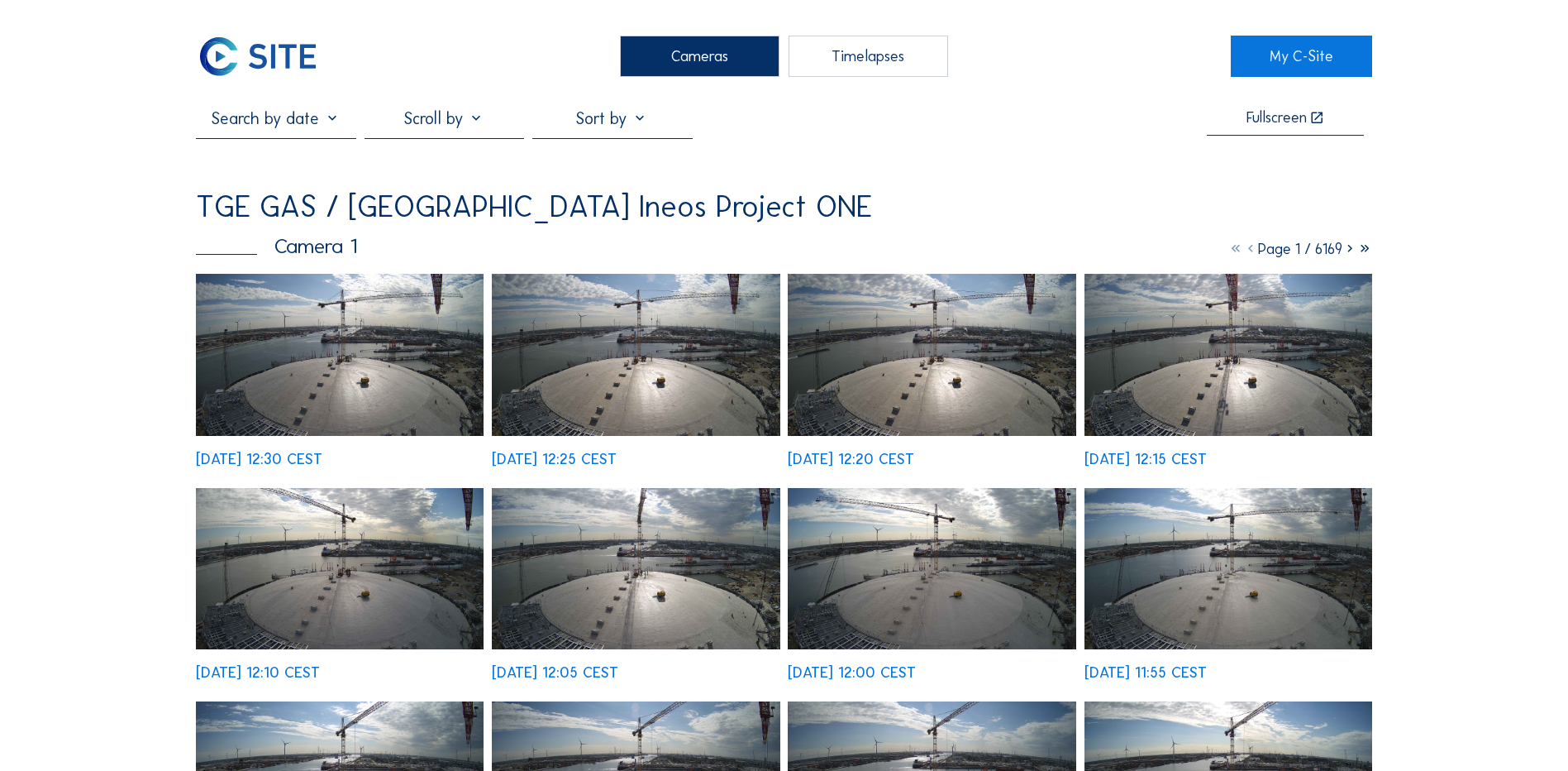
click at [708, 61] on div "Cameras" at bounding box center [700, 56] width 159 height 41
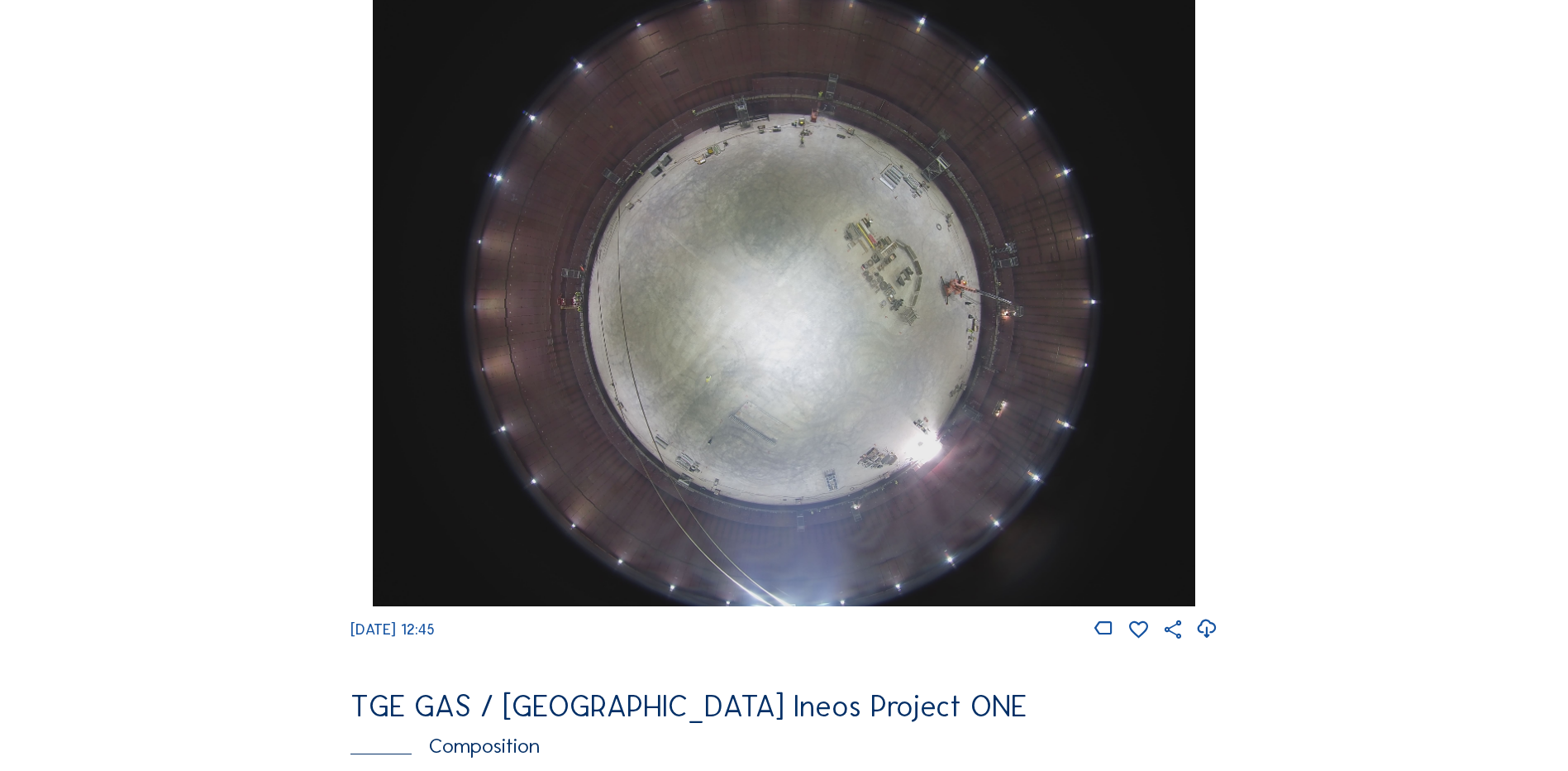
scroll to position [1571, 0]
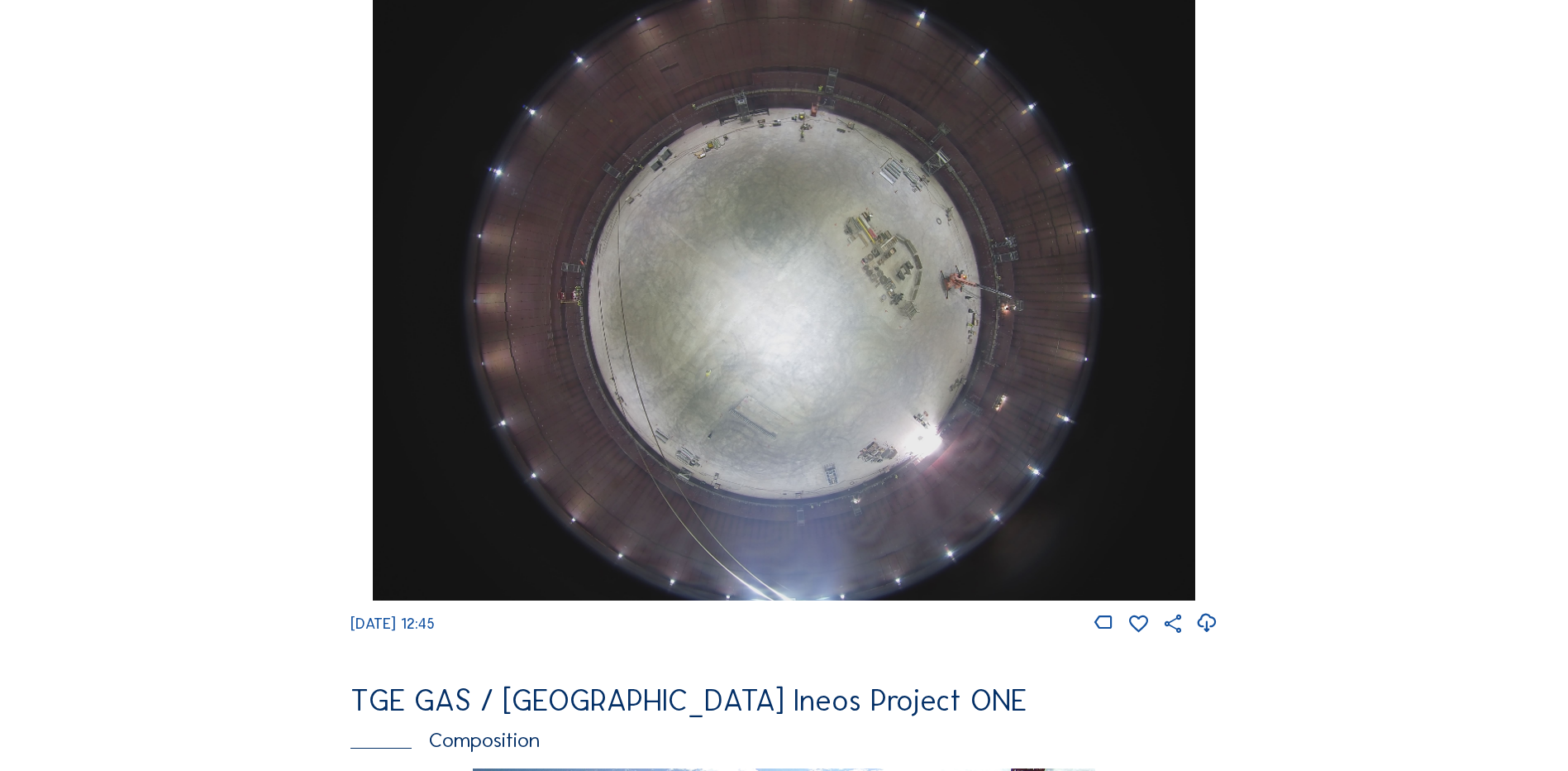
click at [836, 299] on img at bounding box center [783, 291] width 822 height 617
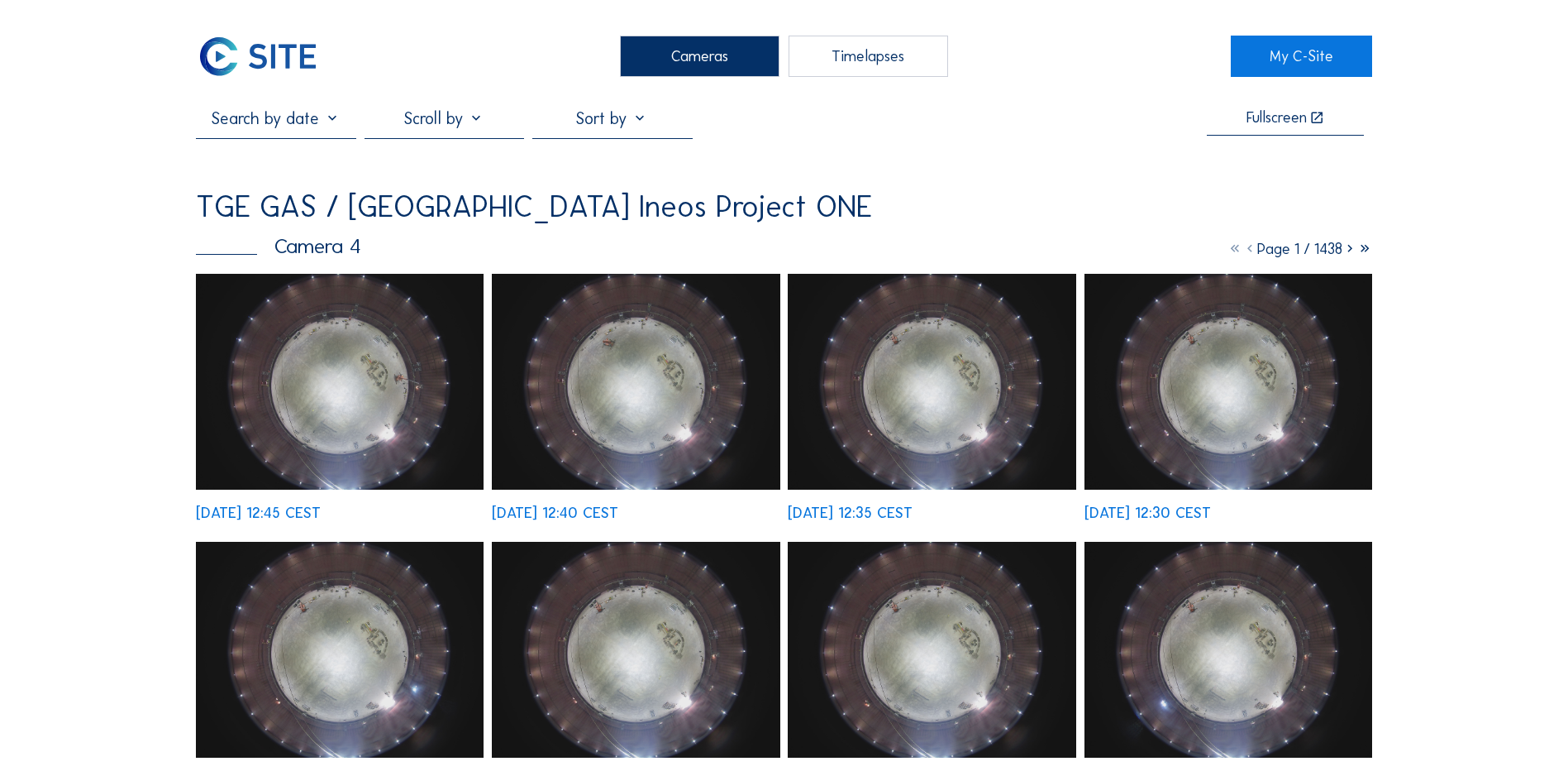
click at [354, 373] on img at bounding box center [340, 382] width 288 height 216
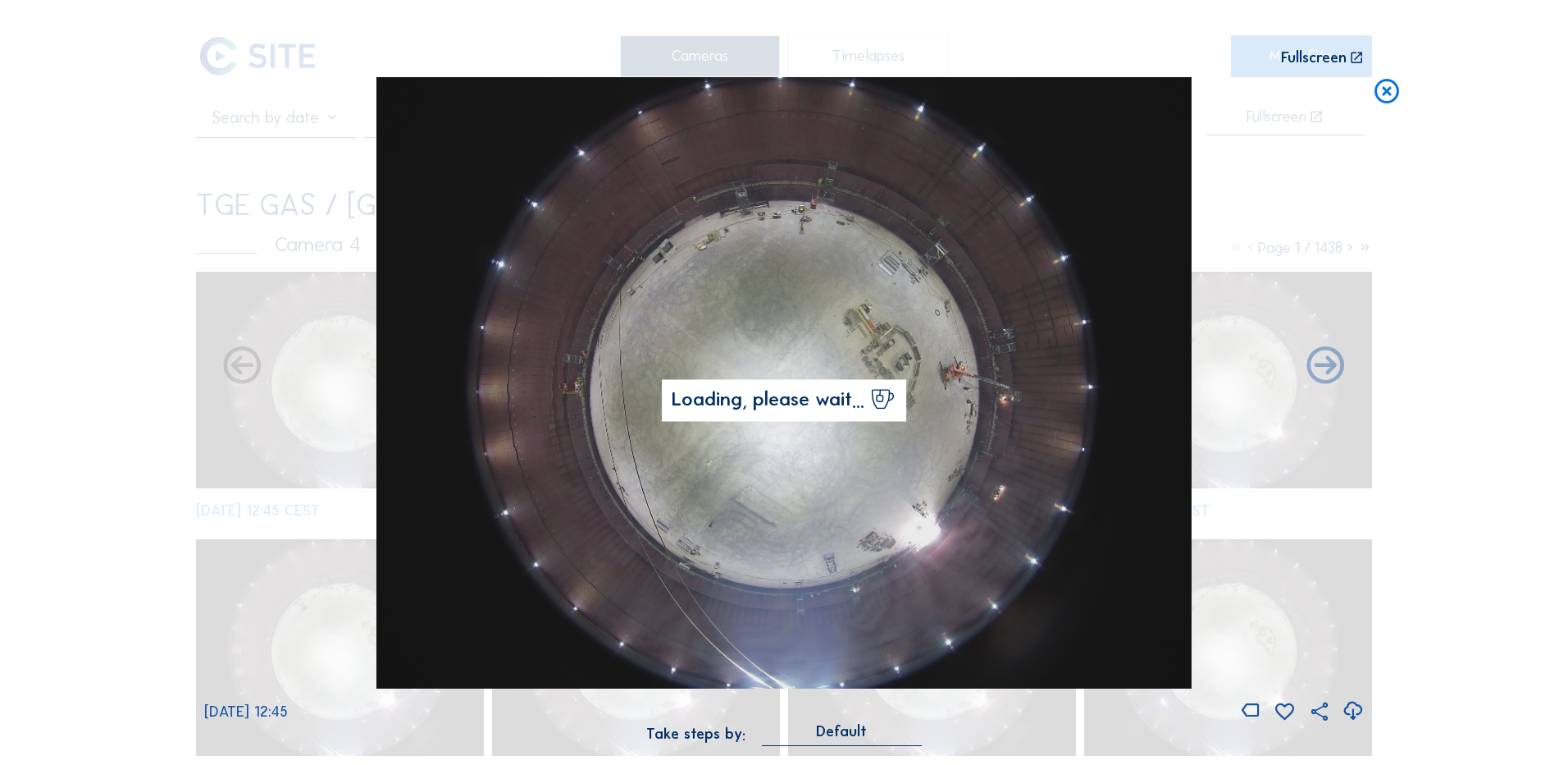
click at [1344, 711] on icon at bounding box center [1354, 710] width 23 height 27
click at [113, 409] on div "Scroll to travel through time | Press 'Alt' Button + Scroll to Zoom | Click and…" at bounding box center [784, 382] width 1568 height 765
click at [1379, 100] on icon at bounding box center [1387, 92] width 30 height 30
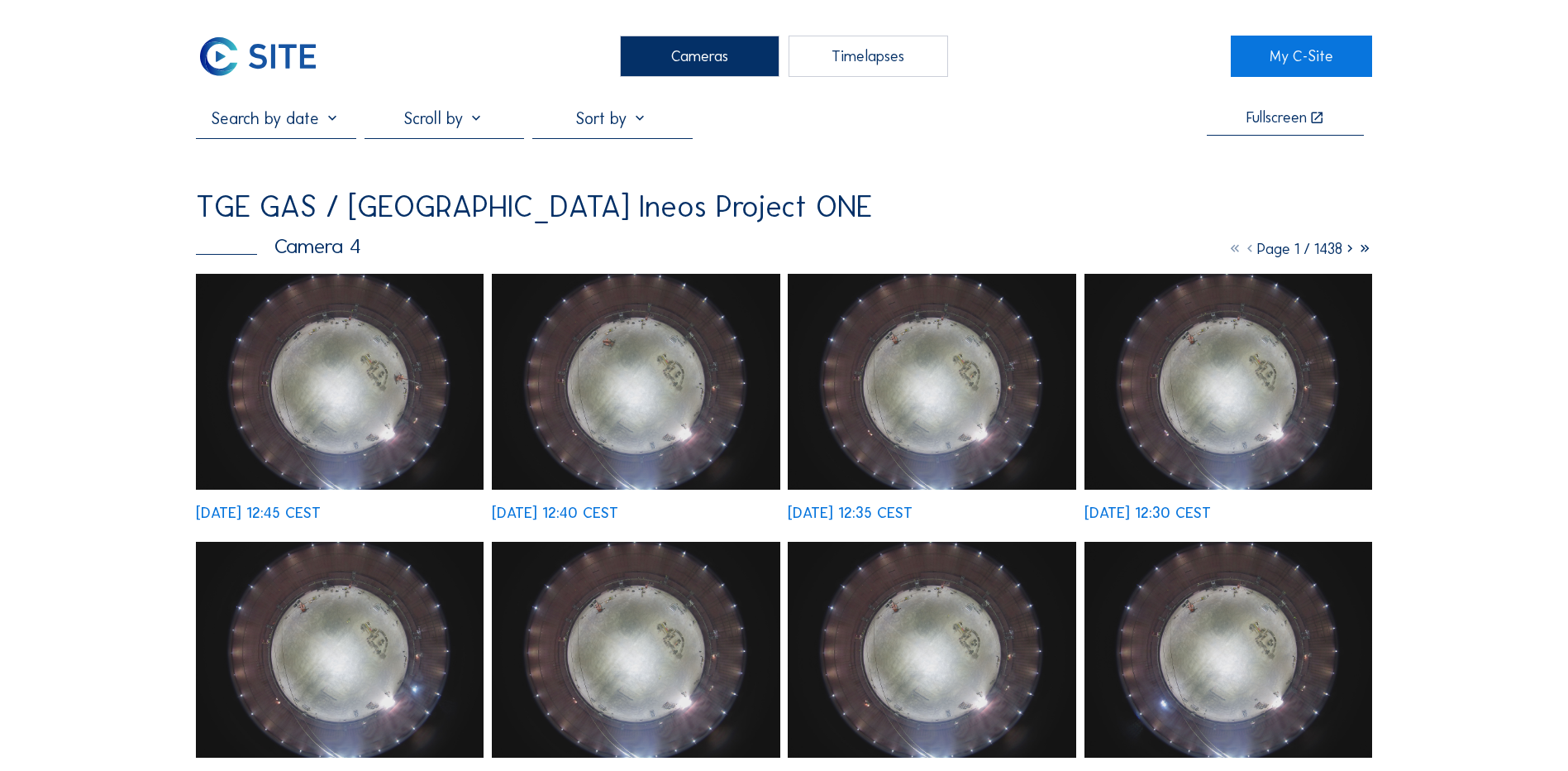
click at [706, 67] on div "Cameras" at bounding box center [700, 56] width 159 height 41
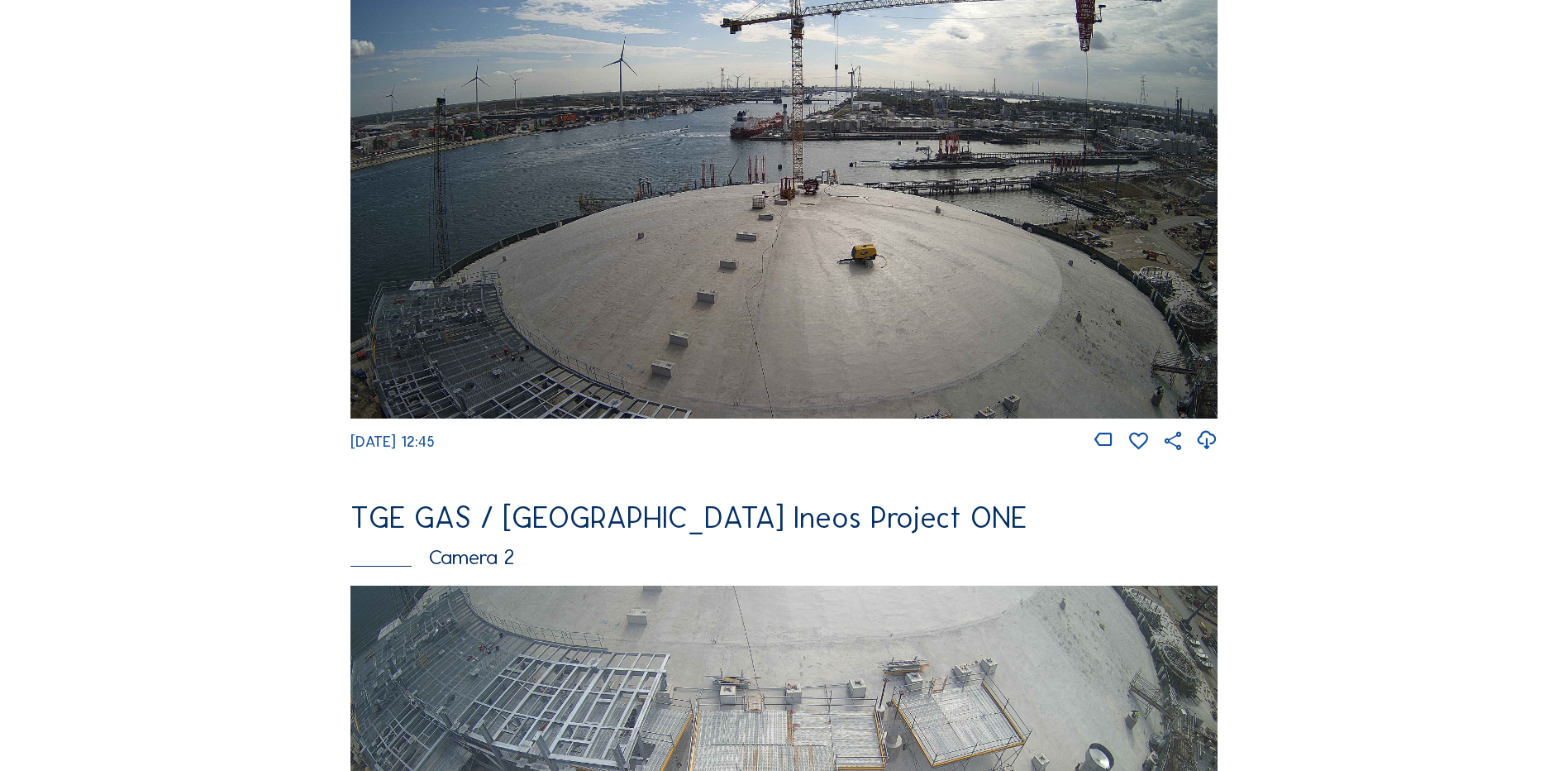
scroll to position [496, 0]
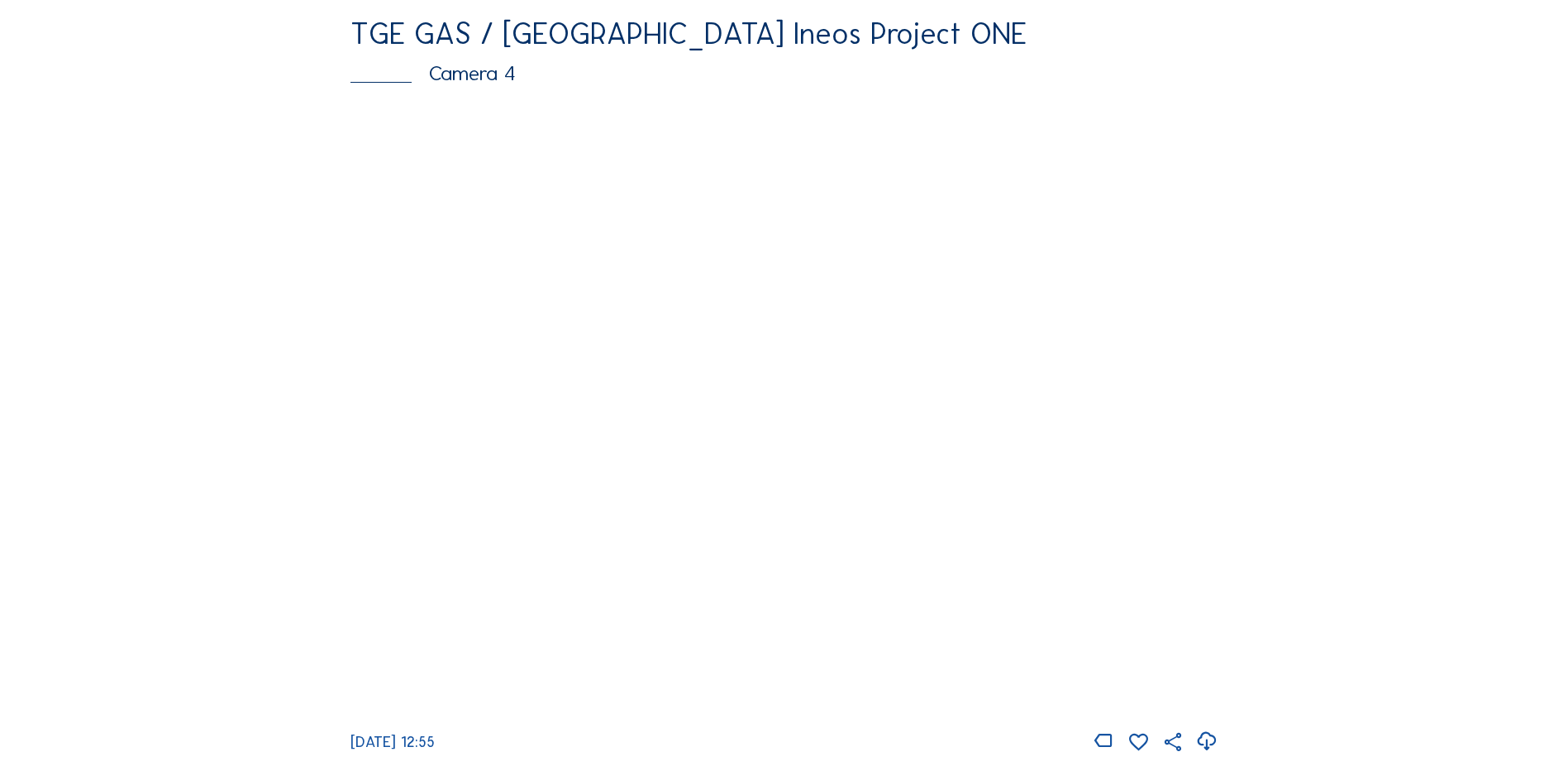
scroll to position [1455, 0]
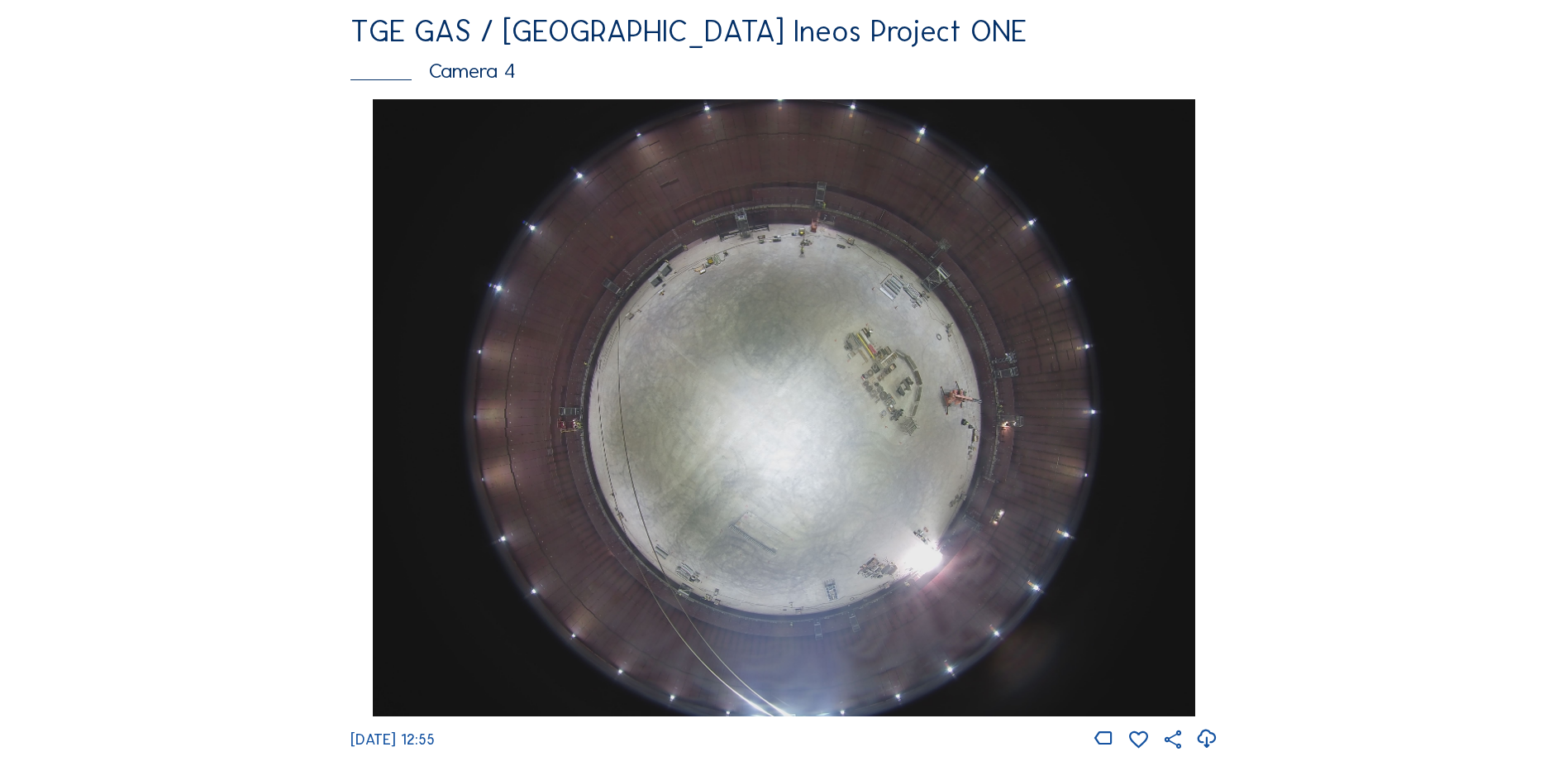
click at [786, 400] on img at bounding box center [783, 407] width 822 height 617
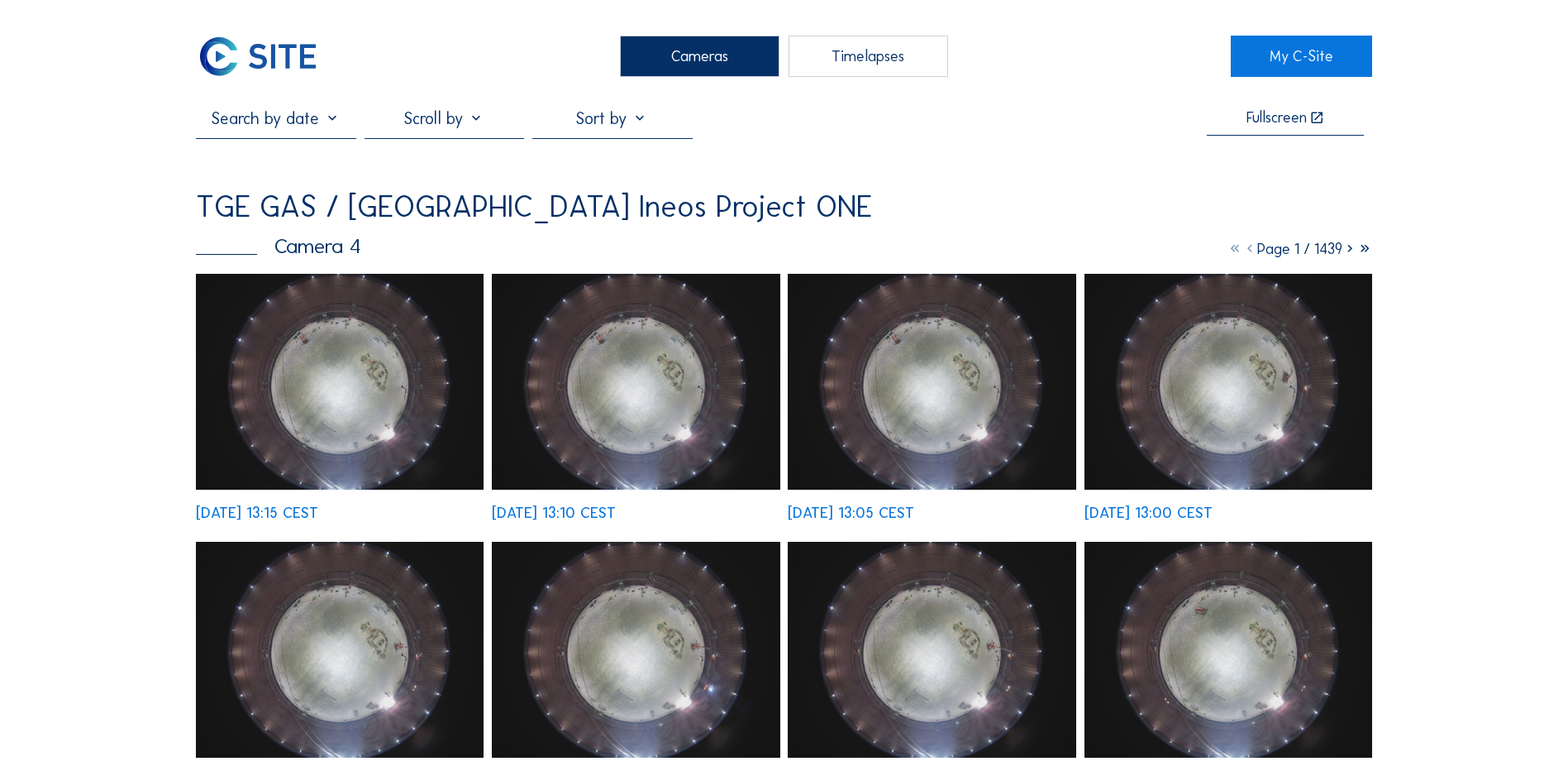
click at [356, 366] on img at bounding box center [340, 382] width 288 height 216
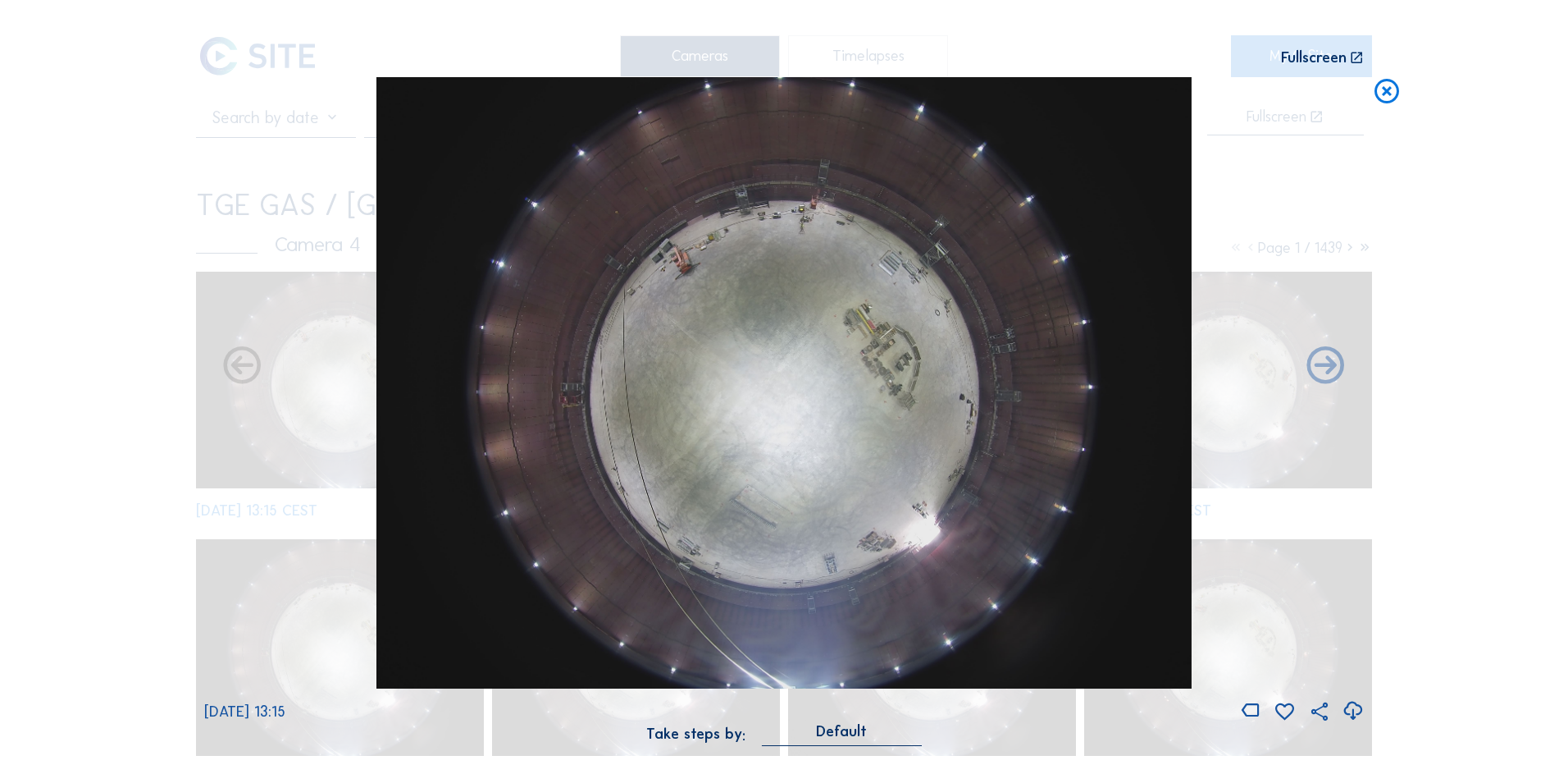
click at [1353, 711] on icon at bounding box center [1354, 710] width 23 height 27
click at [81, 156] on div "Scroll to travel through time | Press 'Alt' Button + Scroll to Zoom | Click and…" at bounding box center [784, 382] width 1568 height 765
click at [1390, 87] on icon at bounding box center [1387, 92] width 30 height 30
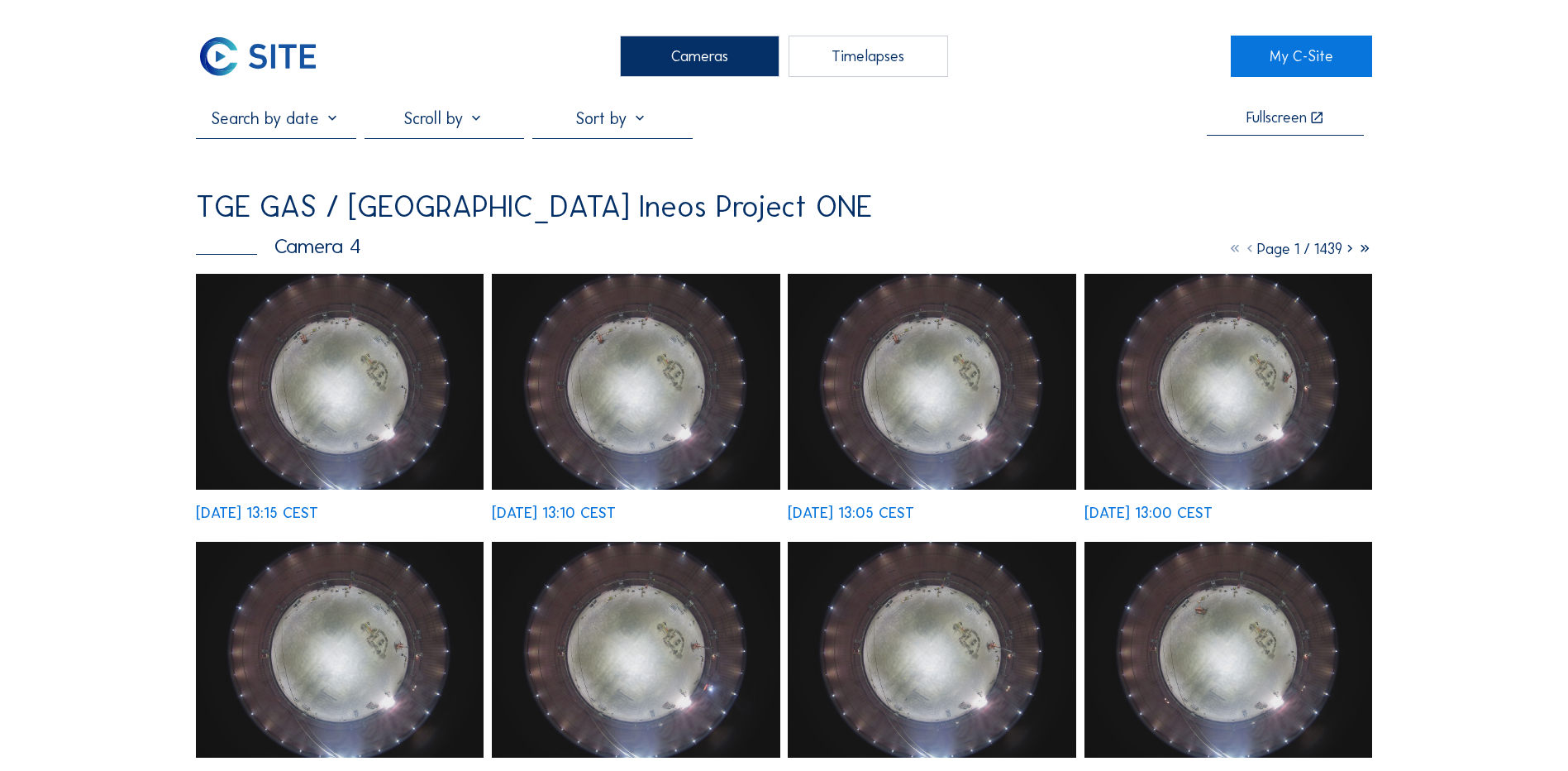
click at [718, 52] on div "Cameras" at bounding box center [700, 56] width 159 height 41
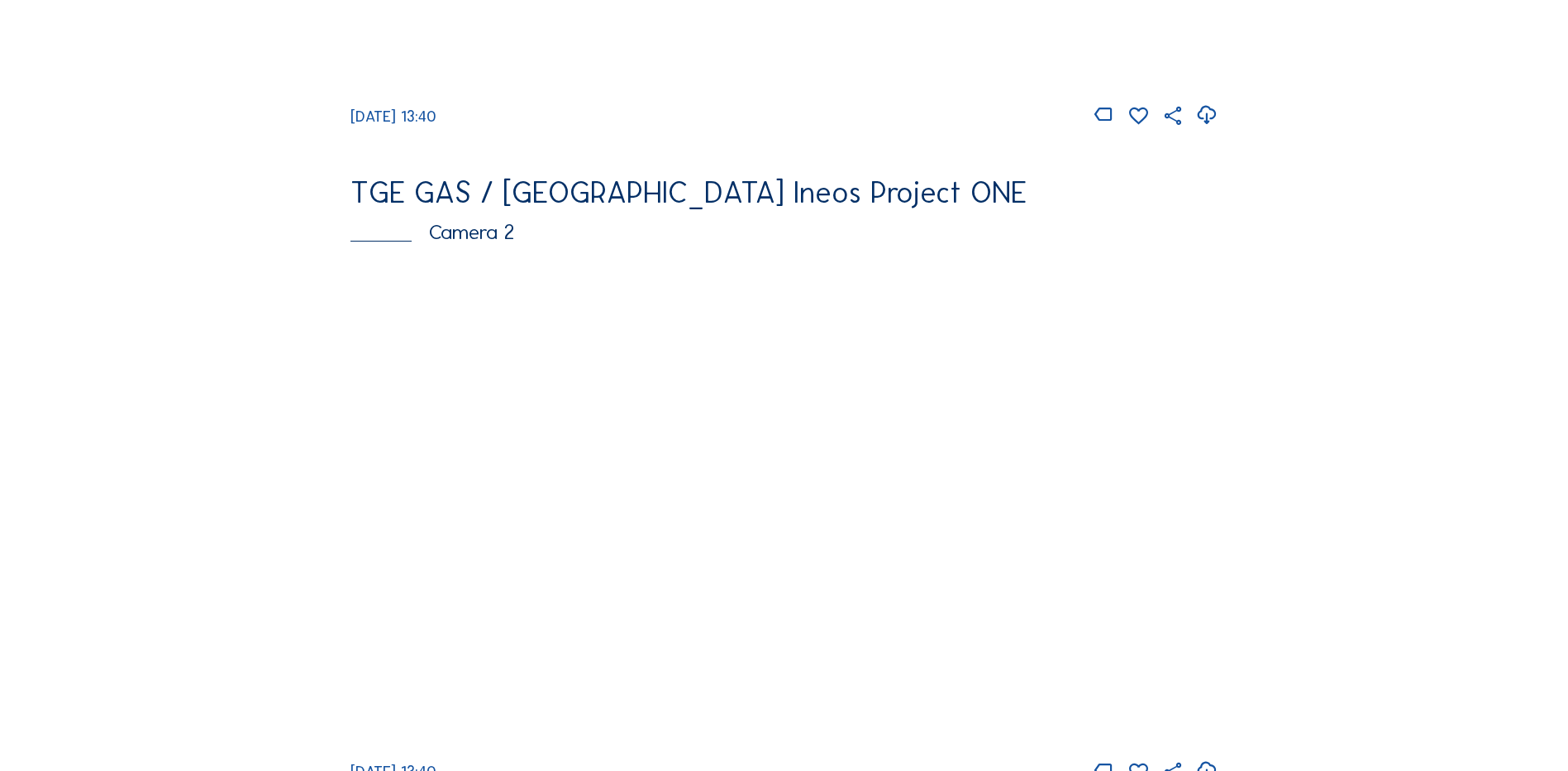
scroll to position [662, 0]
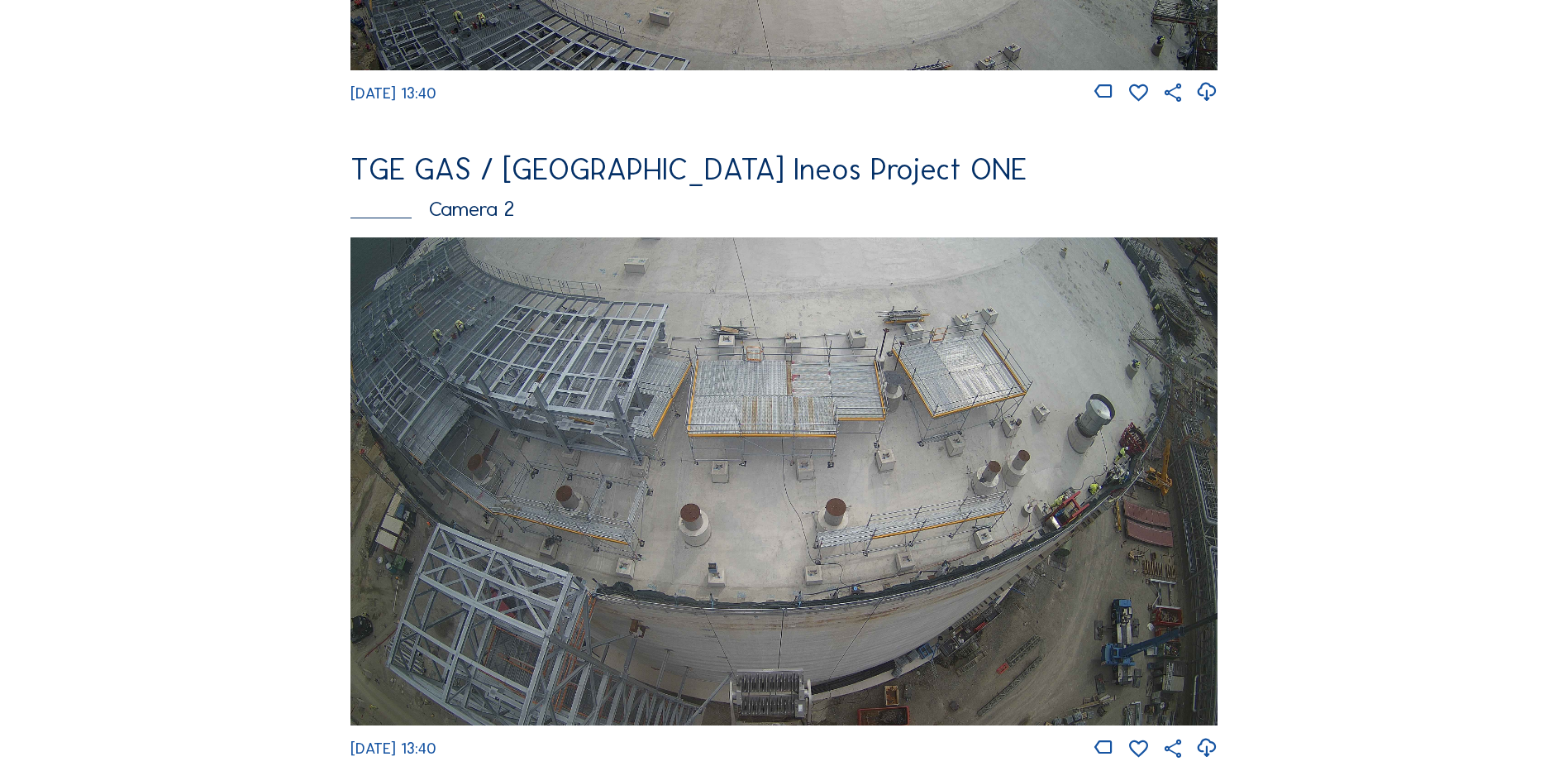
click at [655, 419] on img at bounding box center [784, 480] width 867 height 487
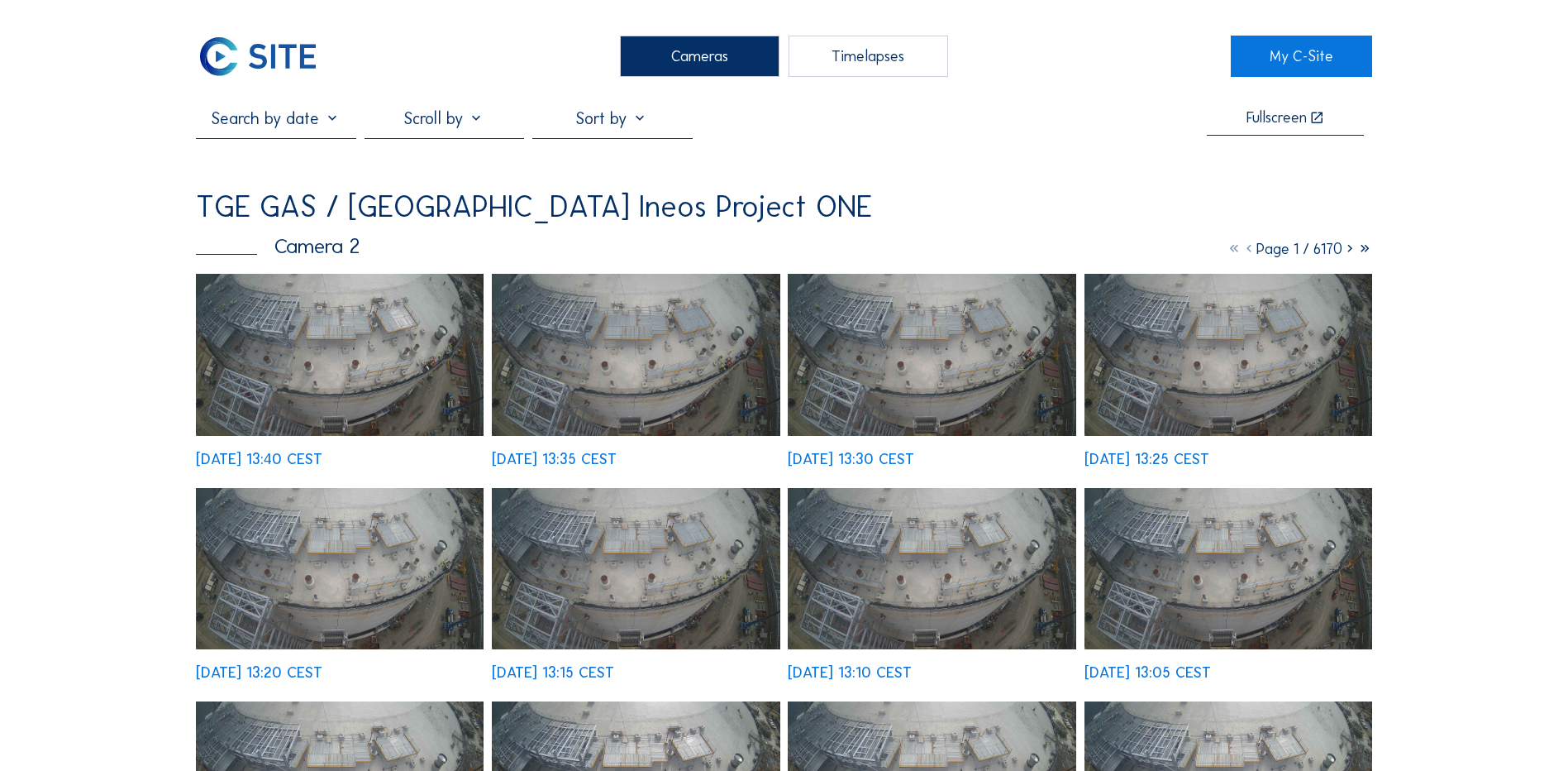
click at [316, 319] on img at bounding box center [340, 354] width 288 height 162
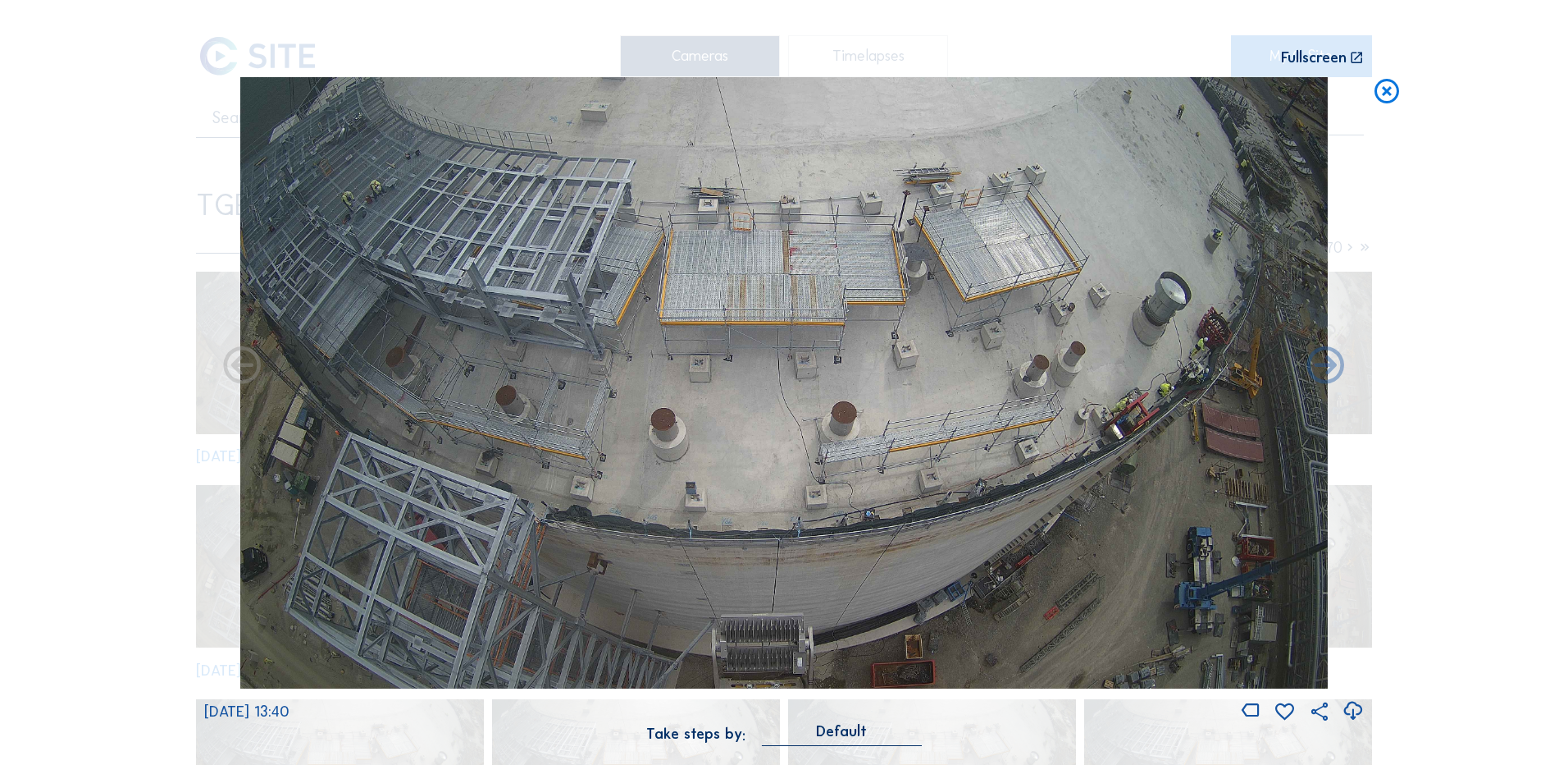
click at [1358, 708] on icon at bounding box center [1354, 710] width 23 height 27
click at [1487, 511] on div "Scroll to travel through time | Press 'Alt' Button + Scroll to Zoom | Click and…" at bounding box center [784, 382] width 1568 height 765
click at [1385, 93] on icon at bounding box center [1387, 92] width 30 height 30
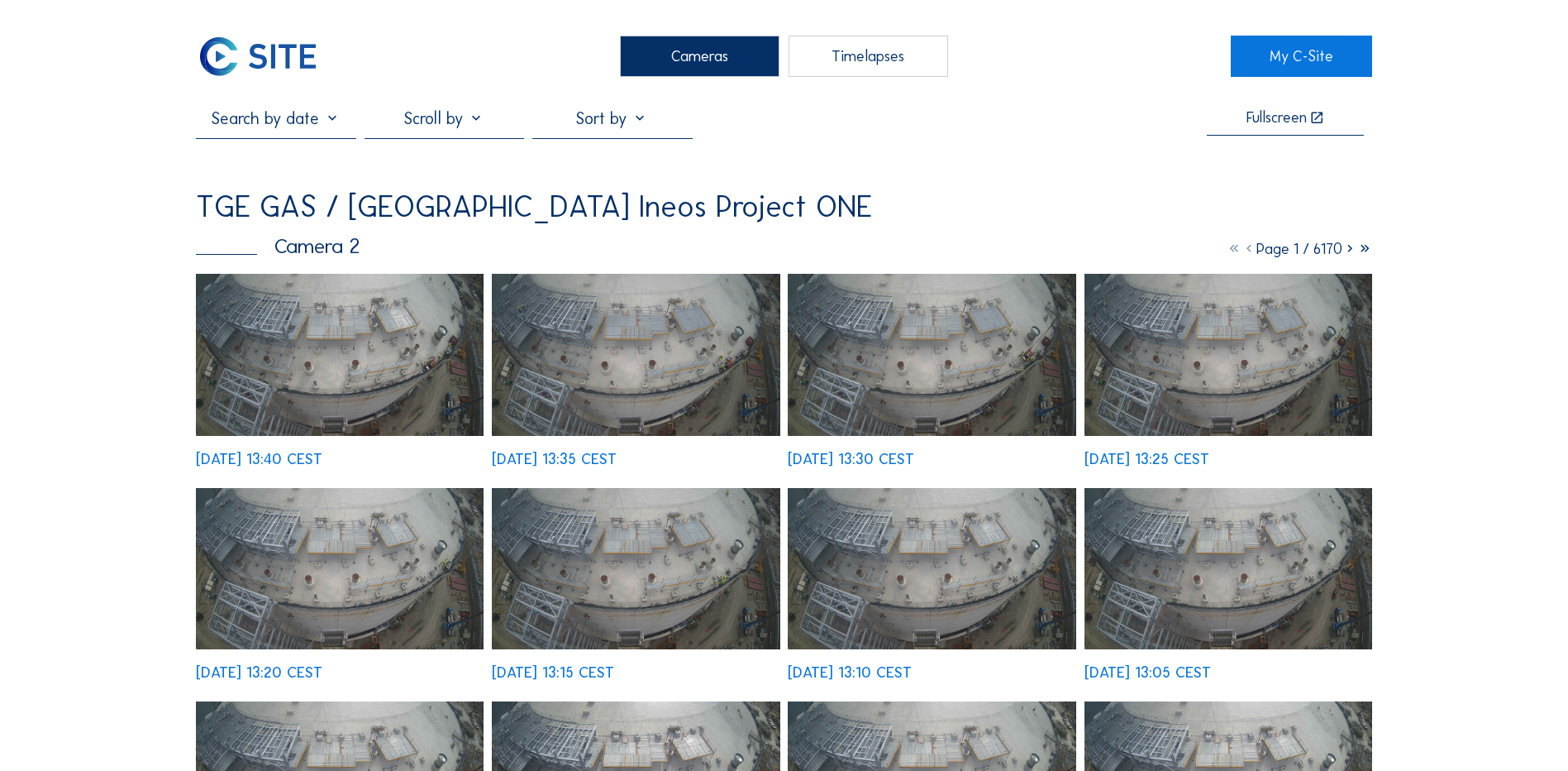
click at [667, 51] on div "Cameras" at bounding box center [700, 56] width 159 height 41
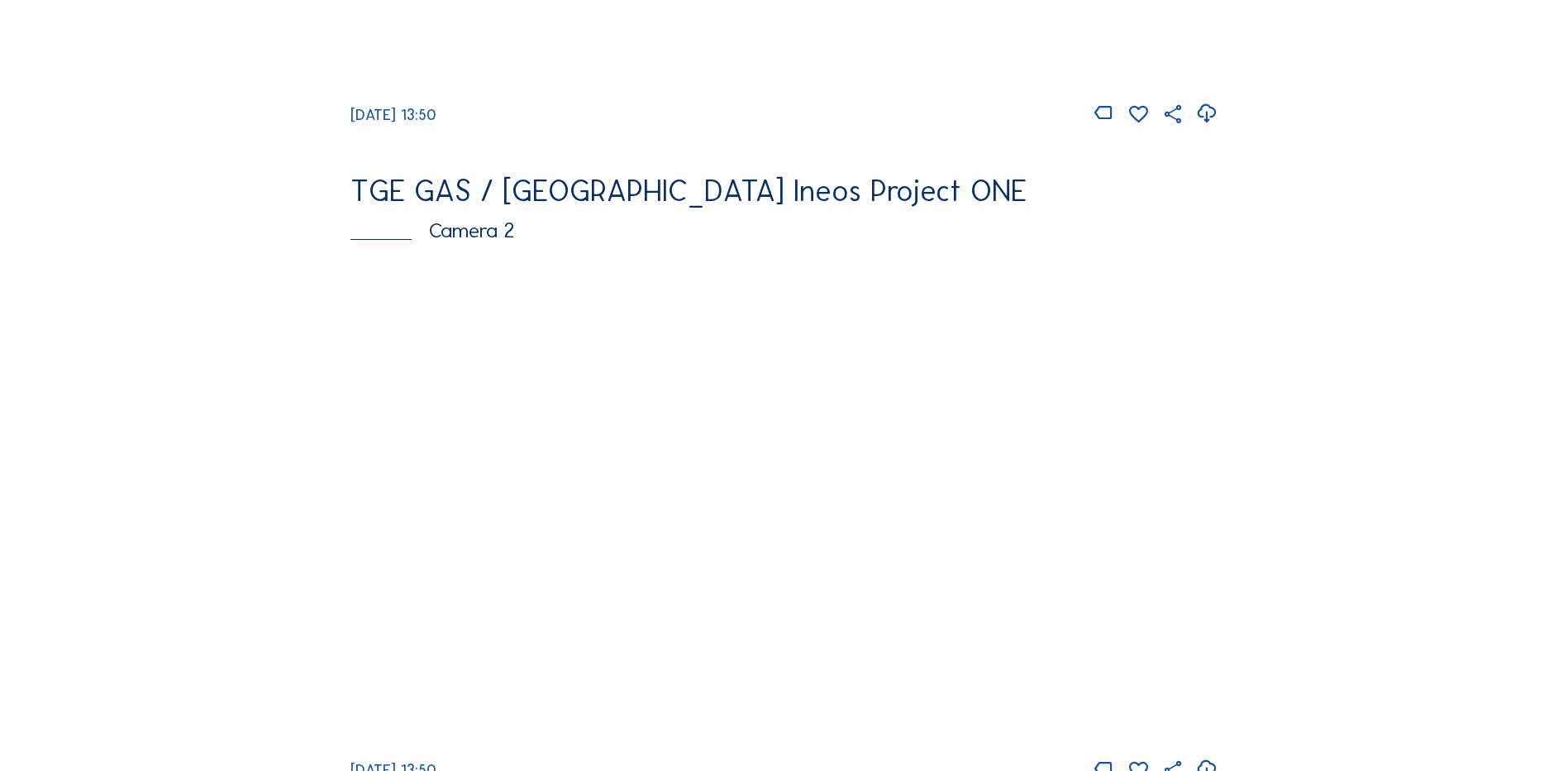
scroll to position [662, 0]
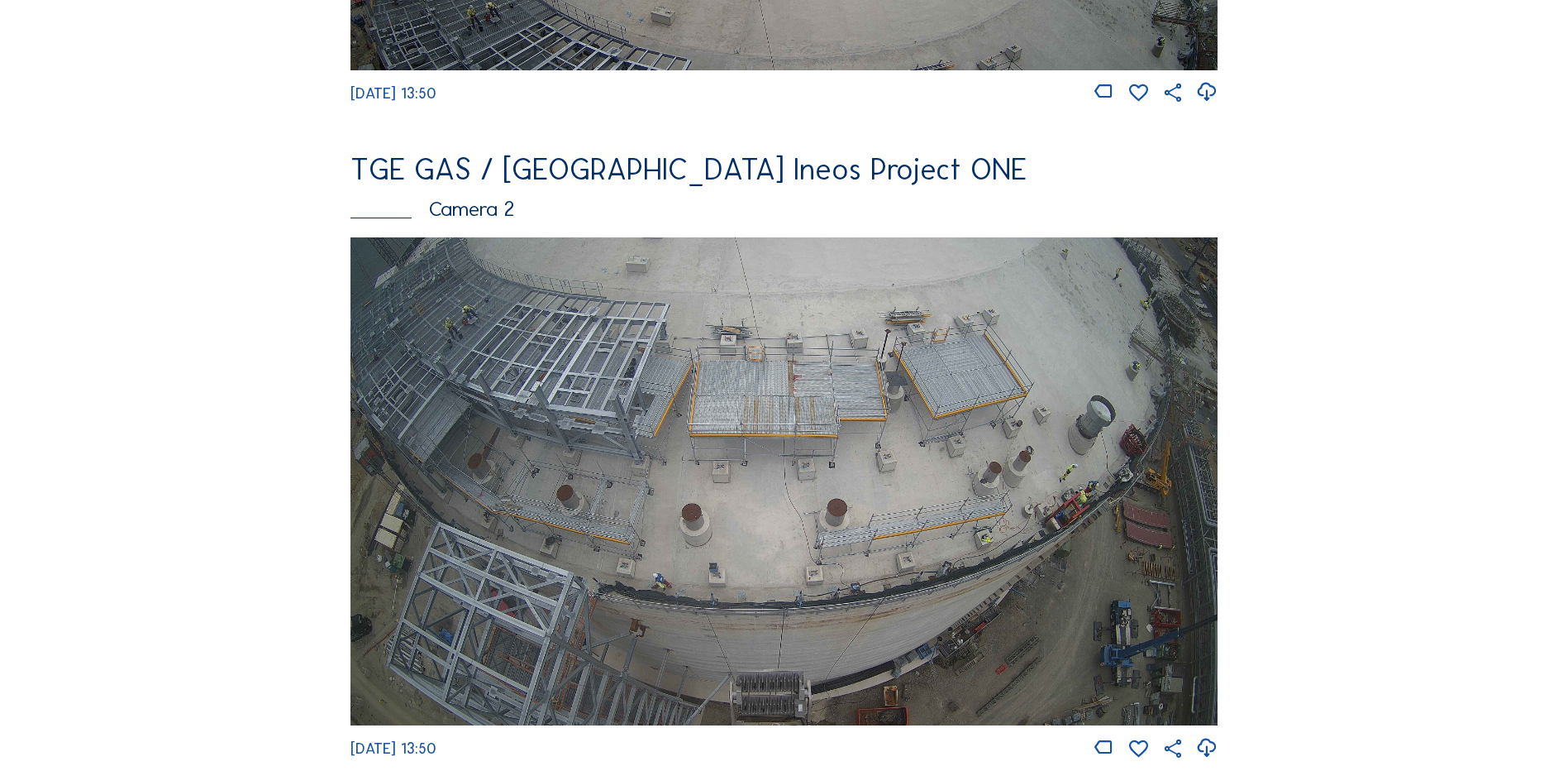
click at [652, 383] on img at bounding box center [784, 480] width 867 height 487
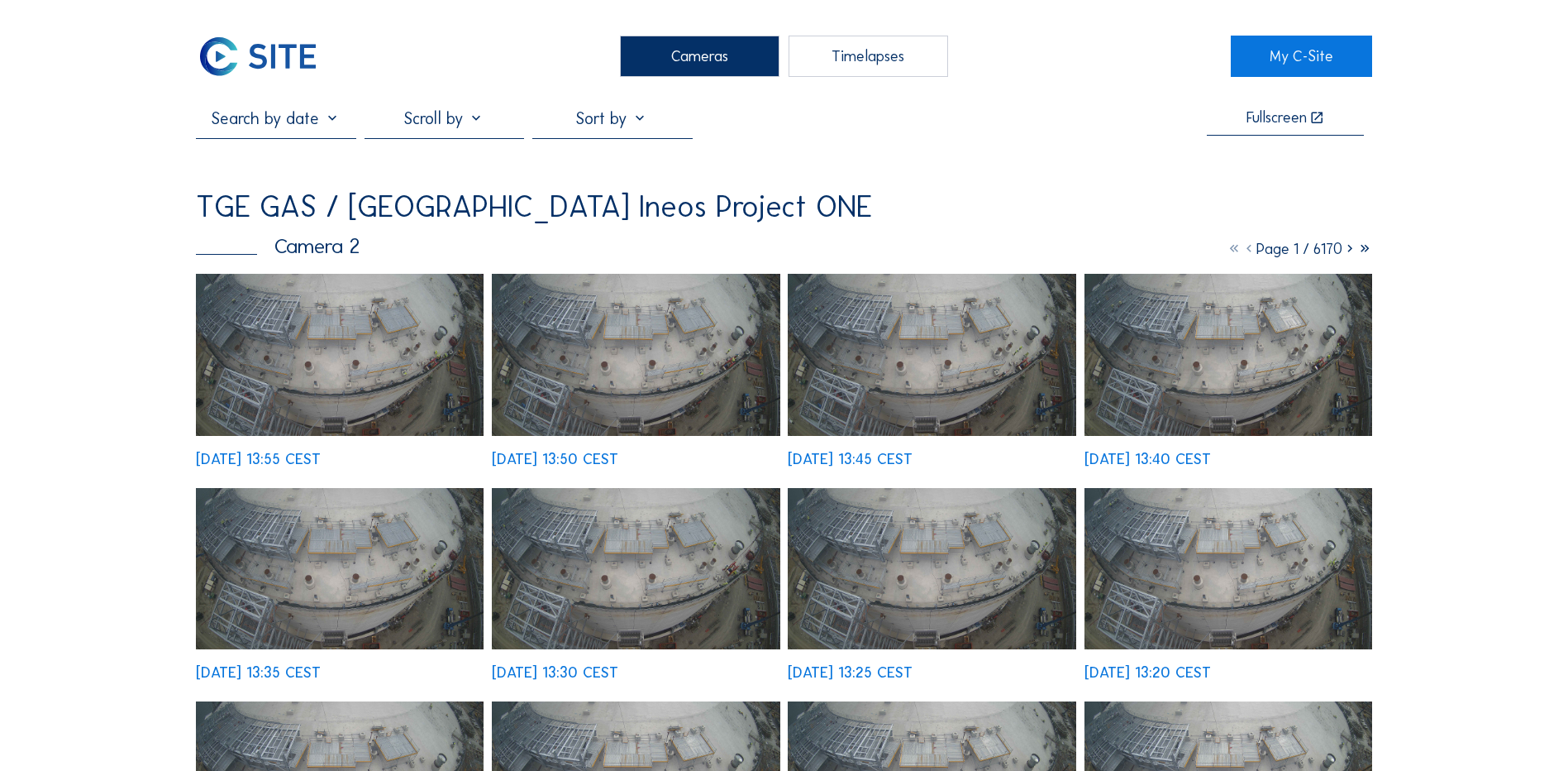
click at [299, 329] on img at bounding box center [340, 354] width 288 height 162
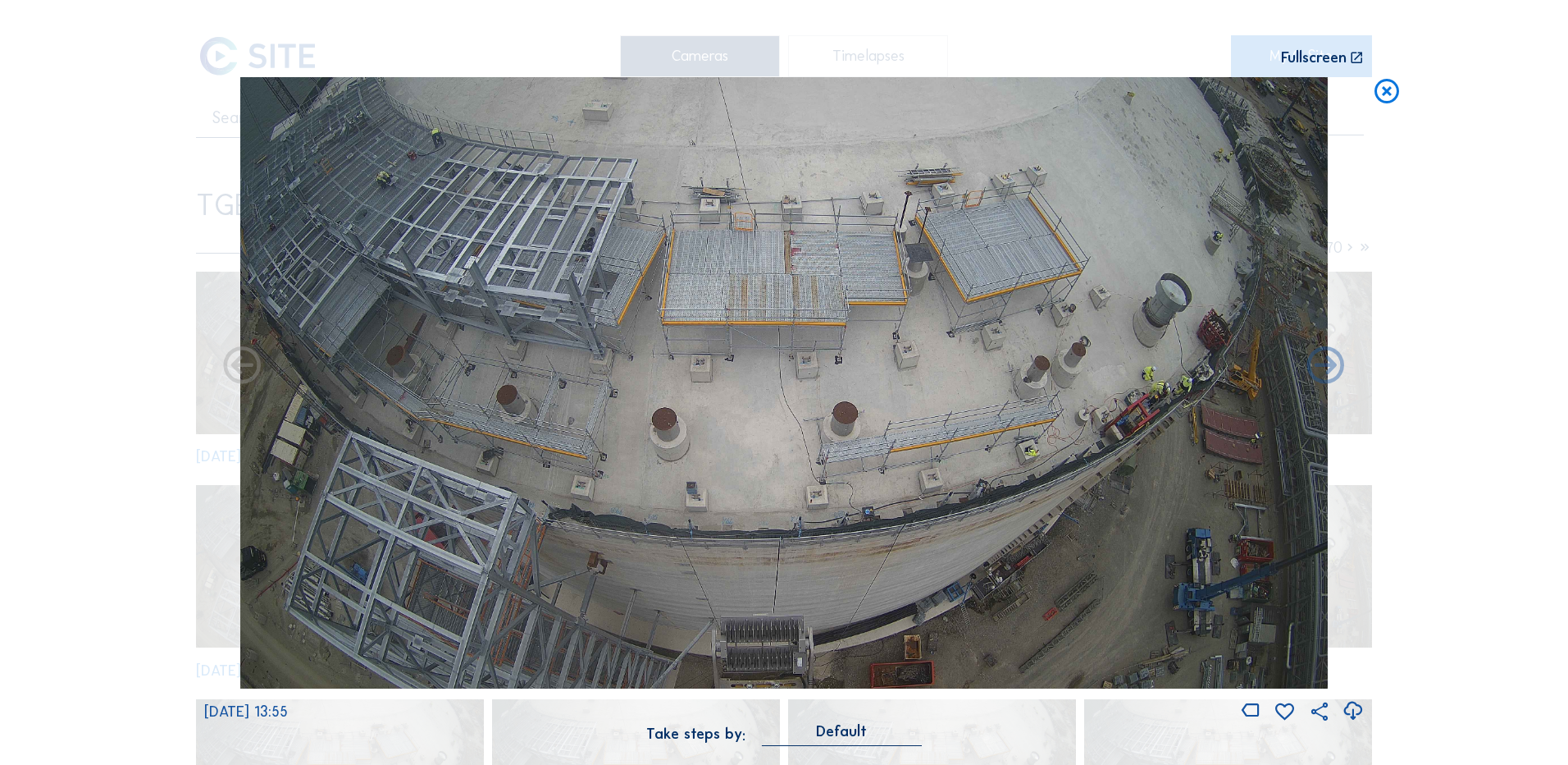
click at [1349, 709] on icon at bounding box center [1354, 710] width 23 height 27
click at [128, 276] on div "Scroll to travel through time | Press 'Alt' Button + Scroll to Zoom | Click and…" at bounding box center [784, 382] width 1568 height 765
click at [1391, 92] on icon at bounding box center [1387, 92] width 30 height 30
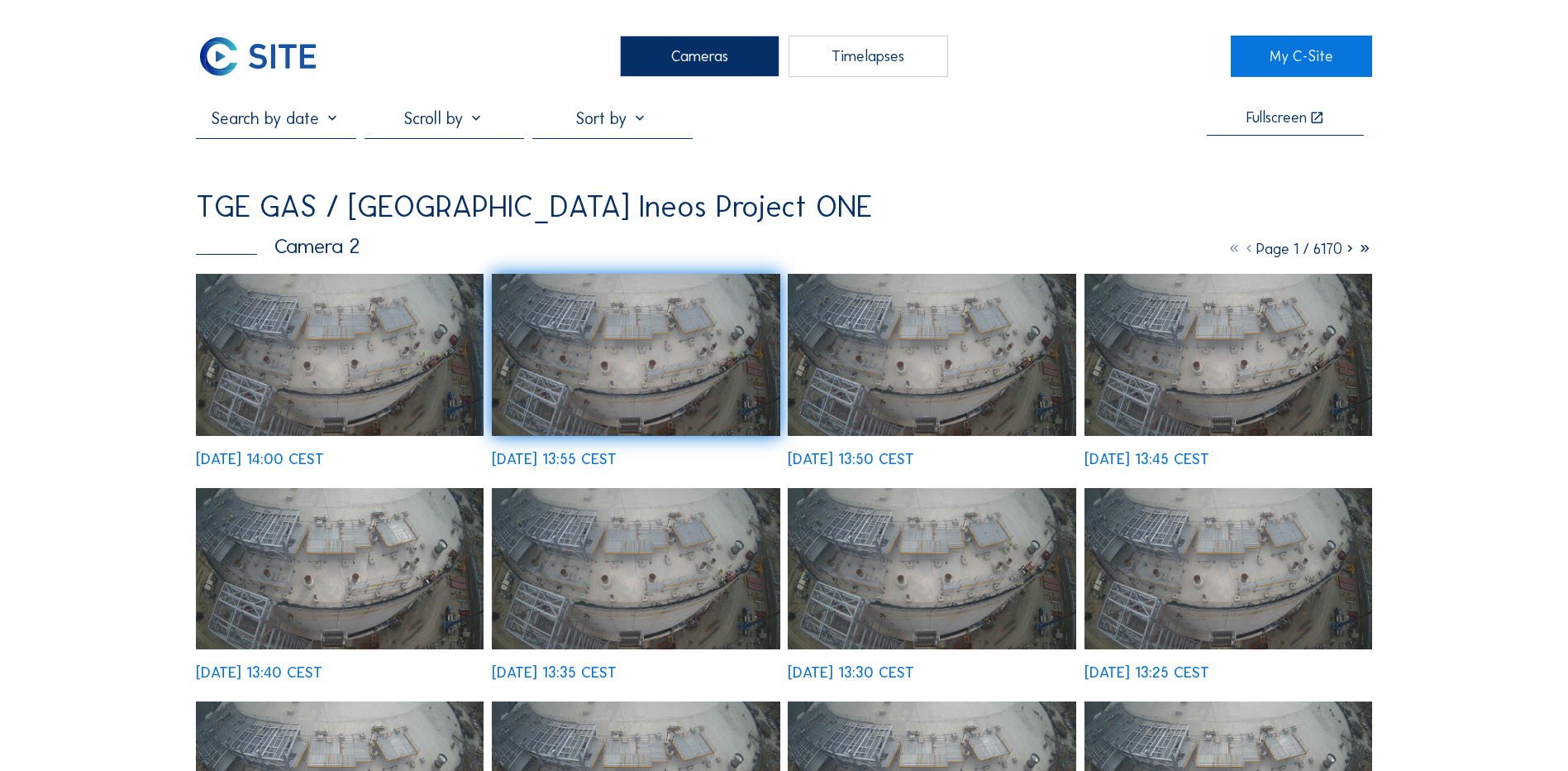
click at [687, 50] on div "Cameras" at bounding box center [700, 56] width 159 height 41
